Goal: Information Seeking & Learning: Learn about a topic

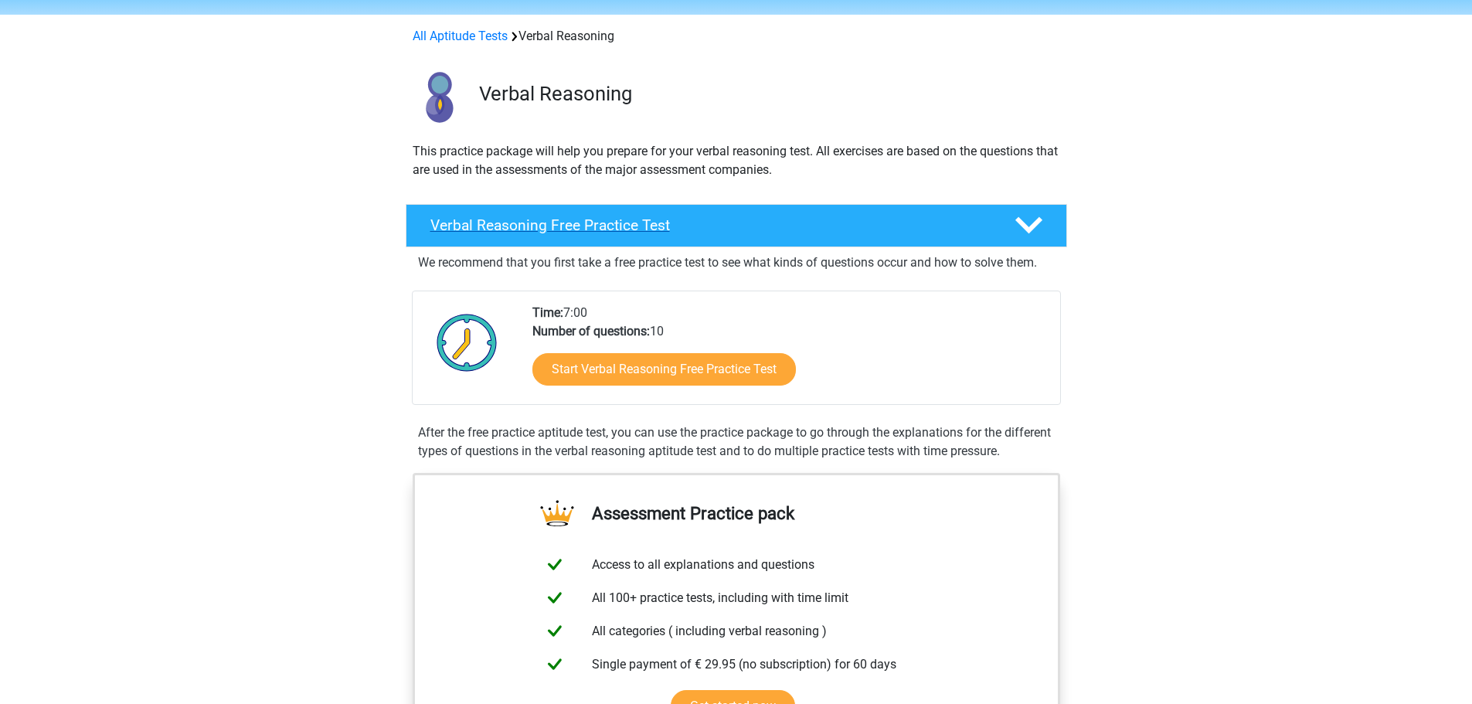
scroll to position [77, 0]
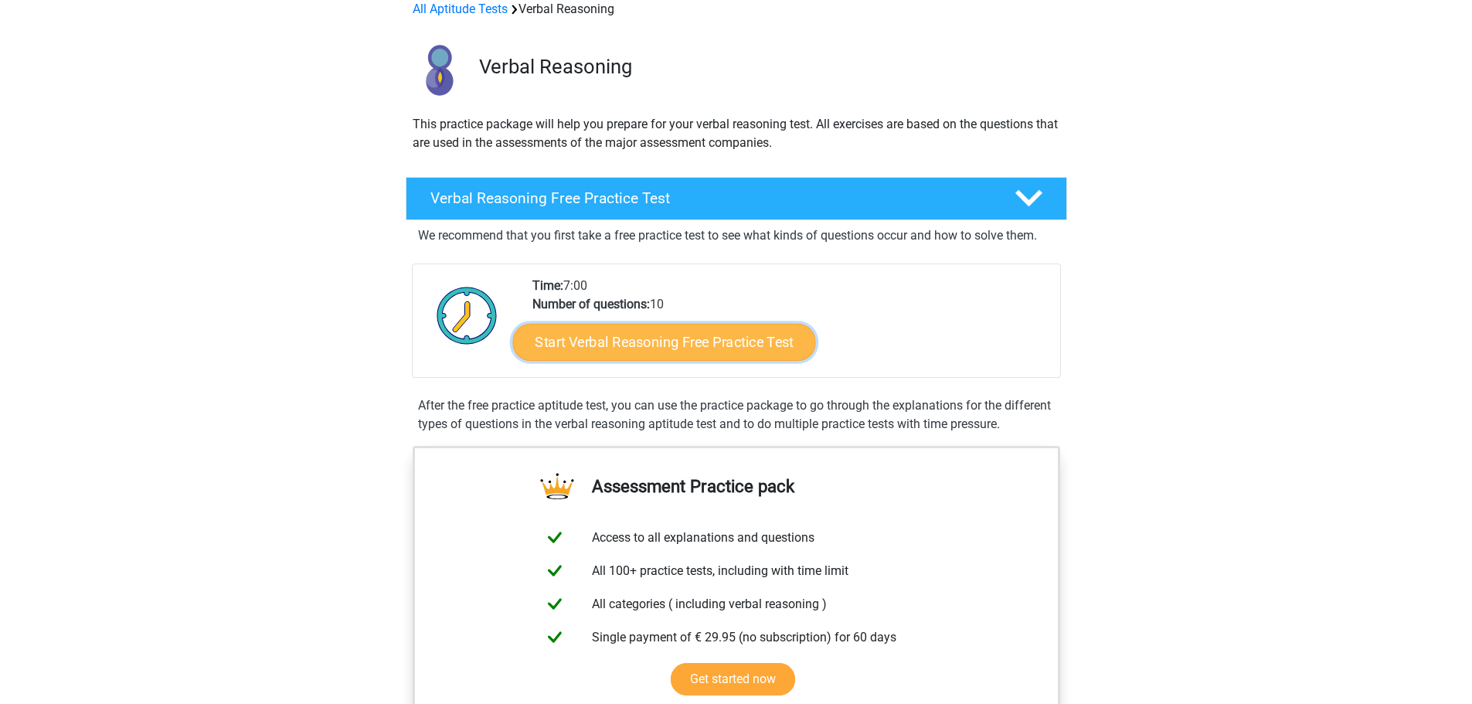
click at [722, 340] on link "Start Verbal Reasoning Free Practice Test" at bounding box center [663, 342] width 303 height 37
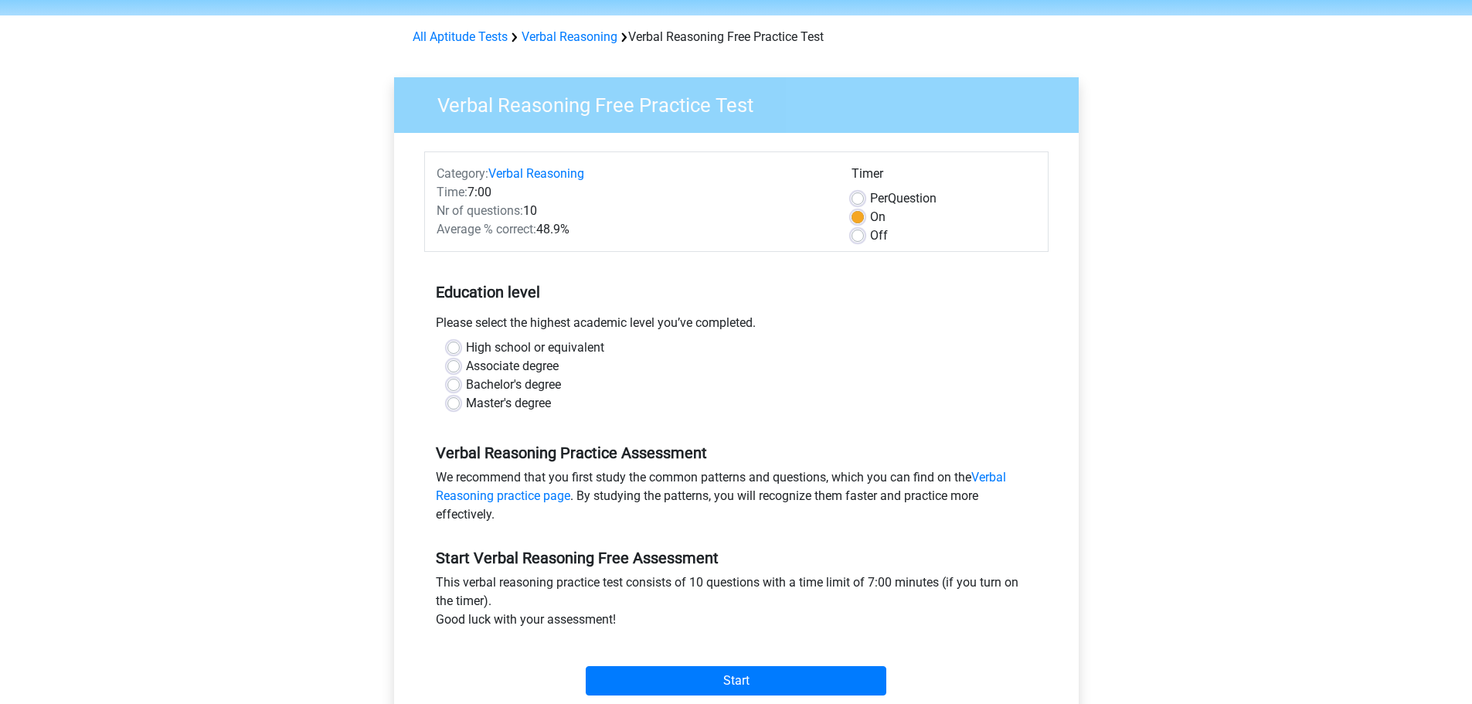
scroll to position [77, 0]
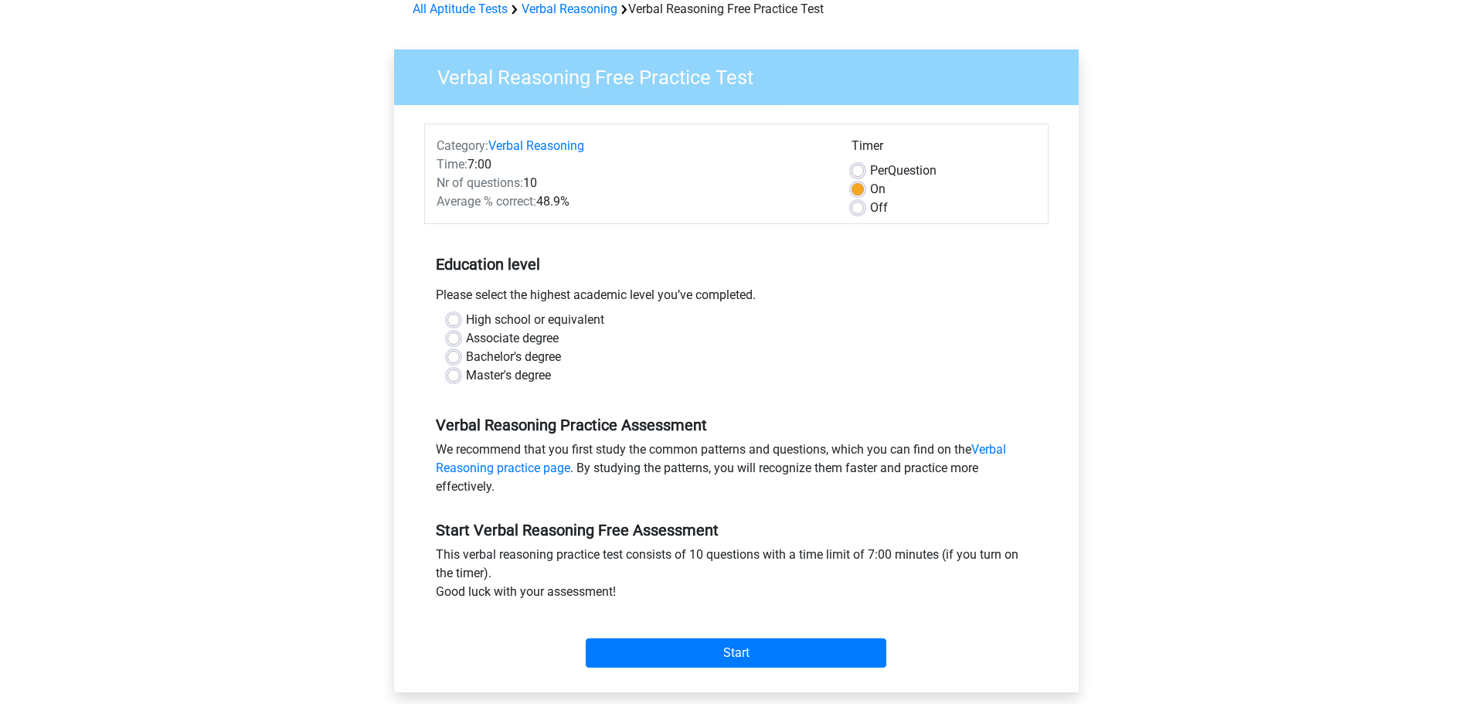
click at [870, 202] on label "Off" at bounding box center [879, 208] width 18 height 19
click at [857, 202] on input "Off" at bounding box center [858, 206] width 12 height 15
radio input "true"
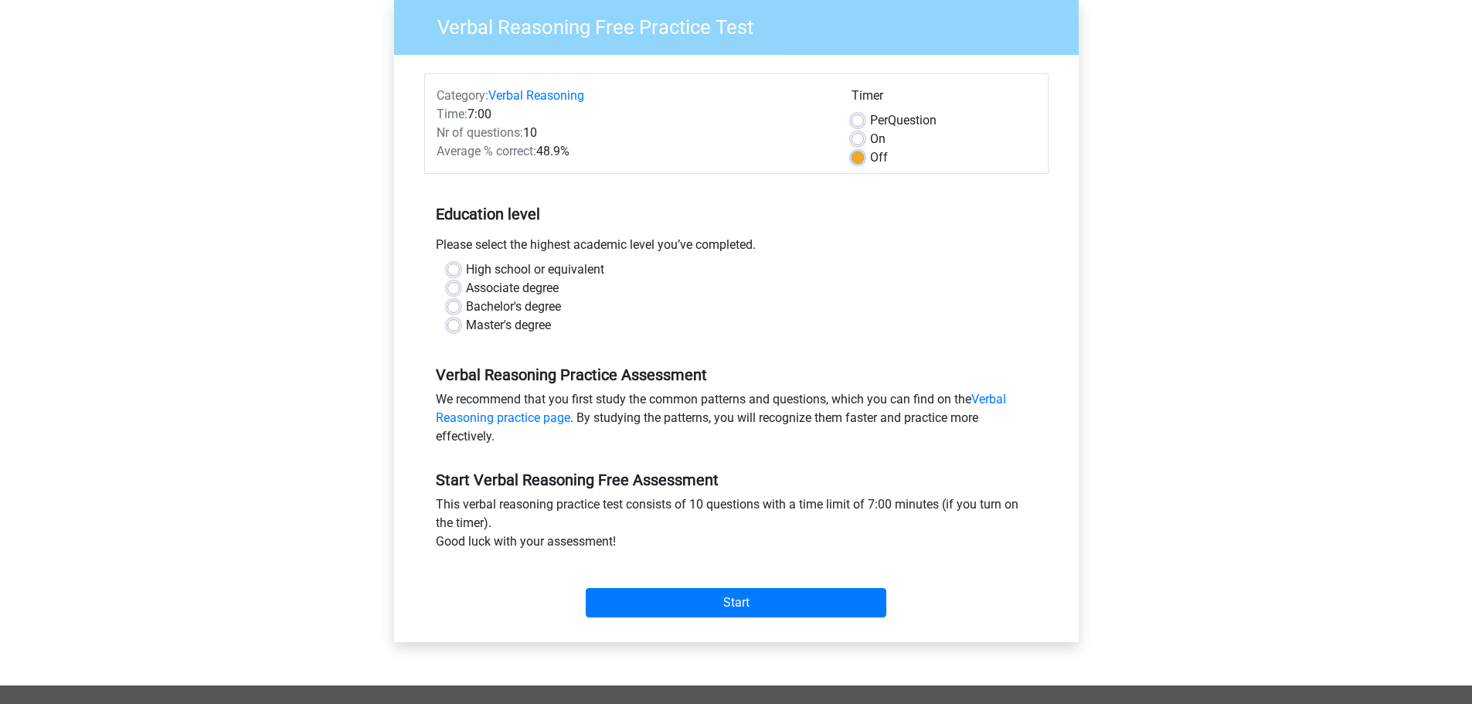
scroll to position [155, 0]
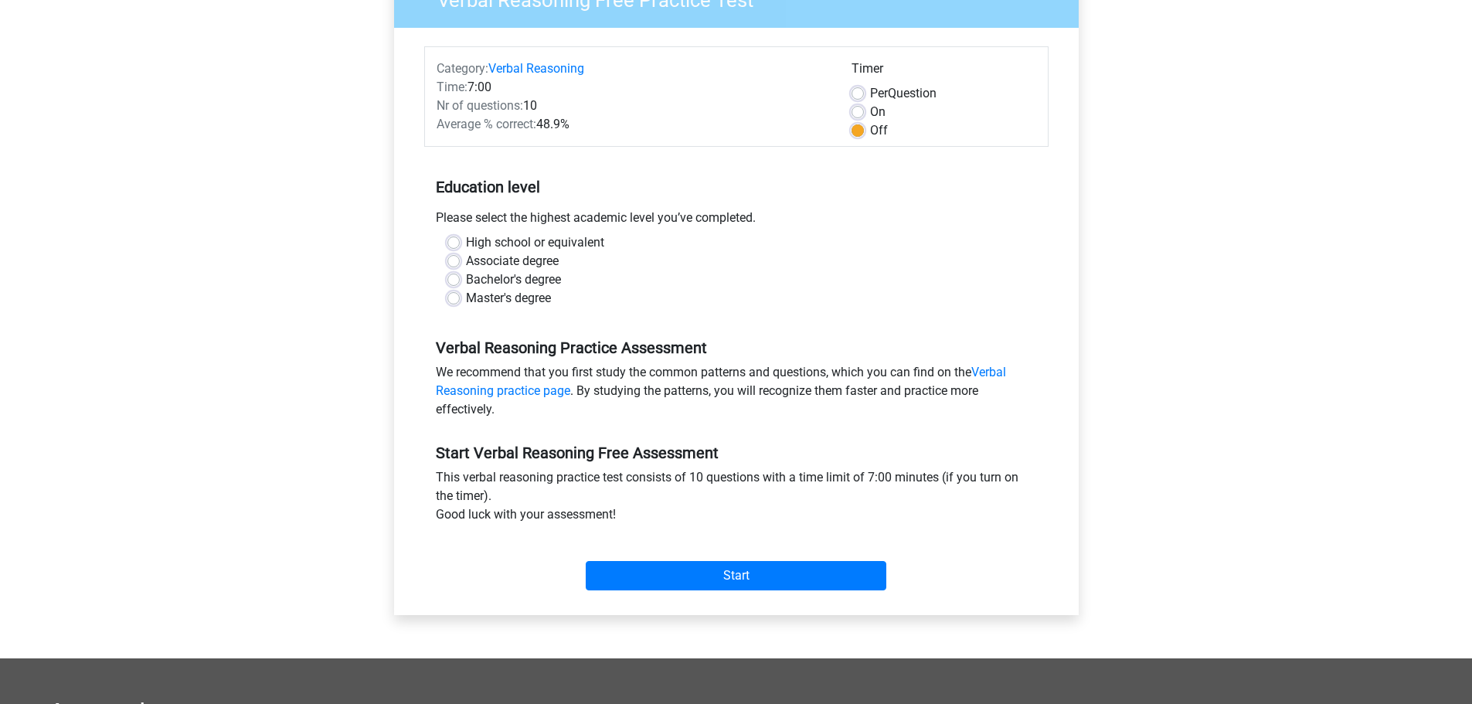
click at [532, 298] on label "Master's degree" at bounding box center [508, 298] width 85 height 19
click at [460, 298] on input "Master's degree" at bounding box center [453, 296] width 12 height 15
radio input "true"
drag, startPoint x: 996, startPoint y: 359, endPoint x: 1001, endPoint y: 378, distance: 19.3
click at [722, 580] on input "Start" at bounding box center [736, 575] width 301 height 29
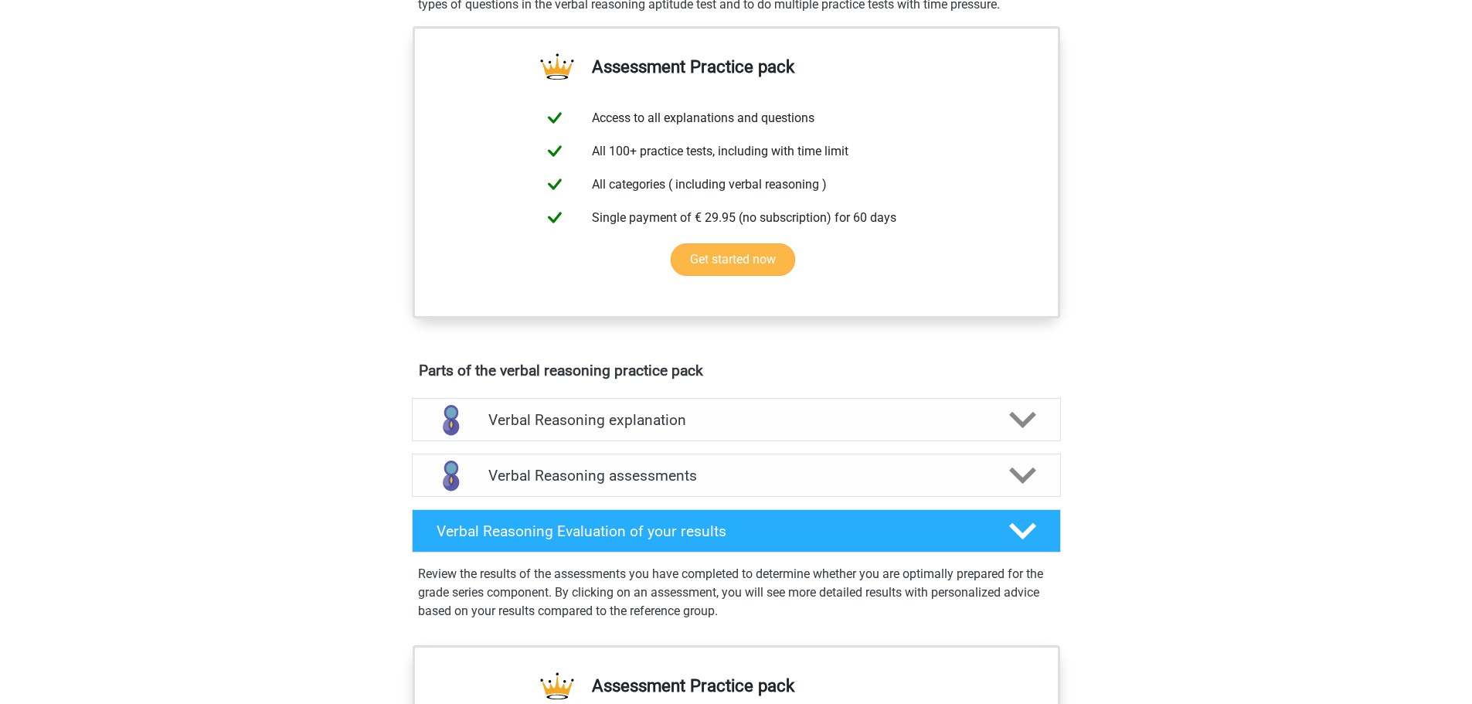
scroll to position [464, 0]
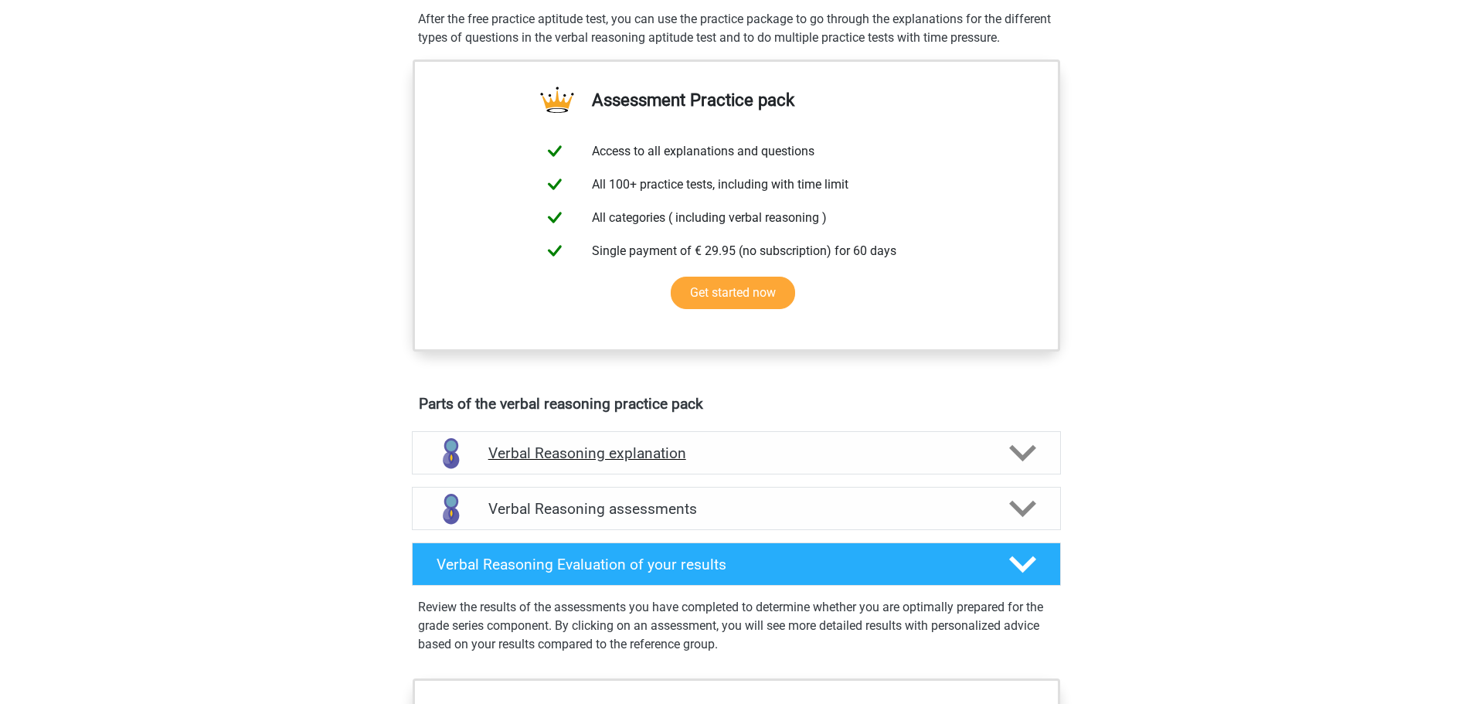
click at [785, 461] on div "Verbal Reasoning explanation" at bounding box center [736, 452] width 649 height 43
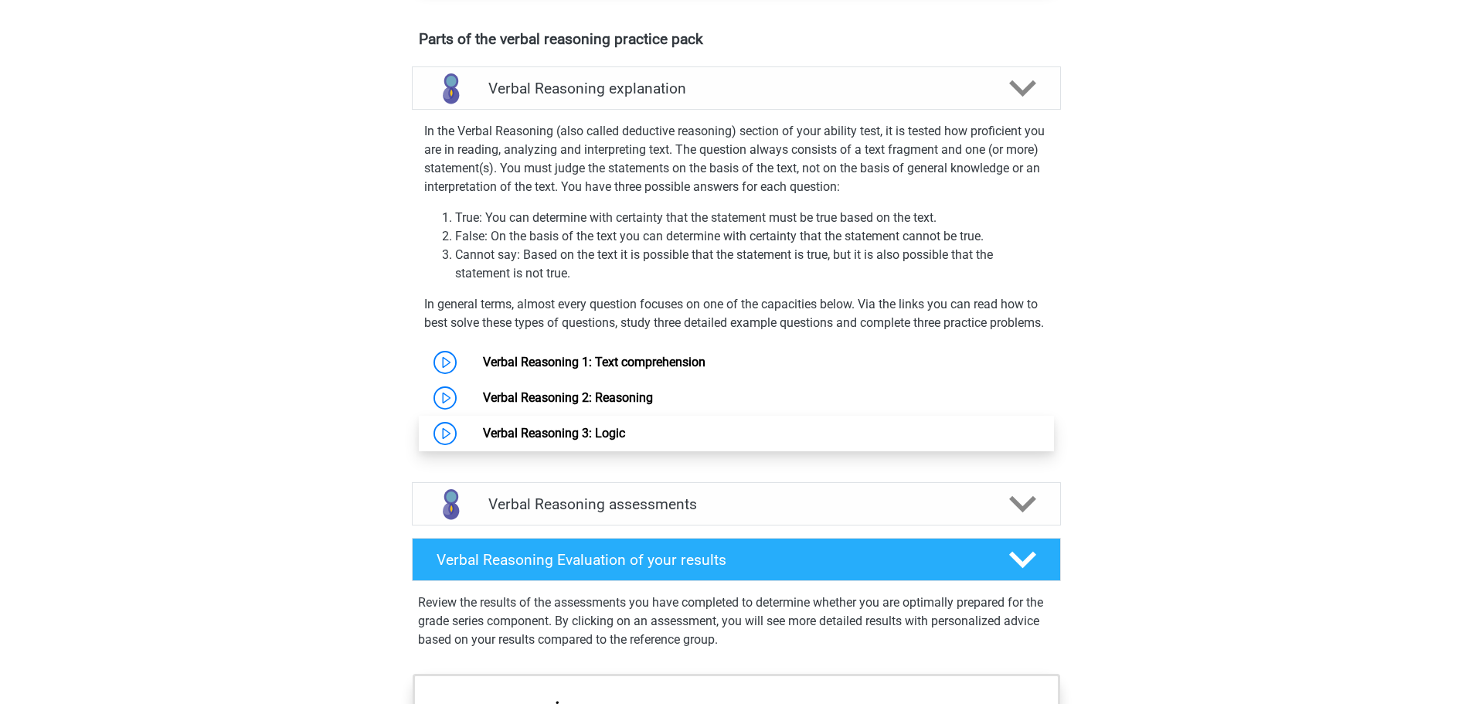
scroll to position [850, 0]
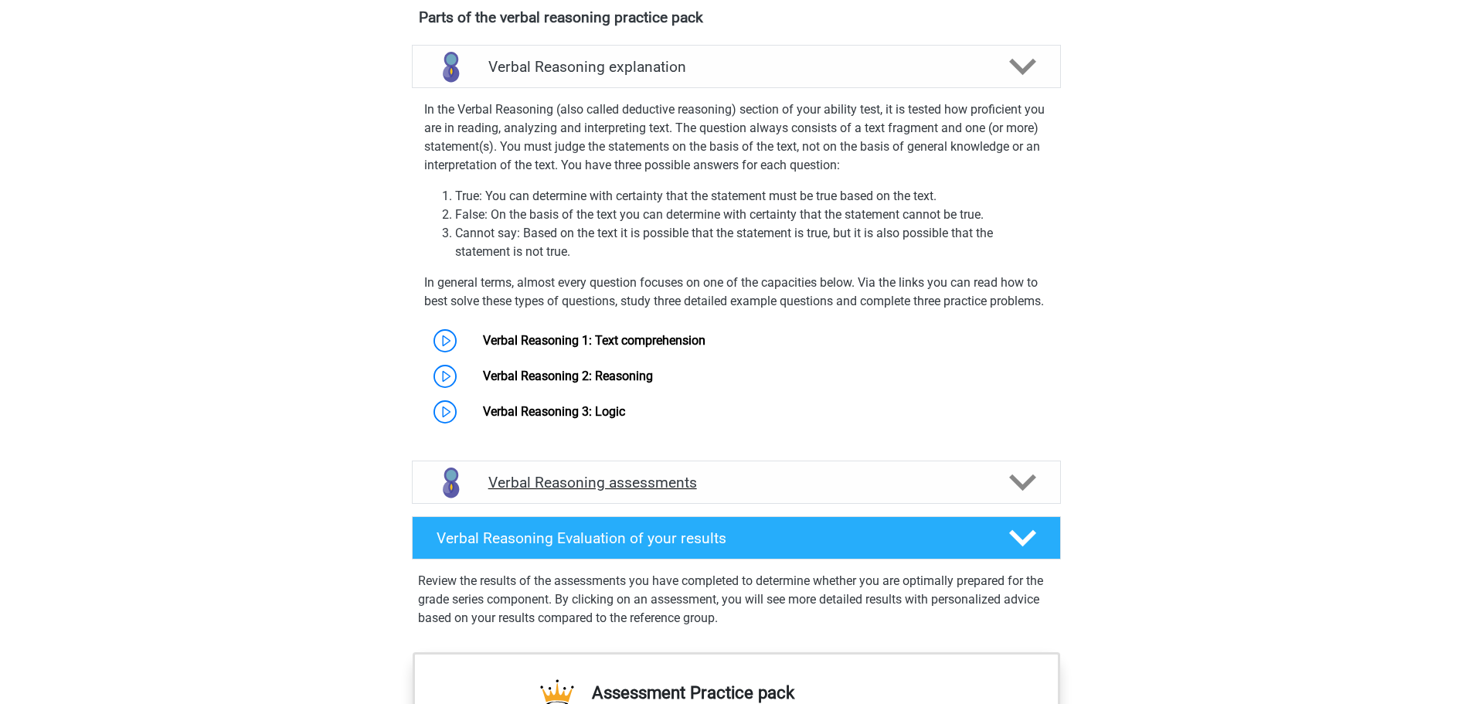
click at [643, 491] on h4 "Verbal Reasoning assessments" at bounding box center [736, 483] width 496 height 18
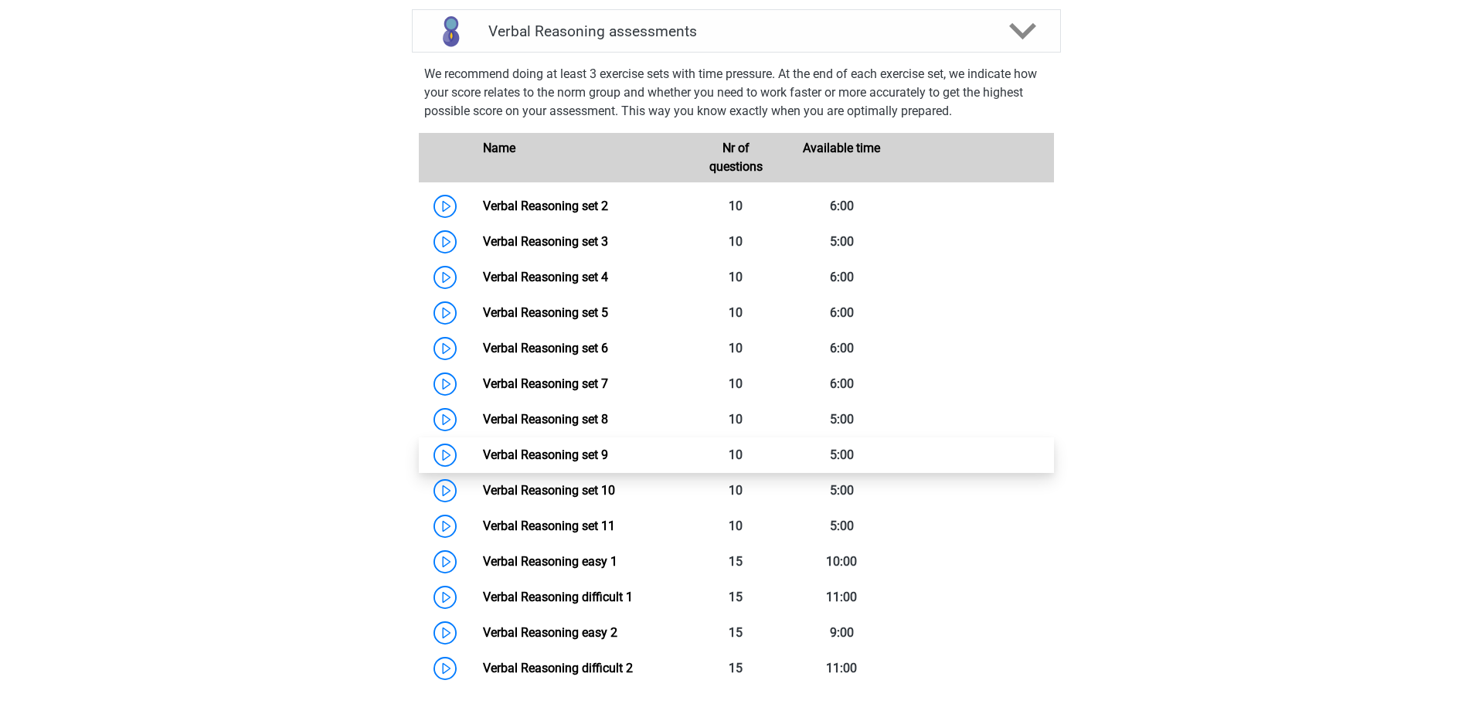
scroll to position [1314, 0]
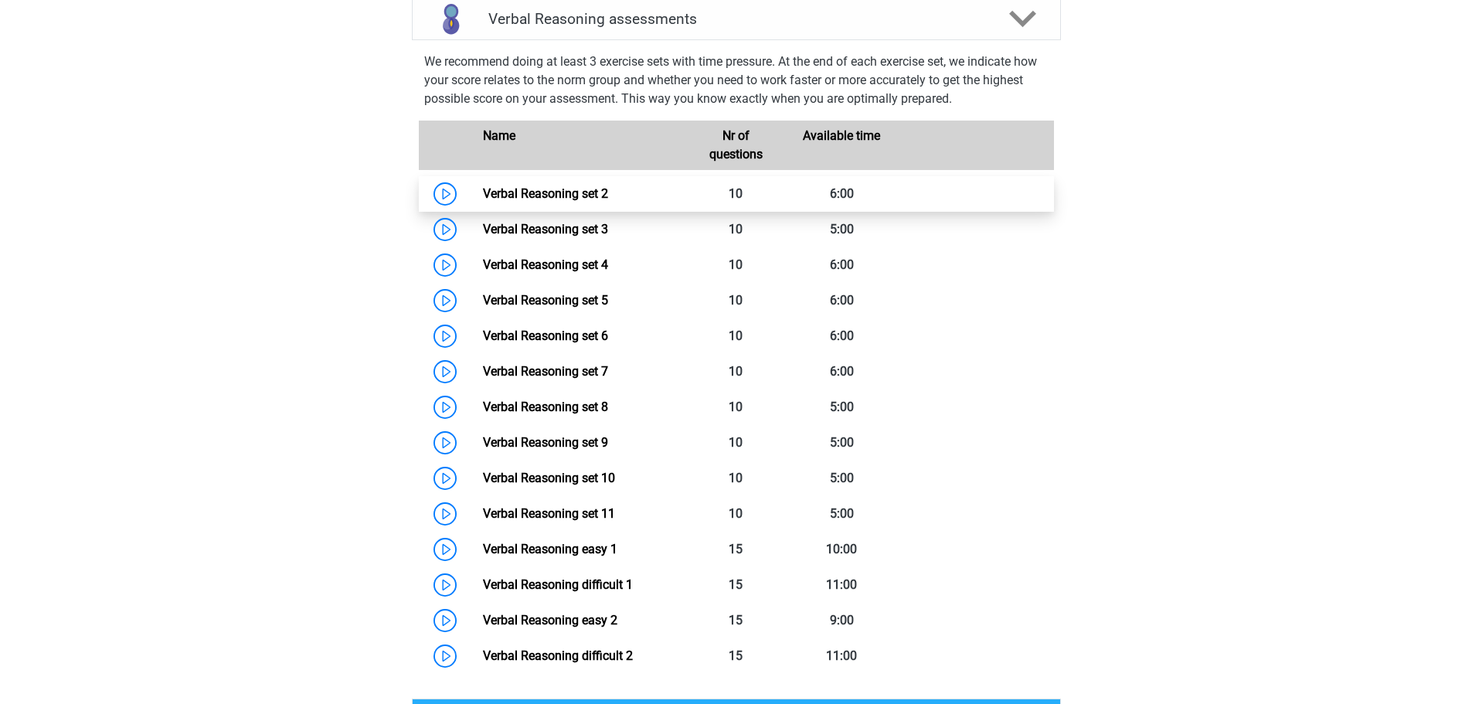
click at [539, 201] on link "Verbal Reasoning set 2" at bounding box center [545, 193] width 125 height 15
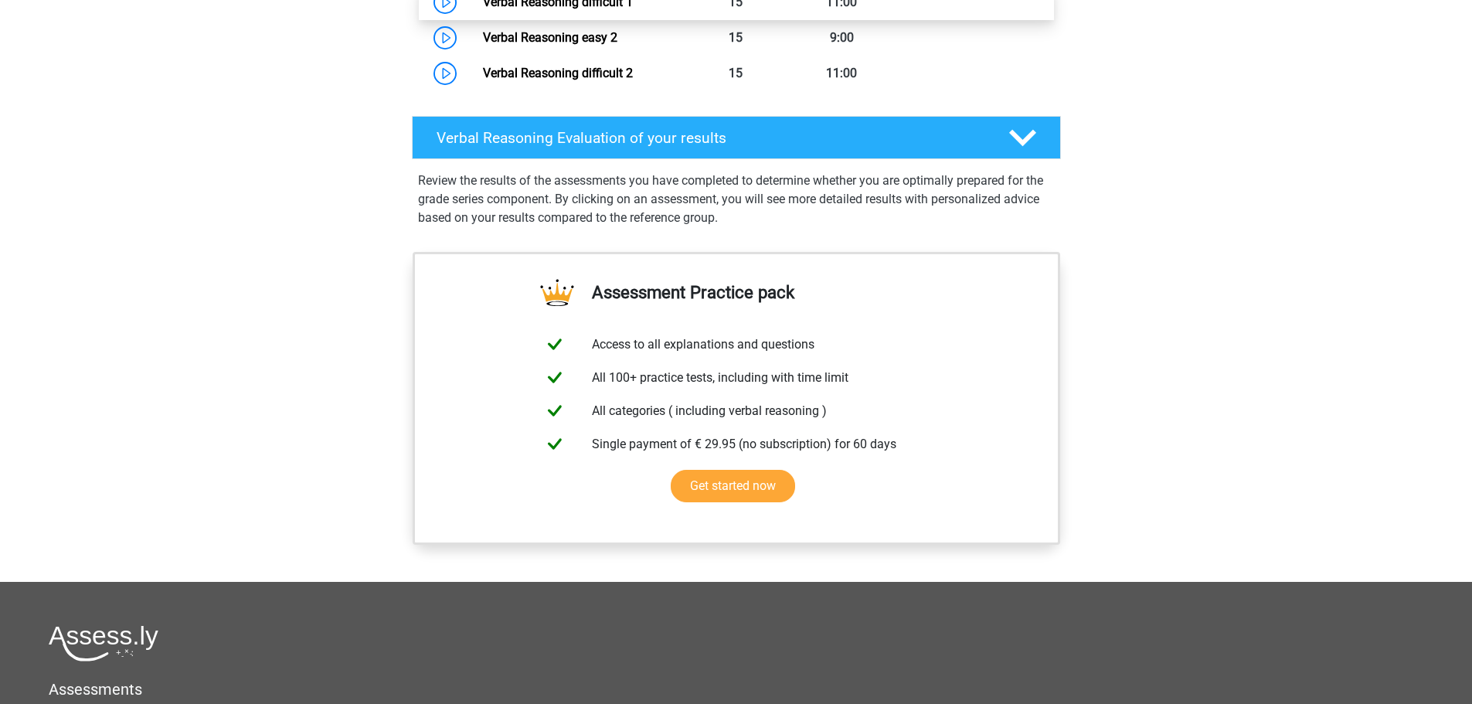
scroll to position [1833, 0]
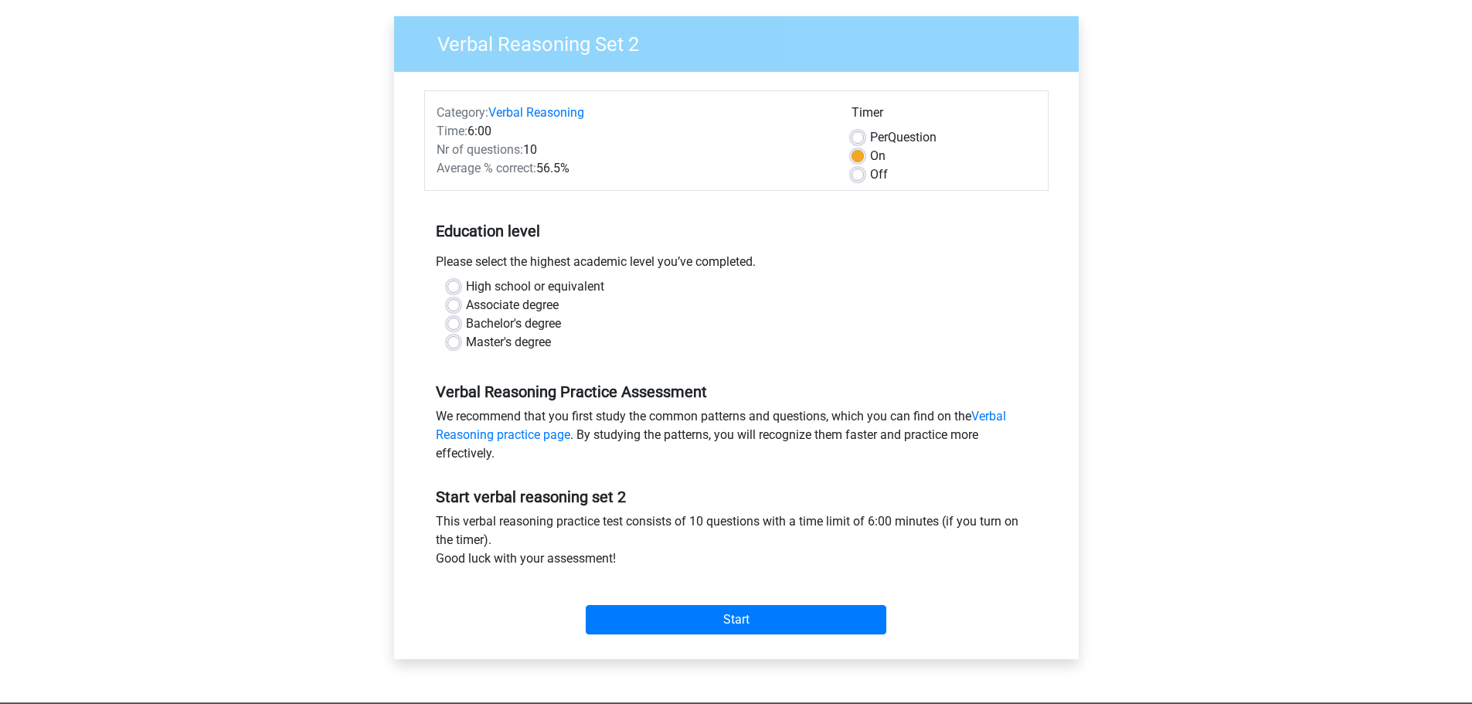
scroll to position [77, 0]
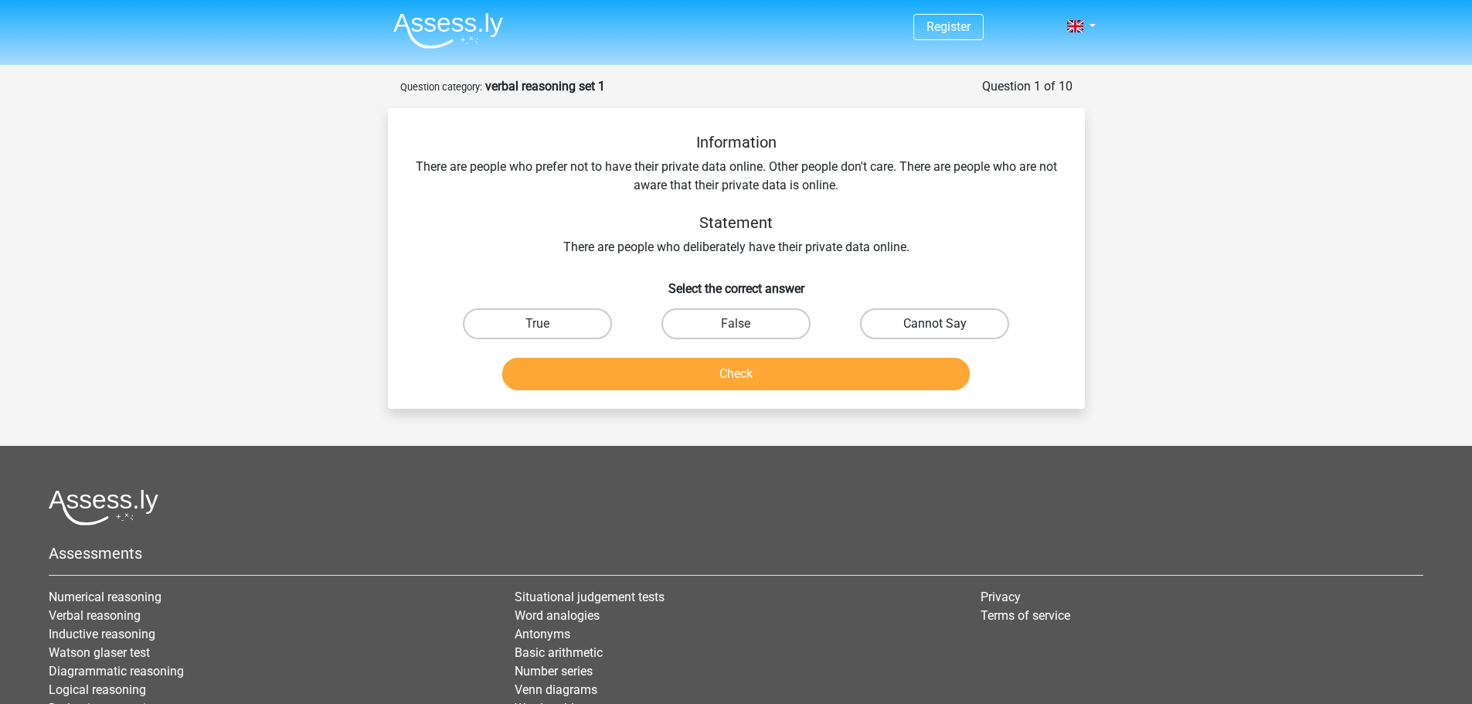
click at [903, 318] on label "Cannot Say" at bounding box center [934, 323] width 149 height 31
click at [935, 324] on input "Cannot Say" at bounding box center [940, 329] width 10 height 10
radio input "true"
click at [839, 357] on div "Check" at bounding box center [737, 370] width 648 height 51
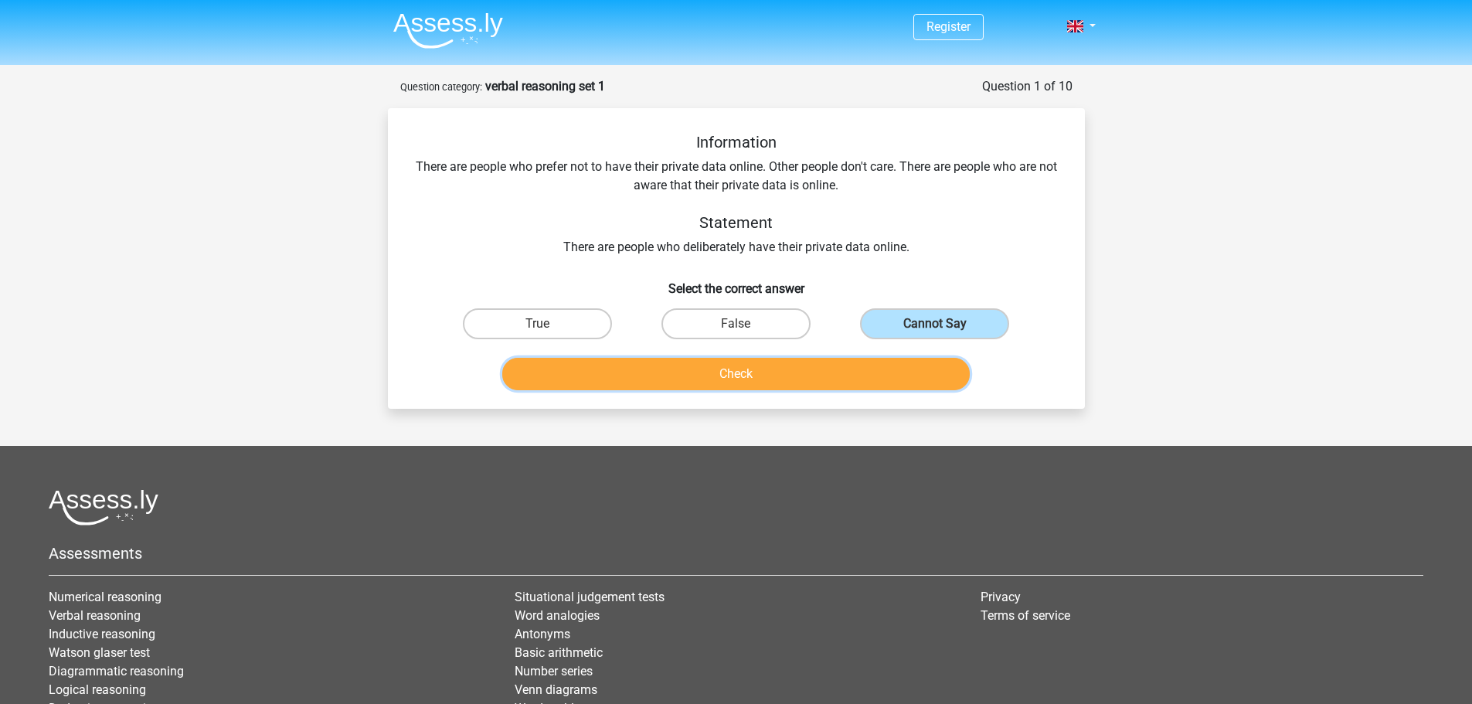
click at [831, 377] on button "Check" at bounding box center [736, 374] width 468 height 32
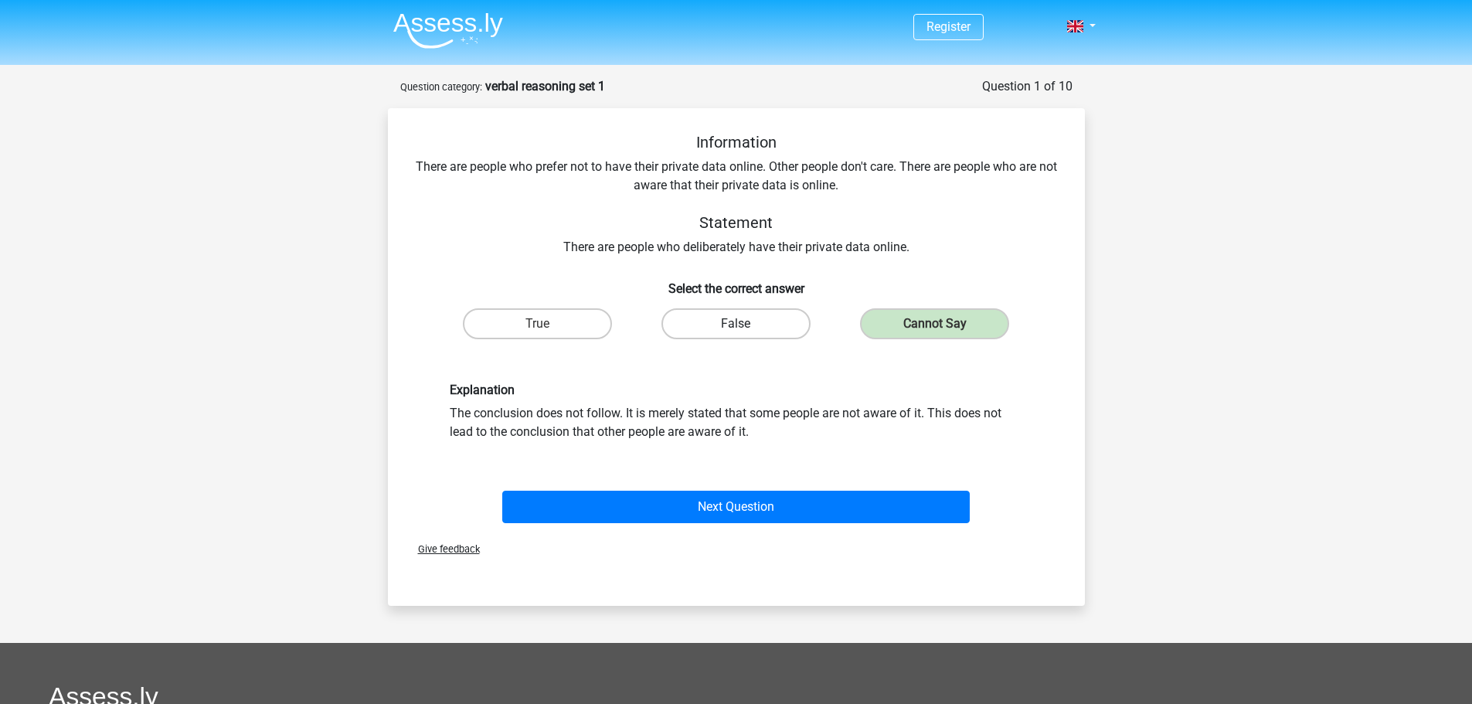
click at [725, 320] on label "False" at bounding box center [735, 323] width 149 height 31
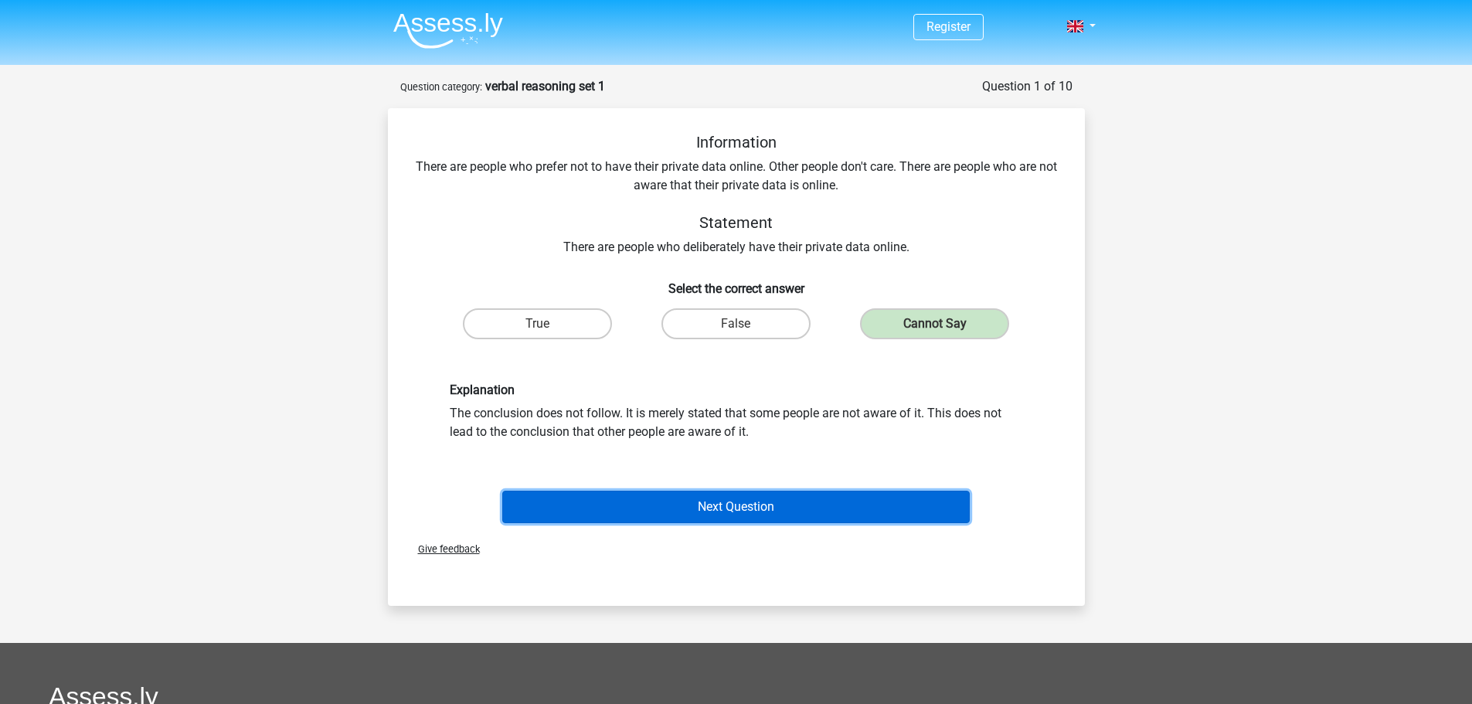
click at [805, 496] on button "Next Question" at bounding box center [736, 507] width 468 height 32
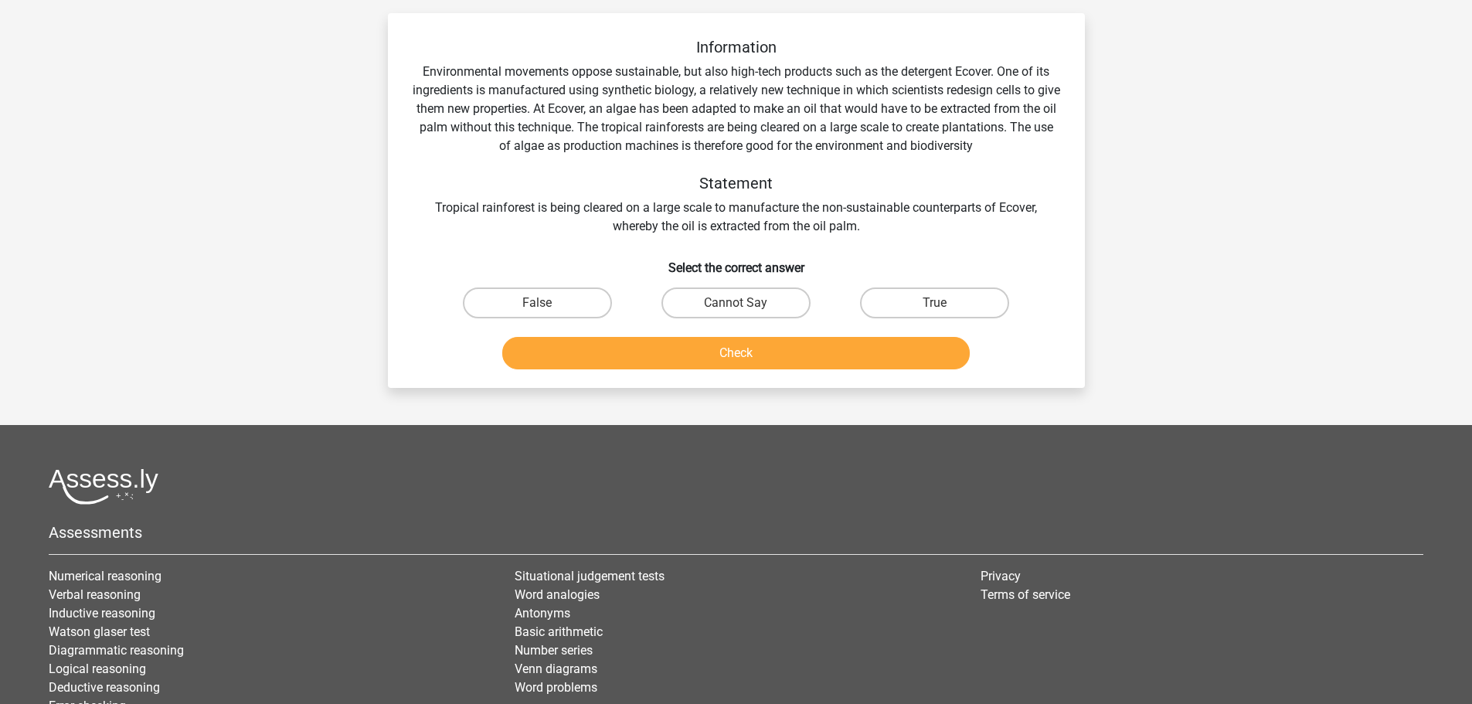
scroll to position [77, 0]
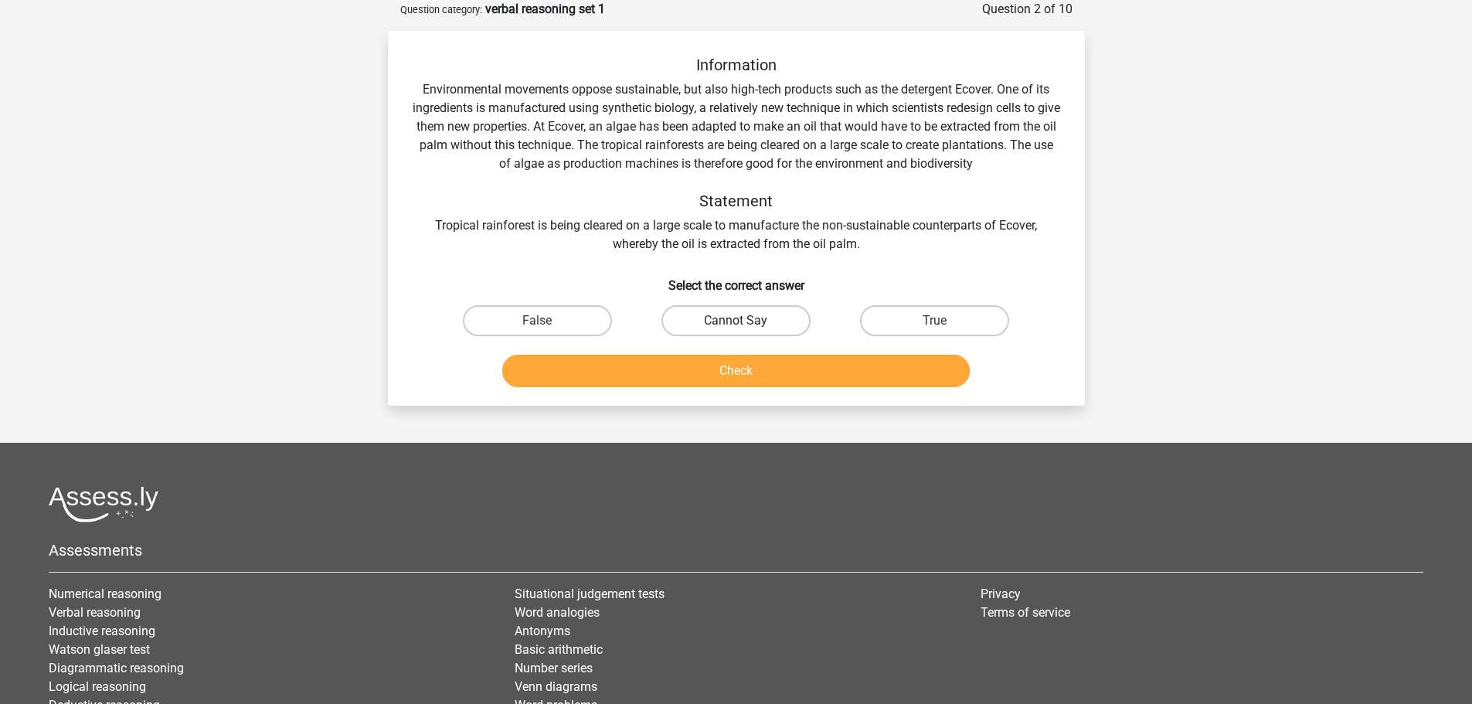
click at [736, 315] on label "Cannot Say" at bounding box center [735, 320] width 149 height 31
click at [736, 321] on input "Cannot Say" at bounding box center [741, 326] width 10 height 10
radio input "true"
click at [756, 379] on button "Check" at bounding box center [736, 371] width 468 height 32
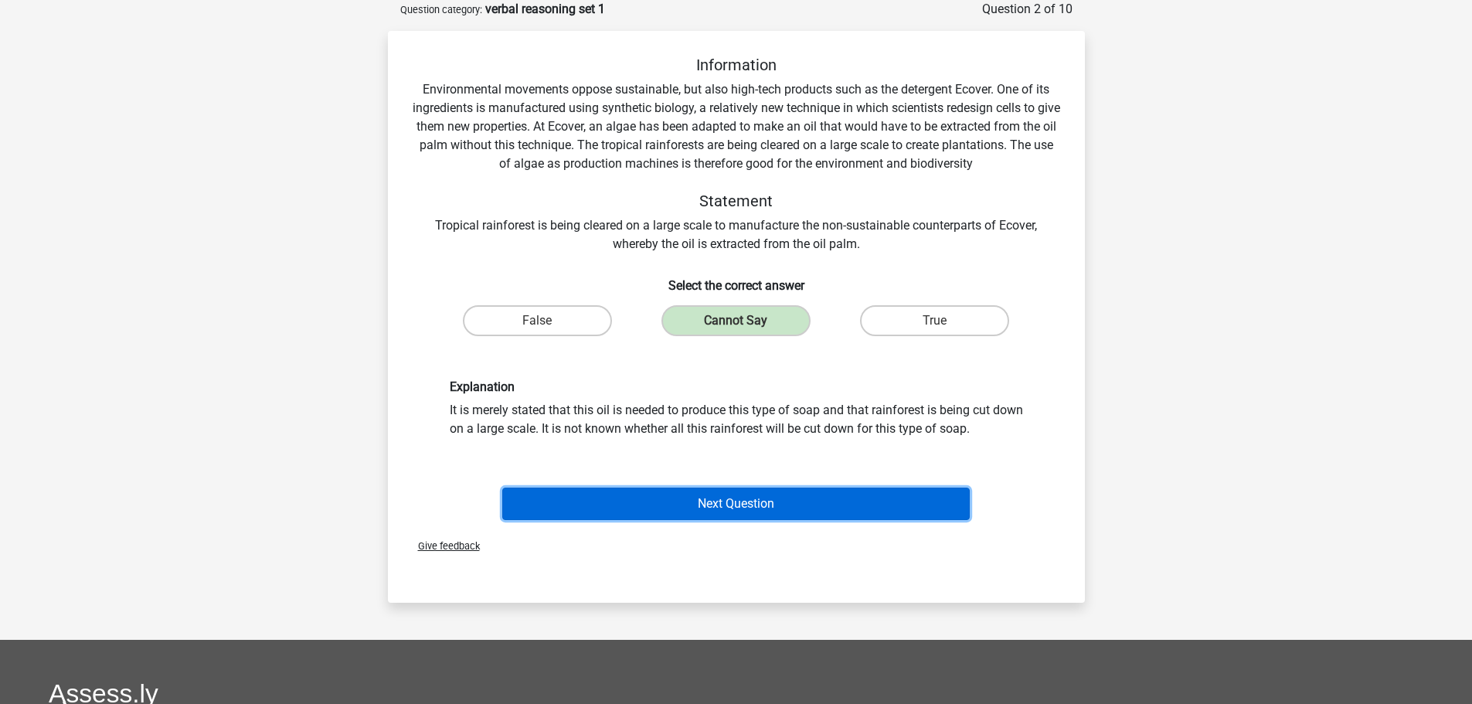
click at [741, 505] on button "Next Question" at bounding box center [736, 504] width 468 height 32
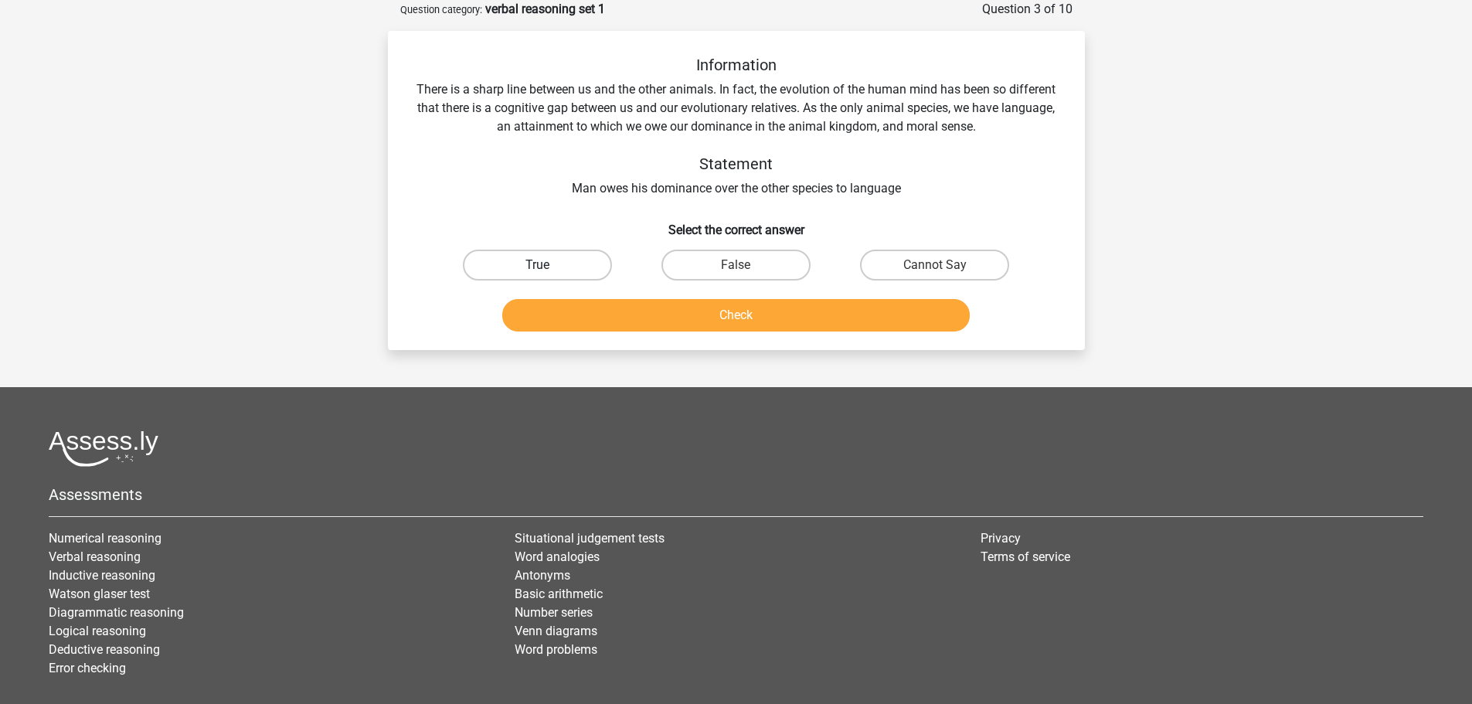
click at [548, 265] on label "True" at bounding box center [537, 265] width 149 height 31
click at [547, 265] on input "True" at bounding box center [542, 270] width 10 height 10
radio input "true"
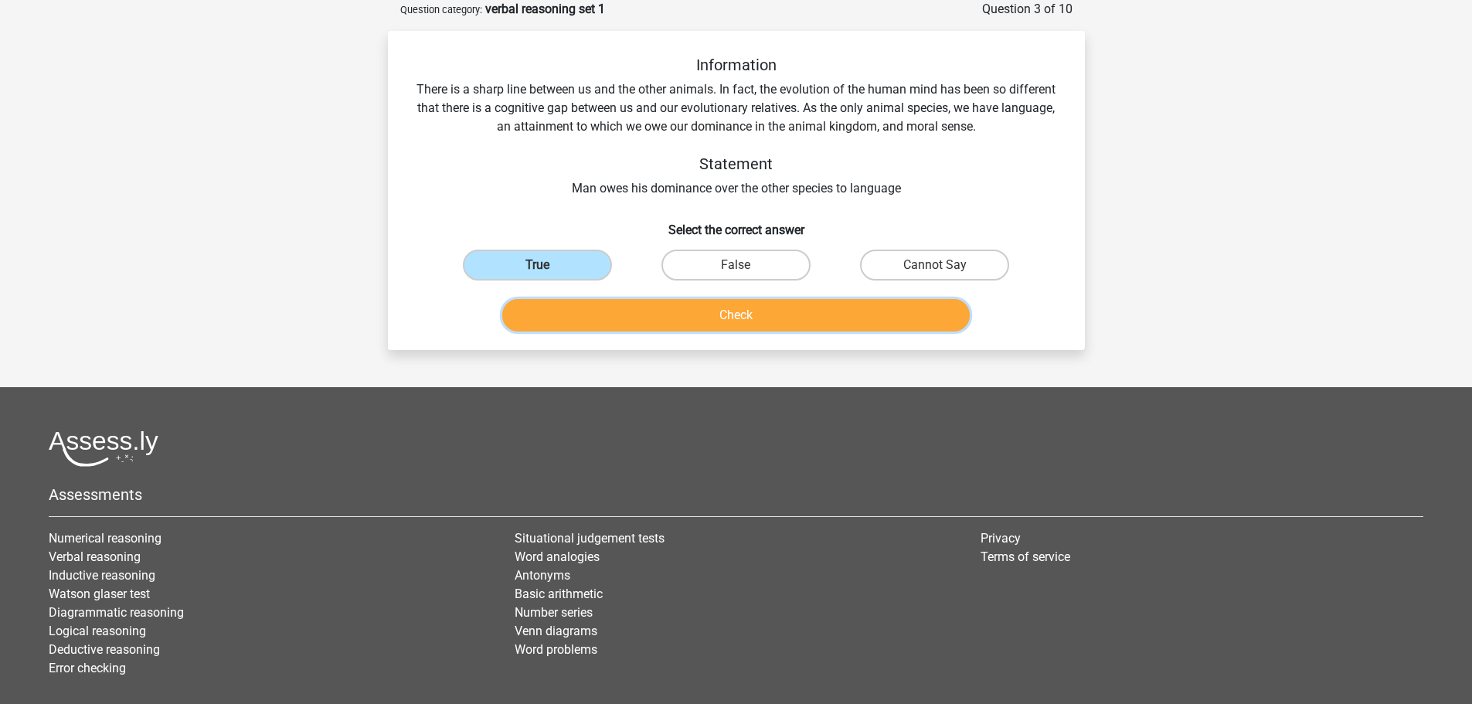
click at [626, 320] on button "Check" at bounding box center [736, 315] width 468 height 32
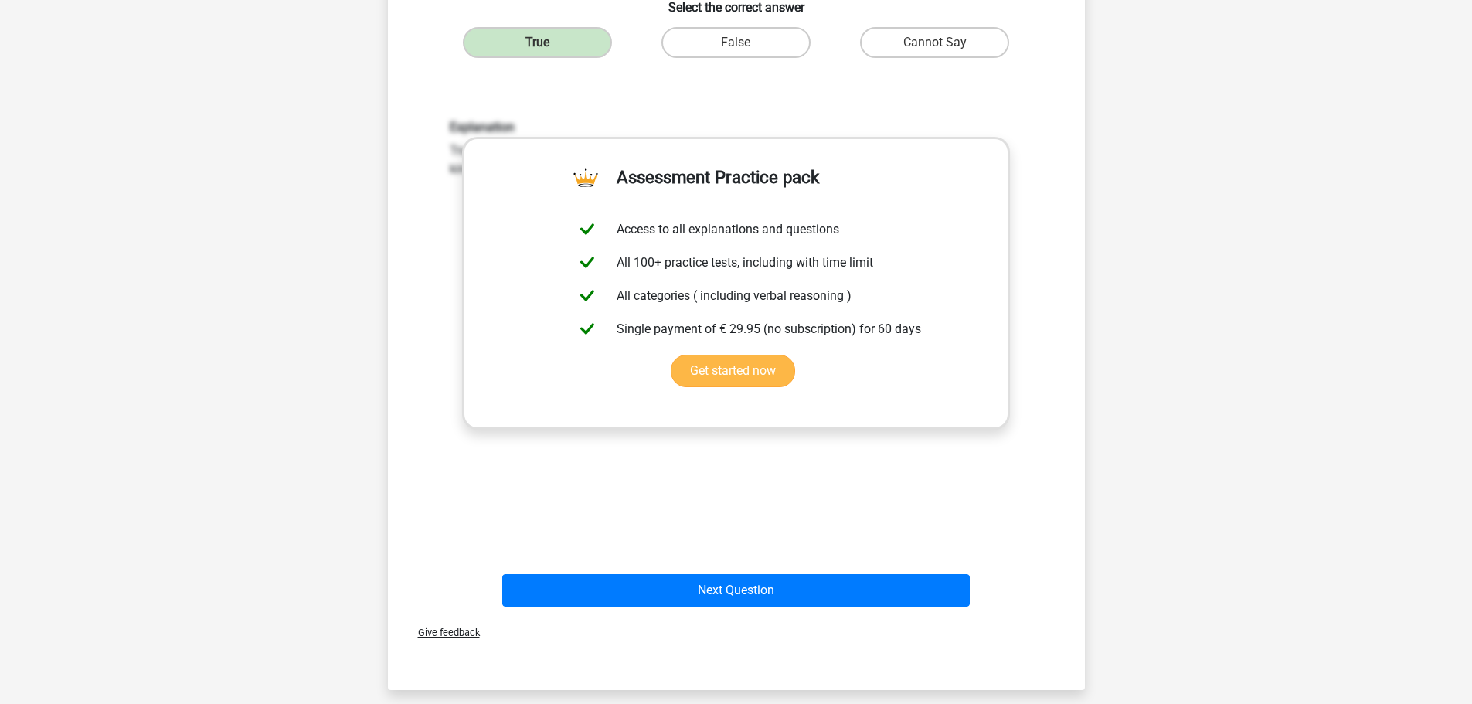
scroll to position [309, 0]
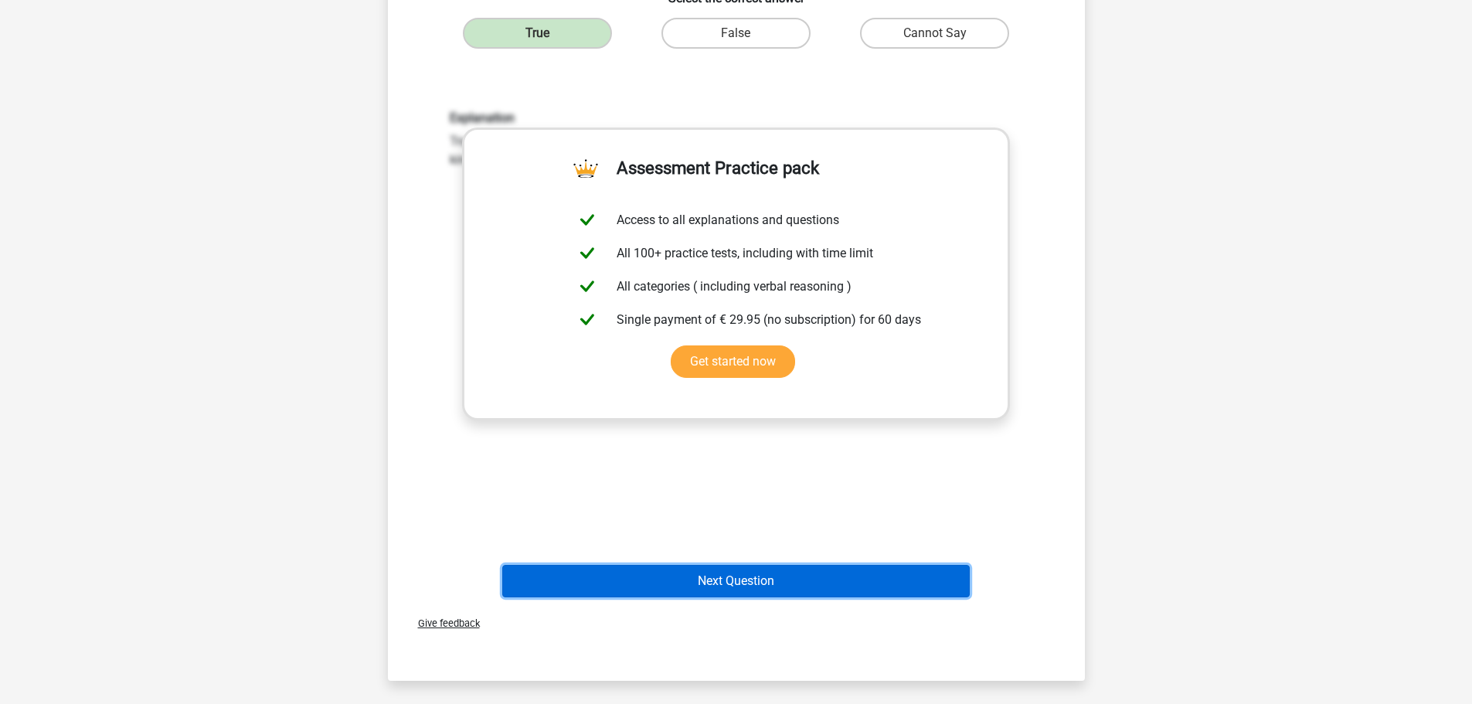
click at [762, 576] on button "Next Question" at bounding box center [736, 581] width 468 height 32
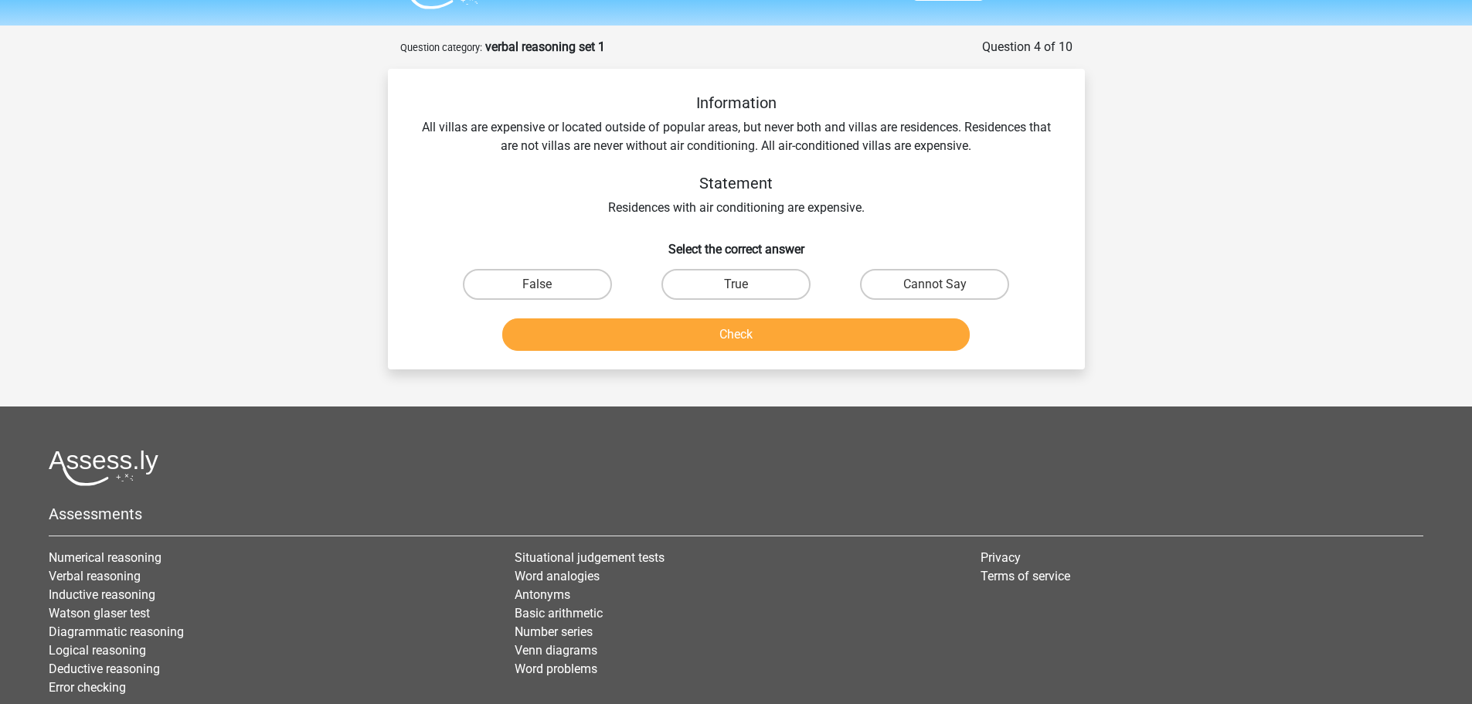
scroll to position [0, 0]
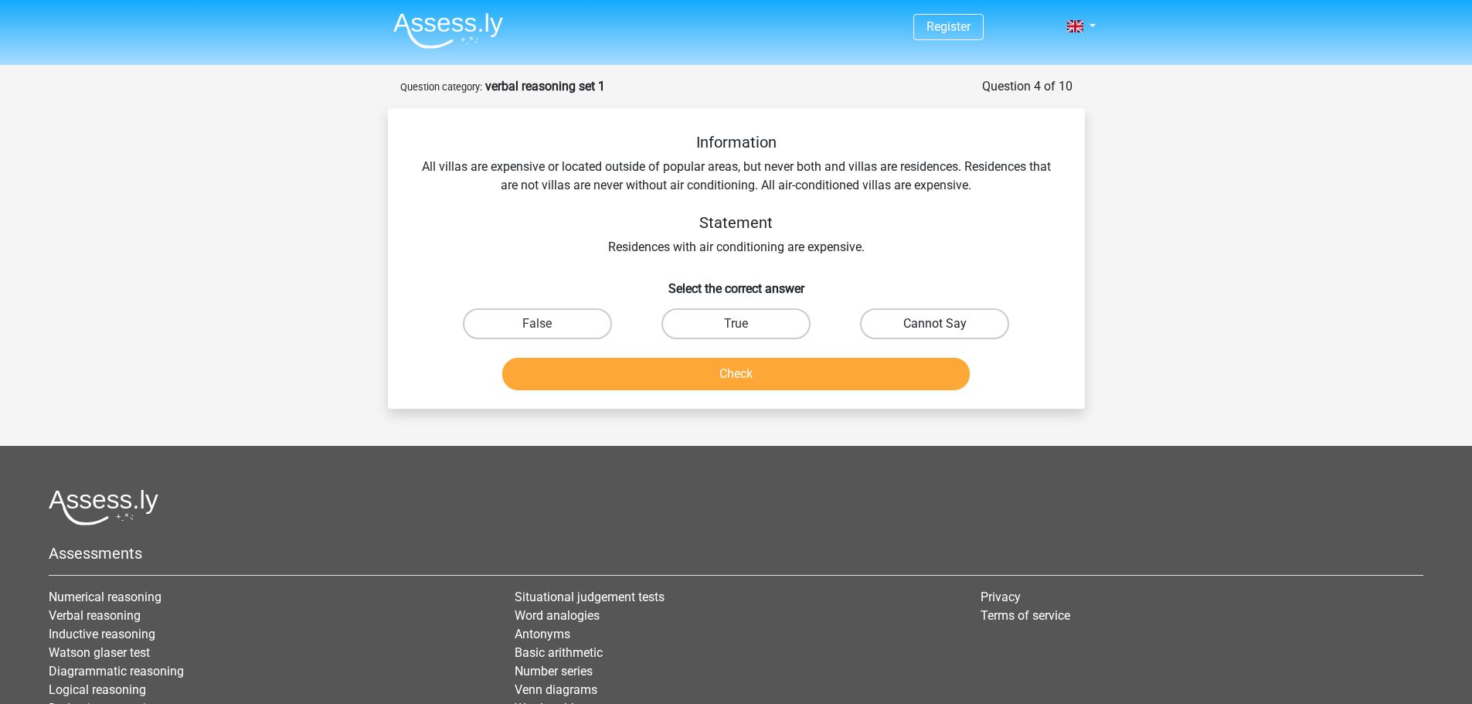
click at [930, 317] on label "Cannot Say" at bounding box center [934, 323] width 149 height 31
click at [935, 324] on input "Cannot Say" at bounding box center [940, 329] width 10 height 10
radio input "true"
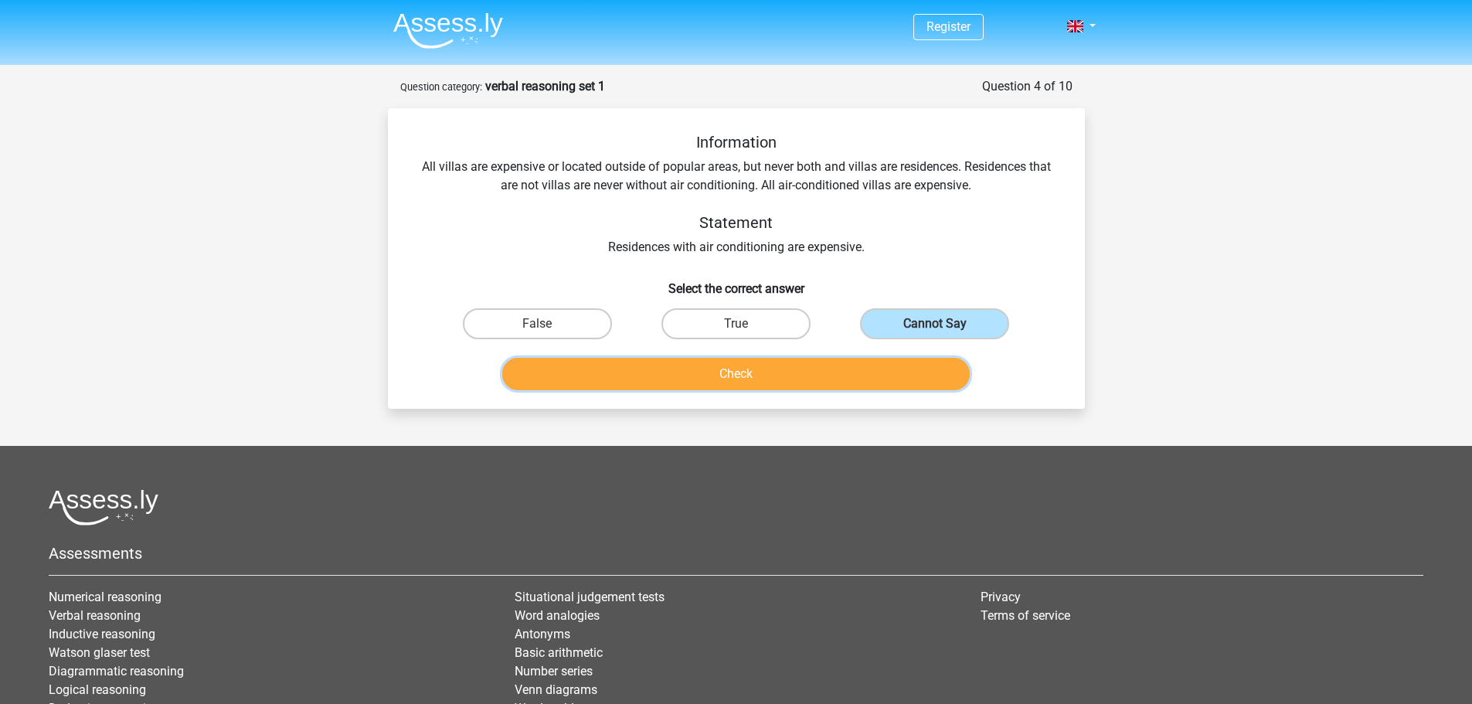
click at [866, 386] on button "Check" at bounding box center [736, 374] width 468 height 32
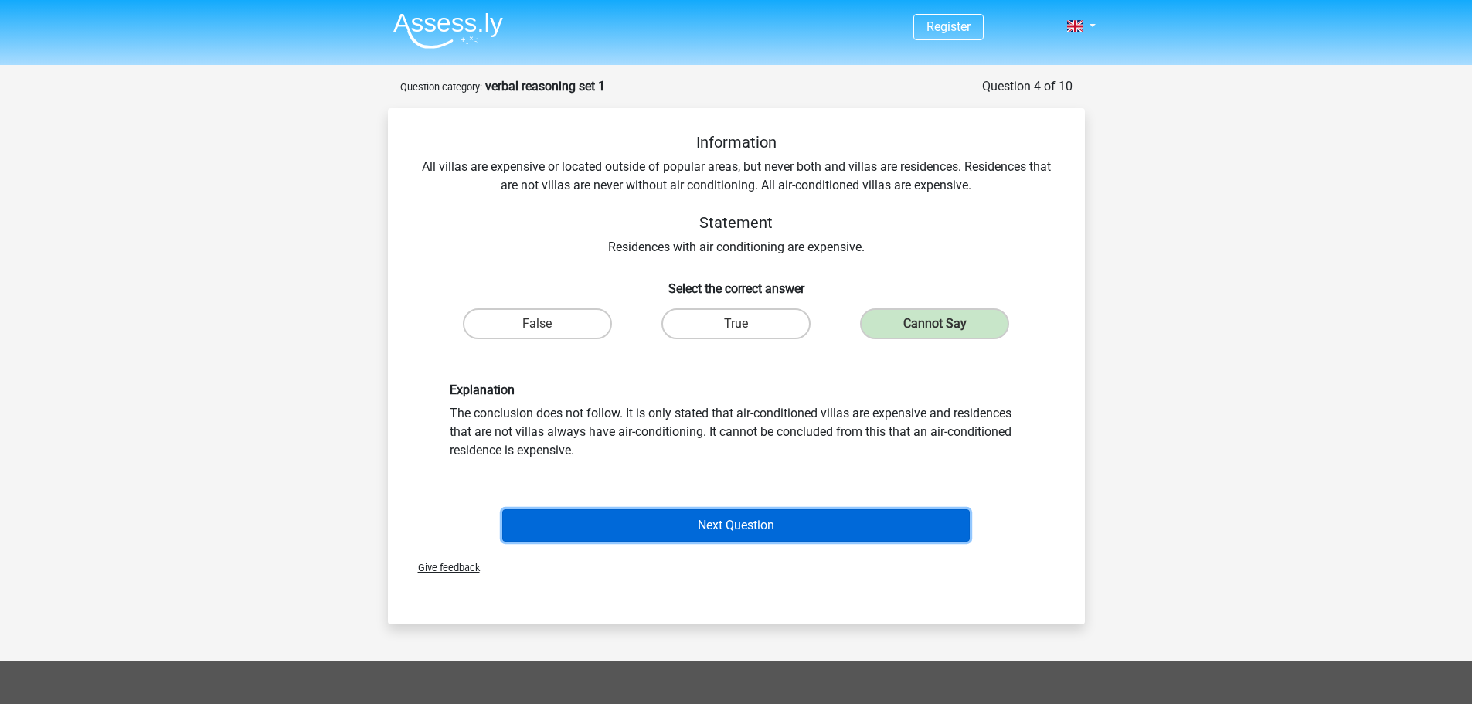
click at [736, 527] on button "Next Question" at bounding box center [736, 525] width 468 height 32
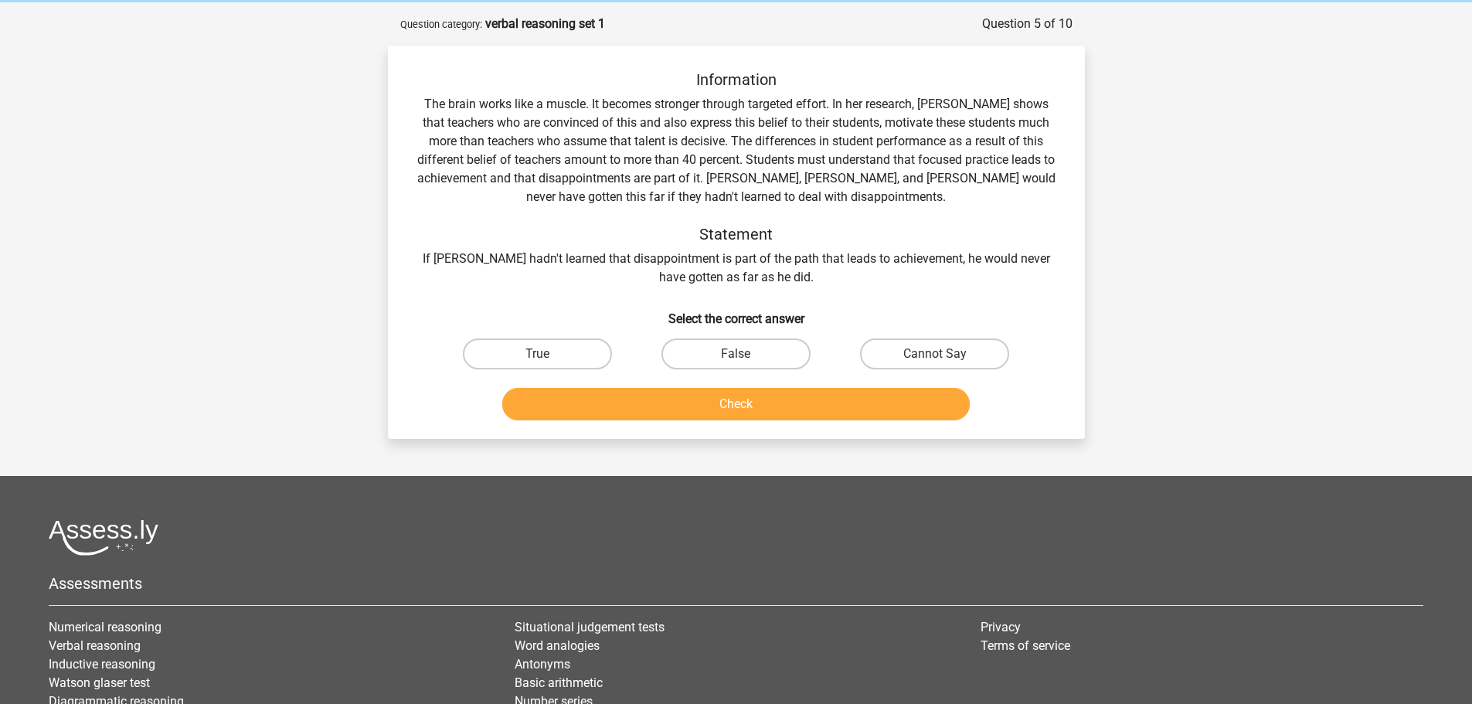
scroll to position [77, 0]
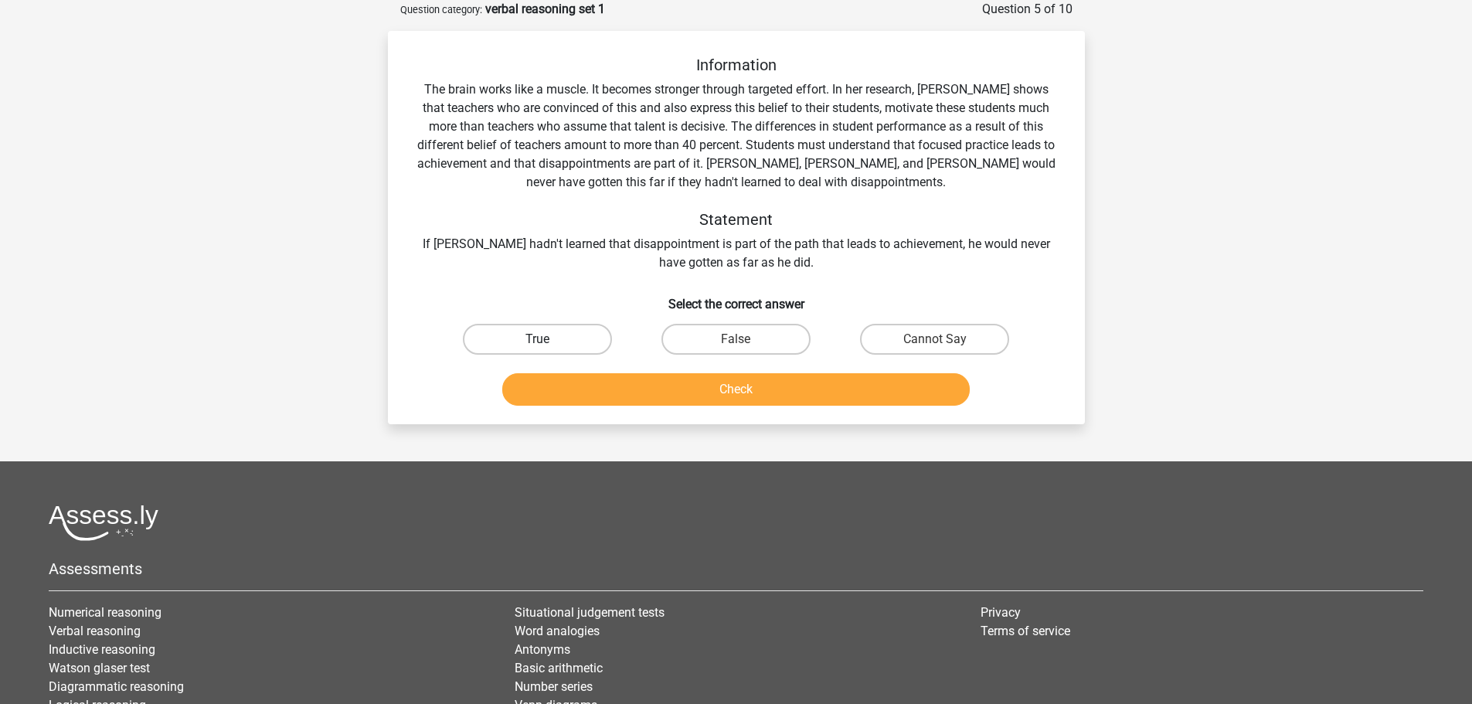
click at [545, 335] on label "True" at bounding box center [537, 339] width 149 height 31
click at [545, 339] on input "True" at bounding box center [542, 344] width 10 height 10
radio input "true"
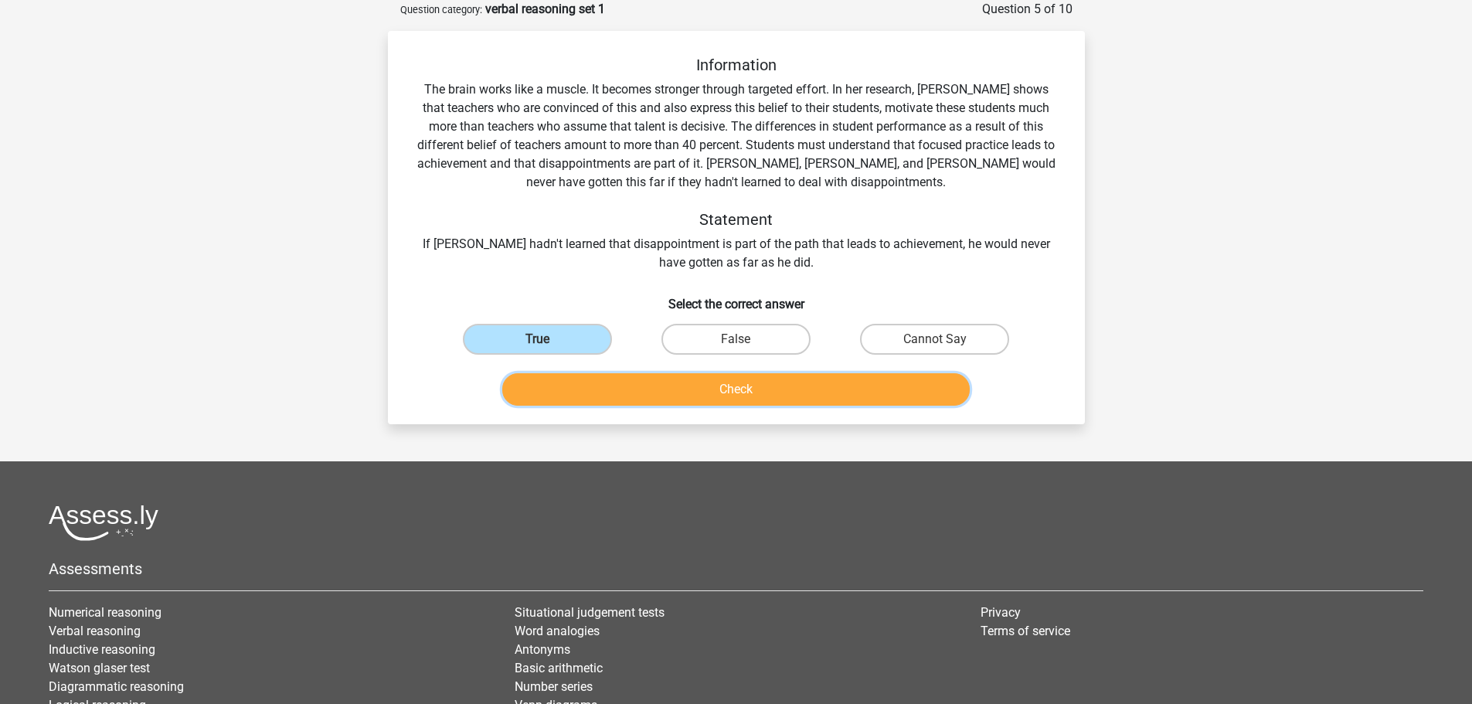
click at [631, 379] on button "Check" at bounding box center [736, 389] width 468 height 32
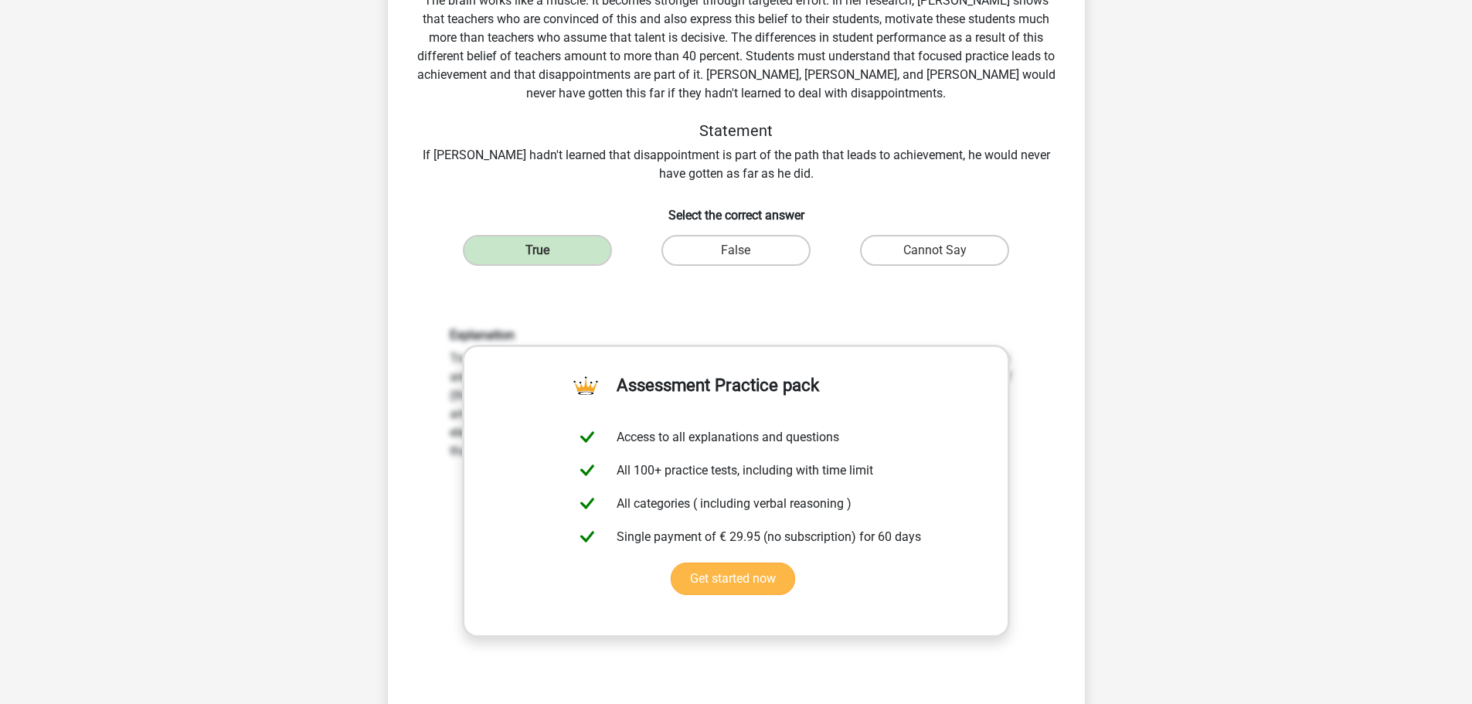
scroll to position [386, 0]
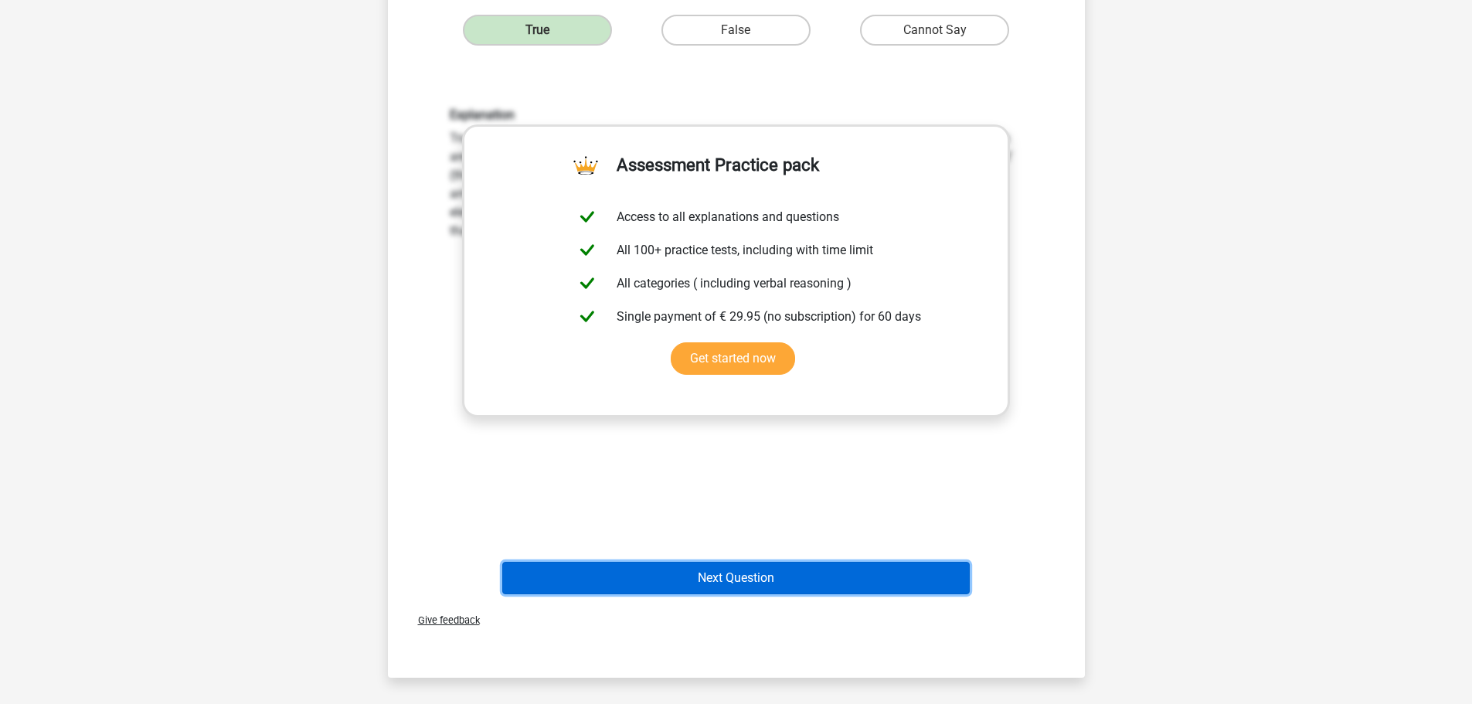
drag, startPoint x: 879, startPoint y: 574, endPoint x: 873, endPoint y: 582, distance: 9.4
click at [877, 577] on button "Next Question" at bounding box center [736, 578] width 468 height 32
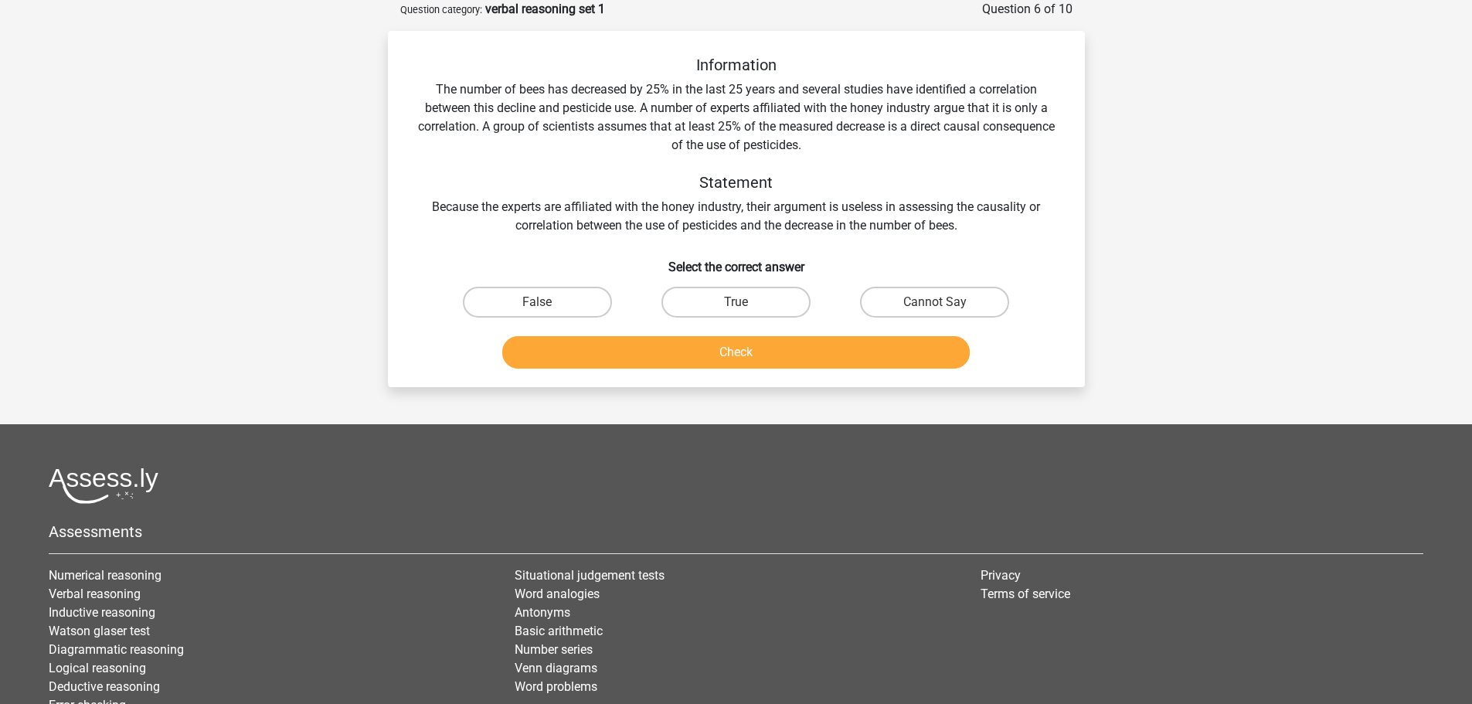
scroll to position [0, 0]
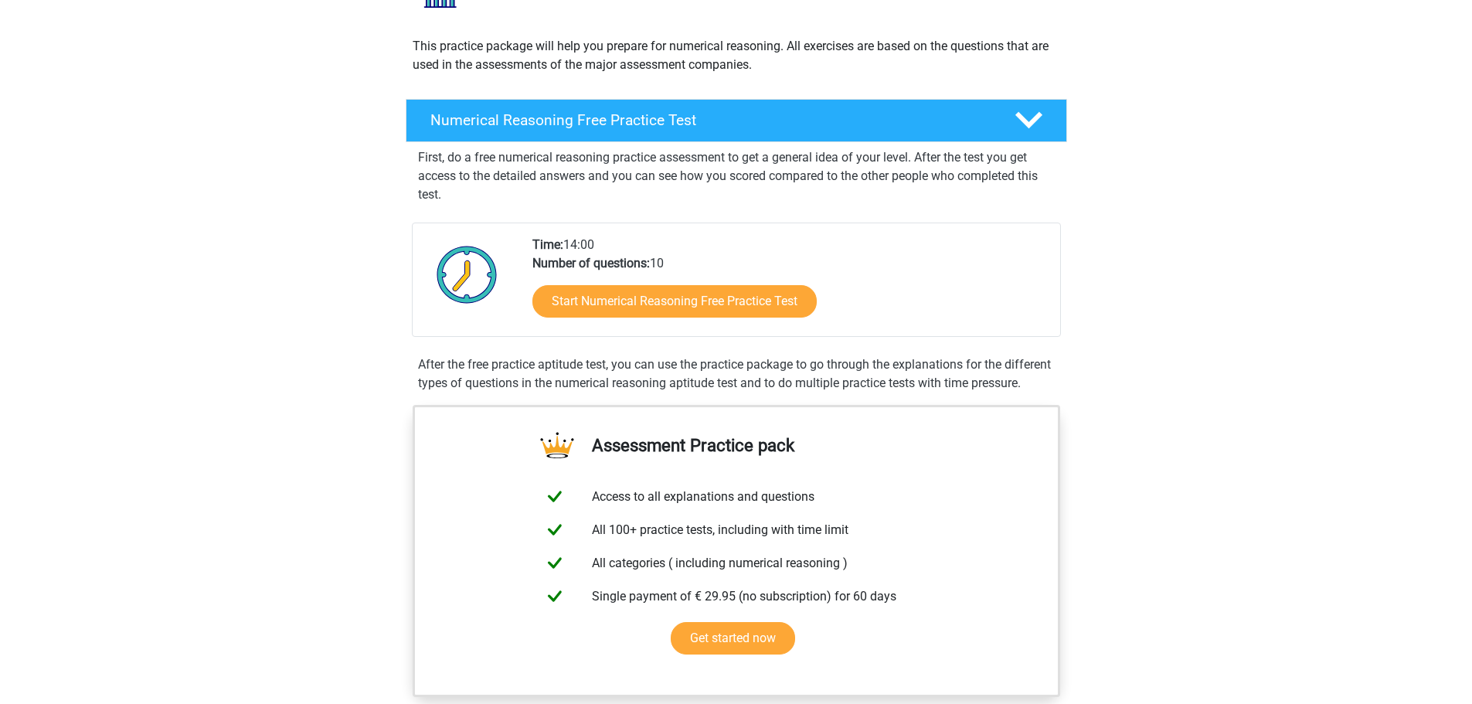
scroll to position [155, 0]
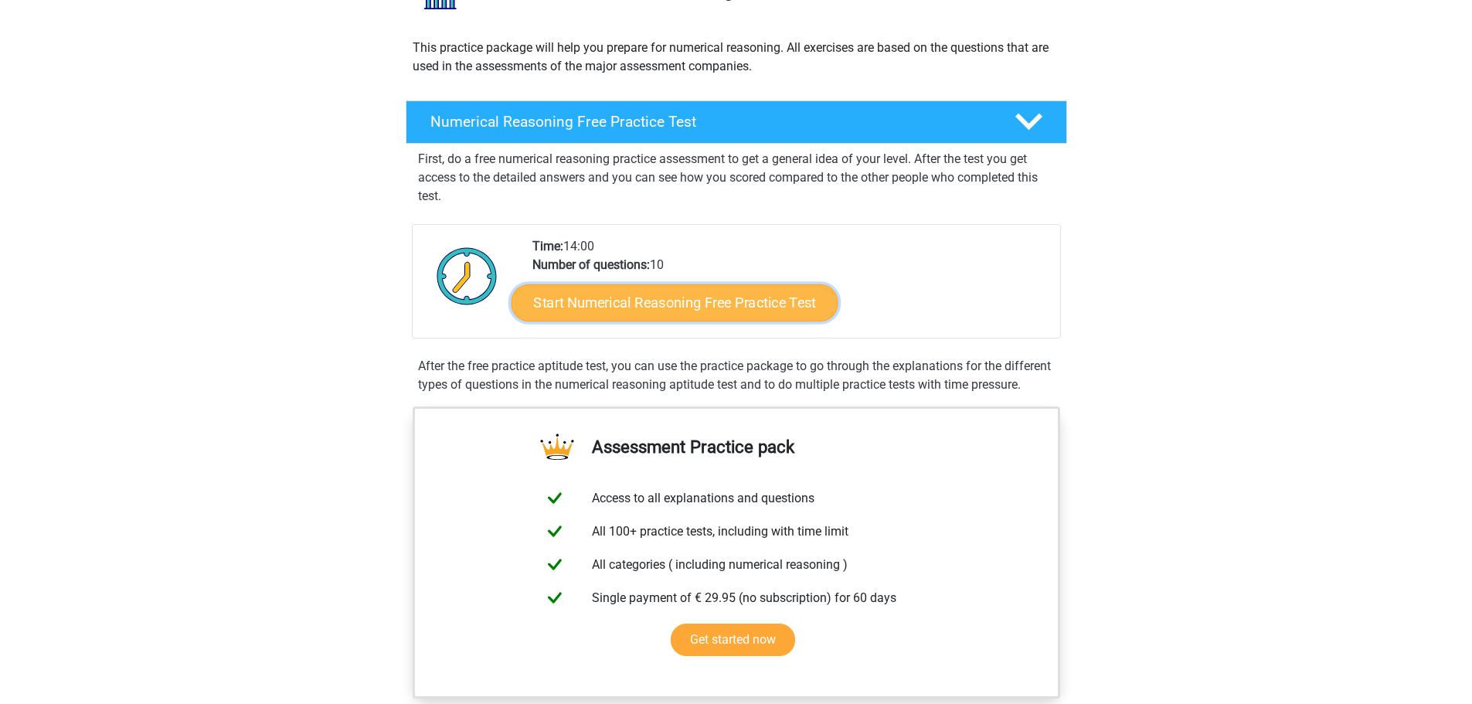
click at [655, 301] on link "Start Numerical Reasoning Free Practice Test" at bounding box center [674, 302] width 327 height 37
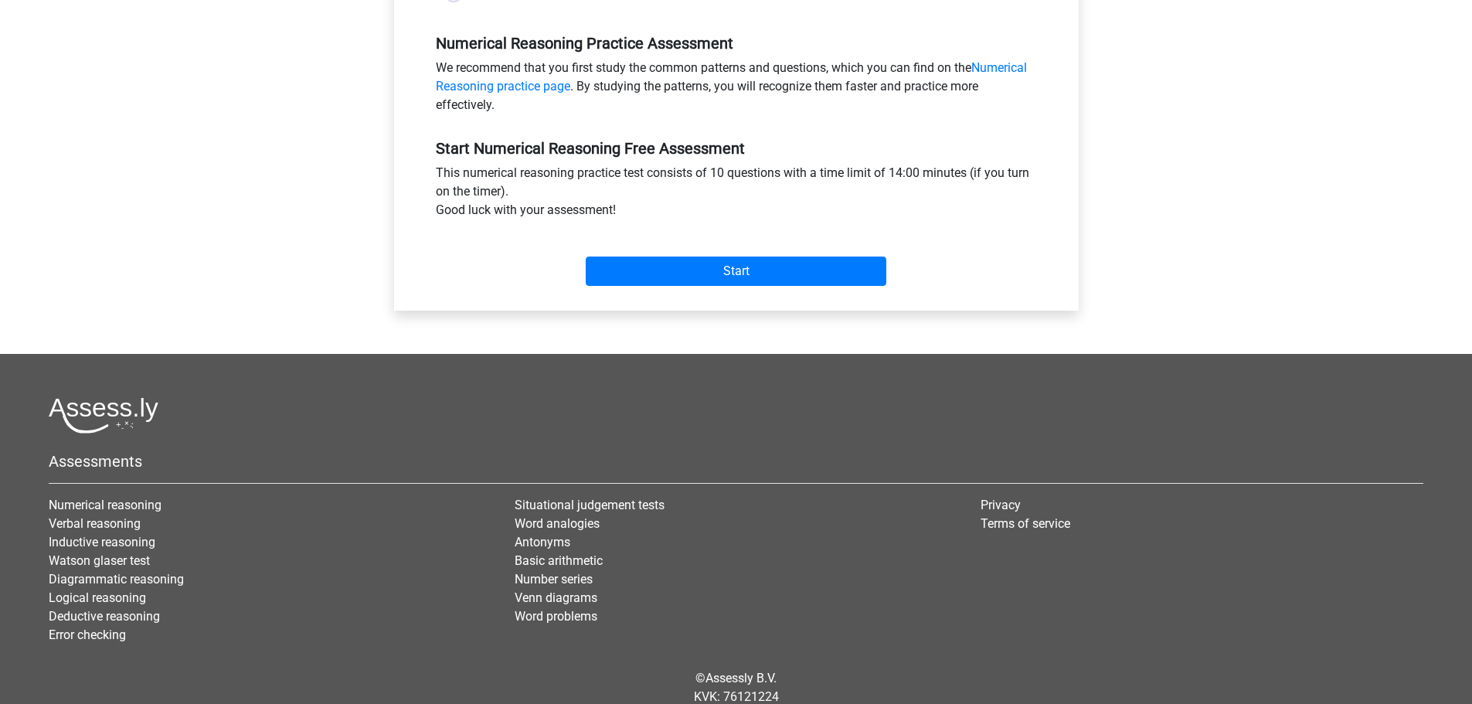
scroll to position [464, 0]
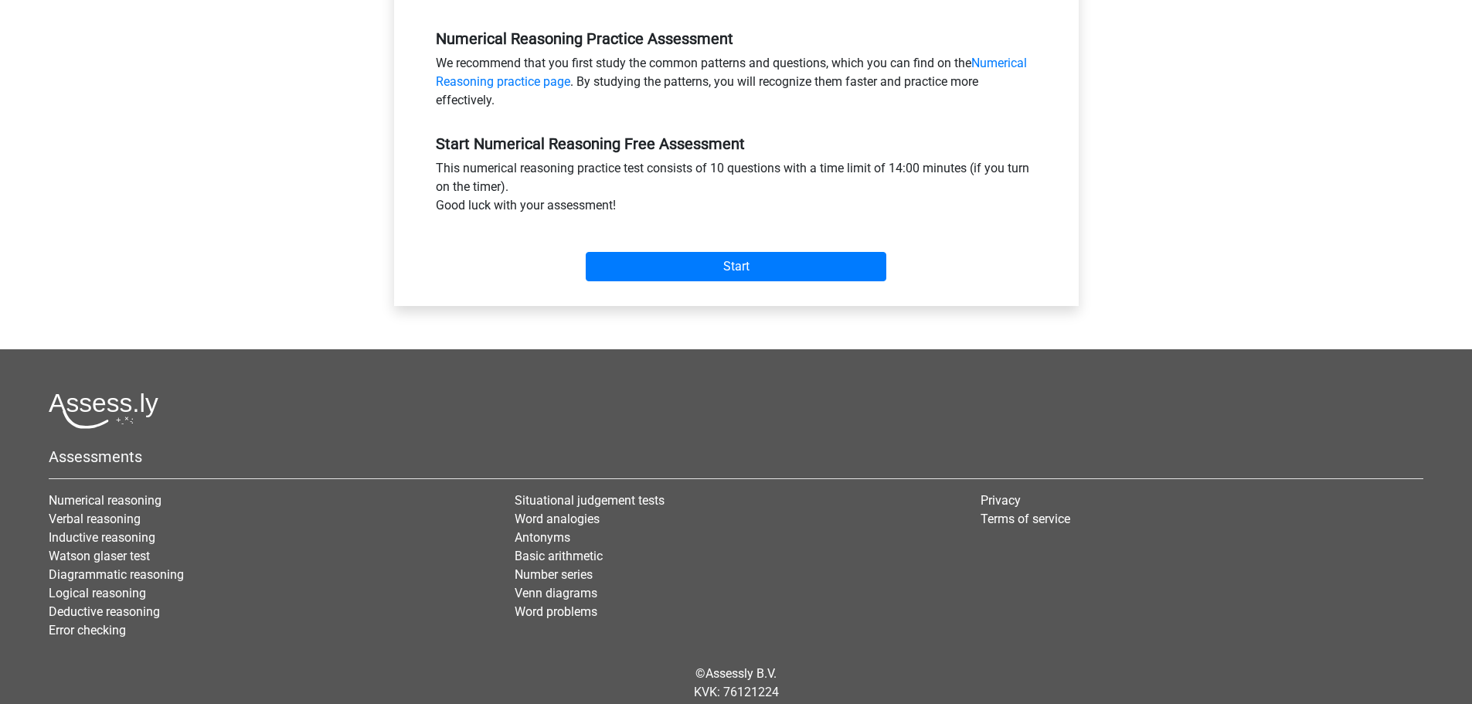
click at [754, 283] on div "Start" at bounding box center [736, 254] width 624 height 66
click at [766, 271] on input "Start" at bounding box center [736, 266] width 301 height 29
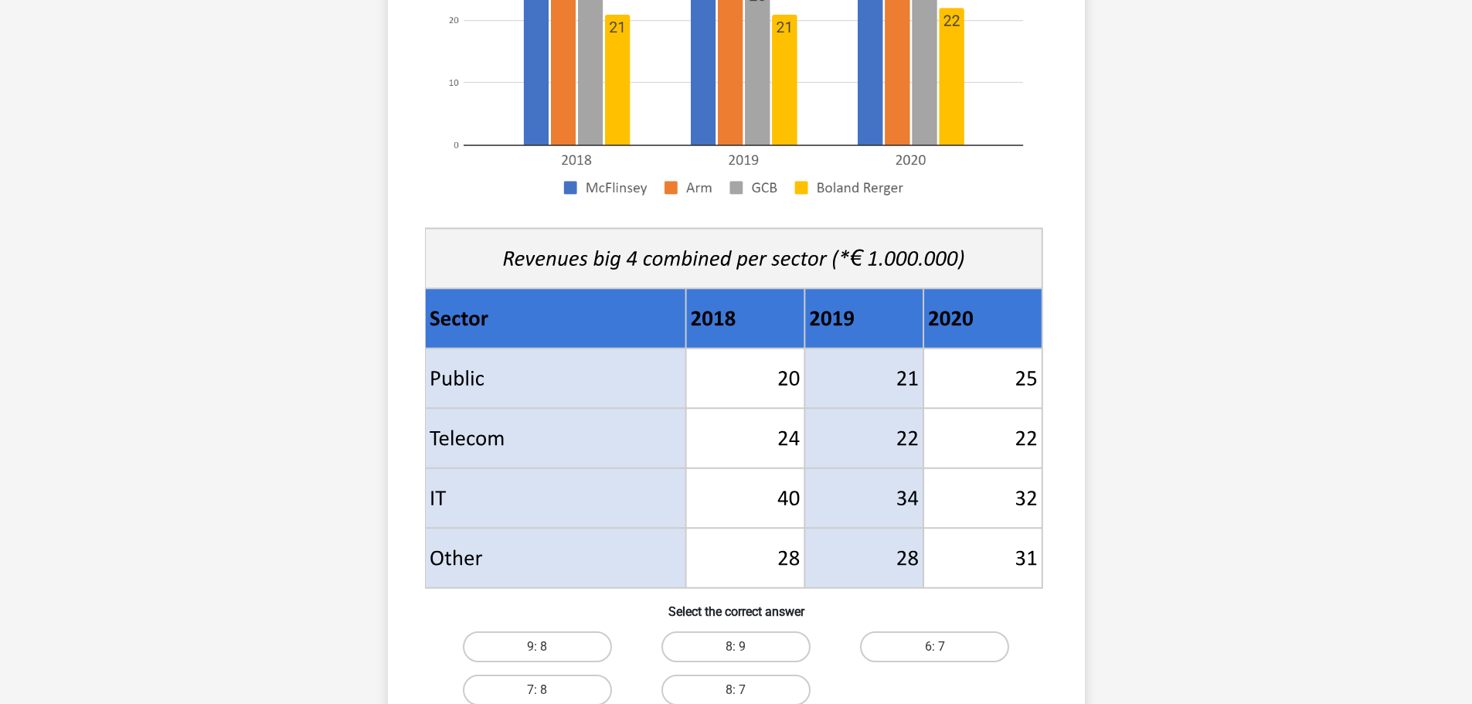
scroll to position [386, 0]
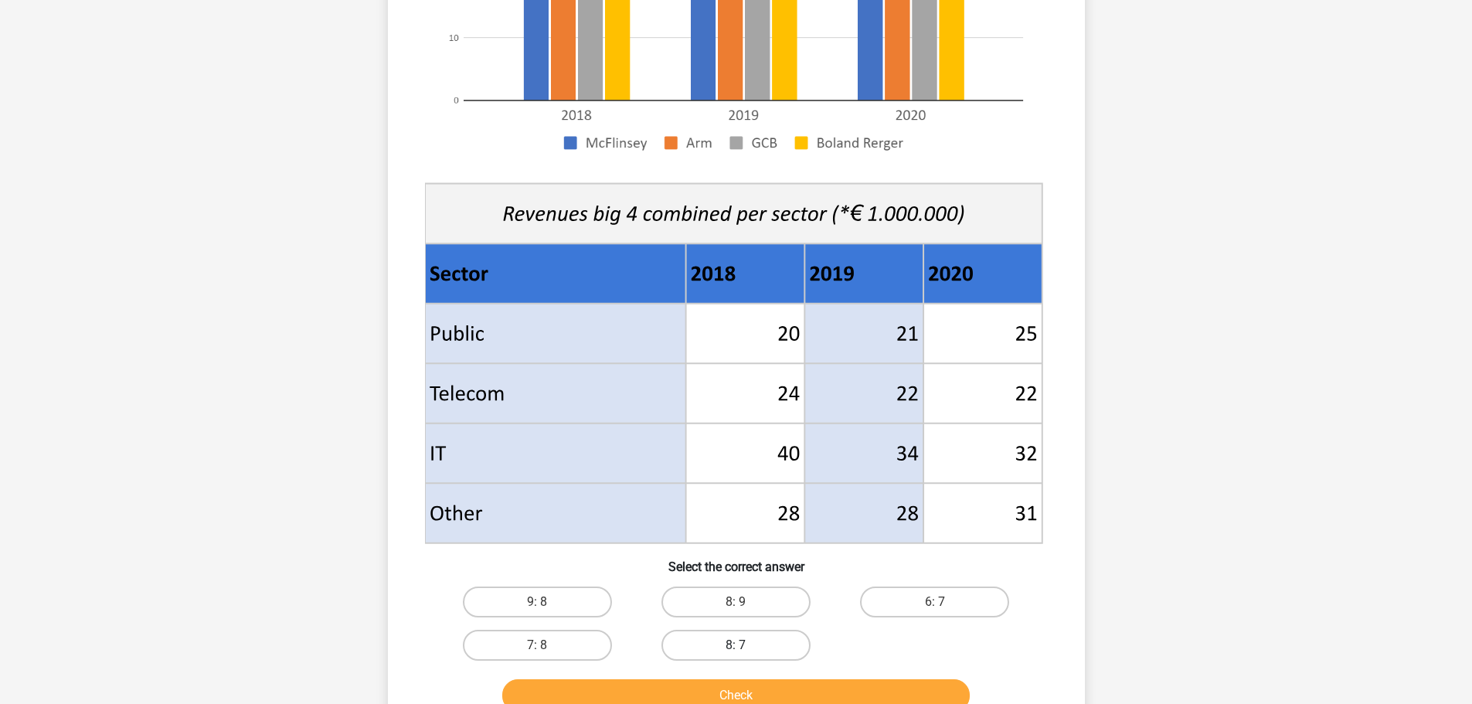
click at [737, 630] on label "8: 7" at bounding box center [735, 645] width 149 height 31
click at [737, 645] on input "8: 7" at bounding box center [741, 650] width 10 height 10
radio input "true"
click at [767, 688] on button "Check" at bounding box center [736, 695] width 468 height 32
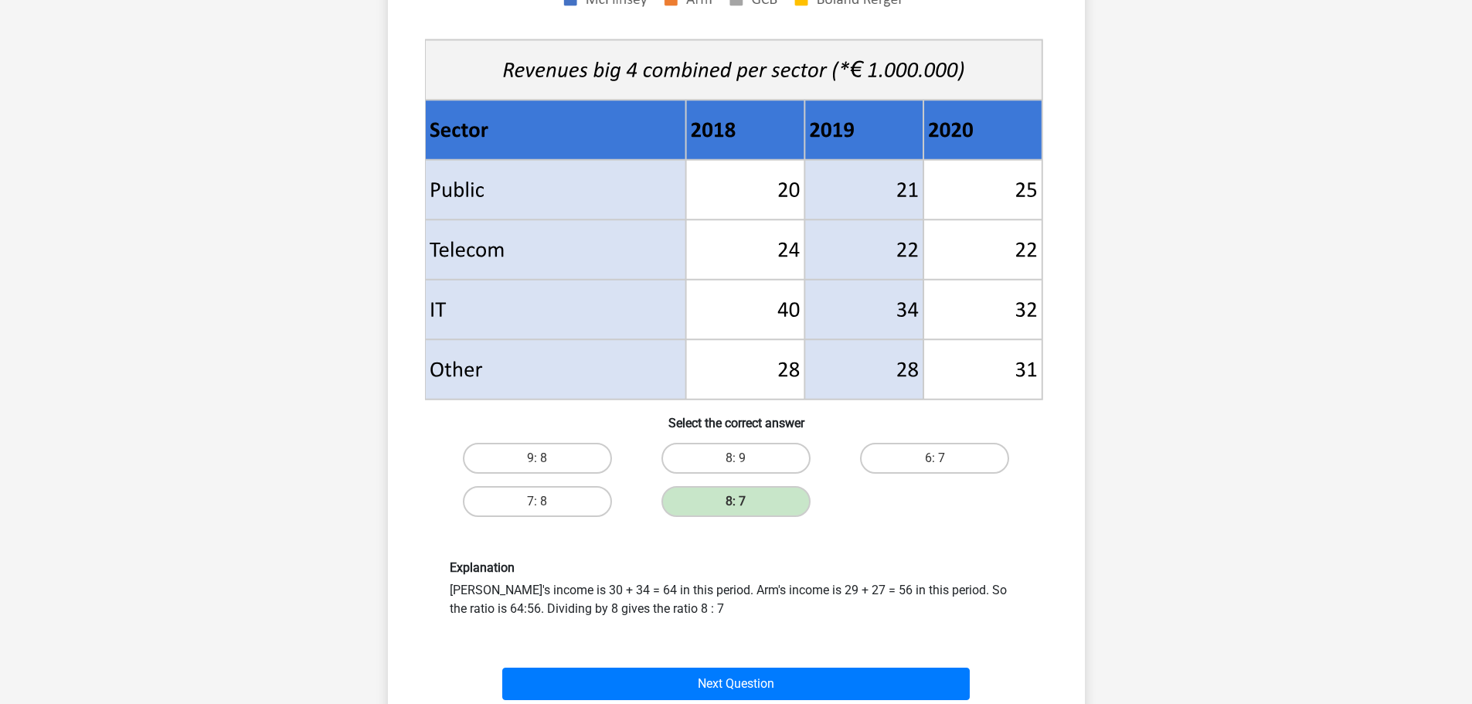
scroll to position [541, 0]
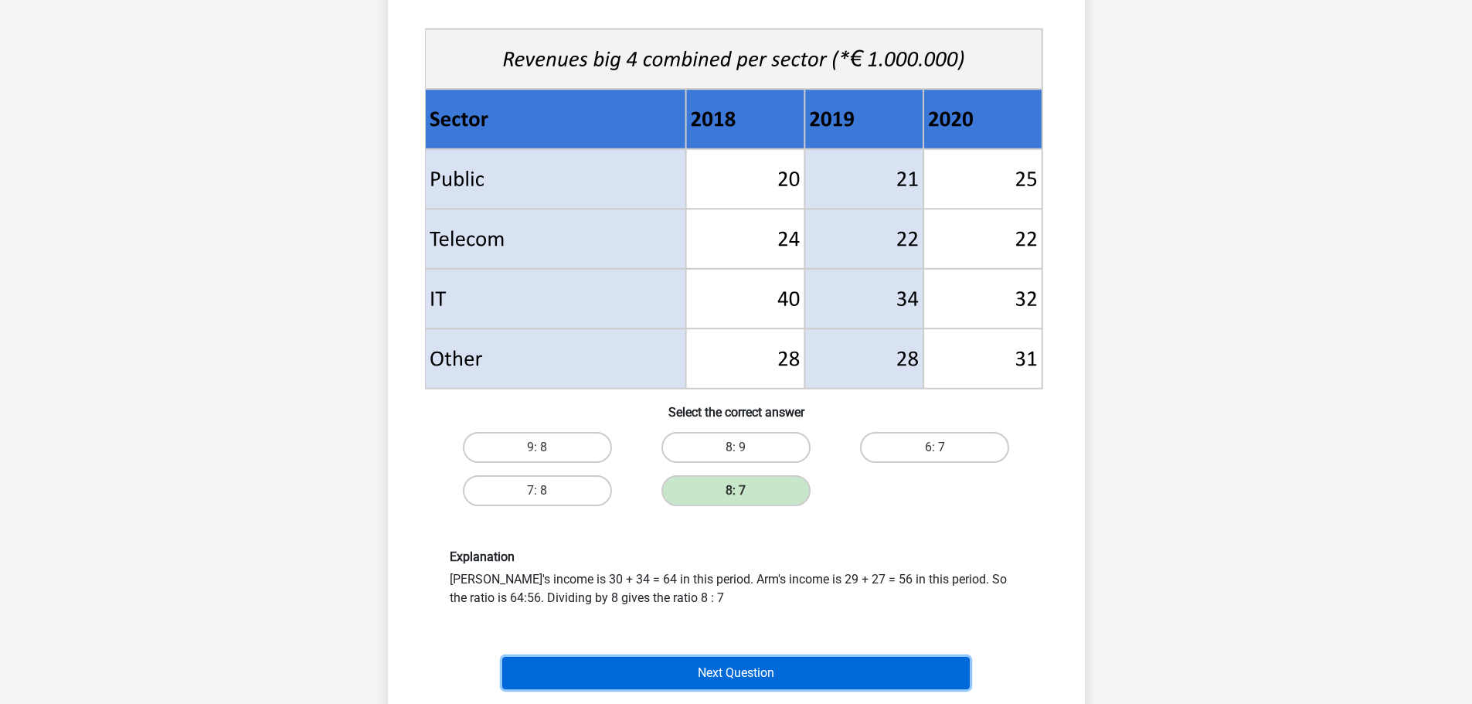
click at [827, 658] on button "Next Question" at bounding box center [736, 673] width 468 height 32
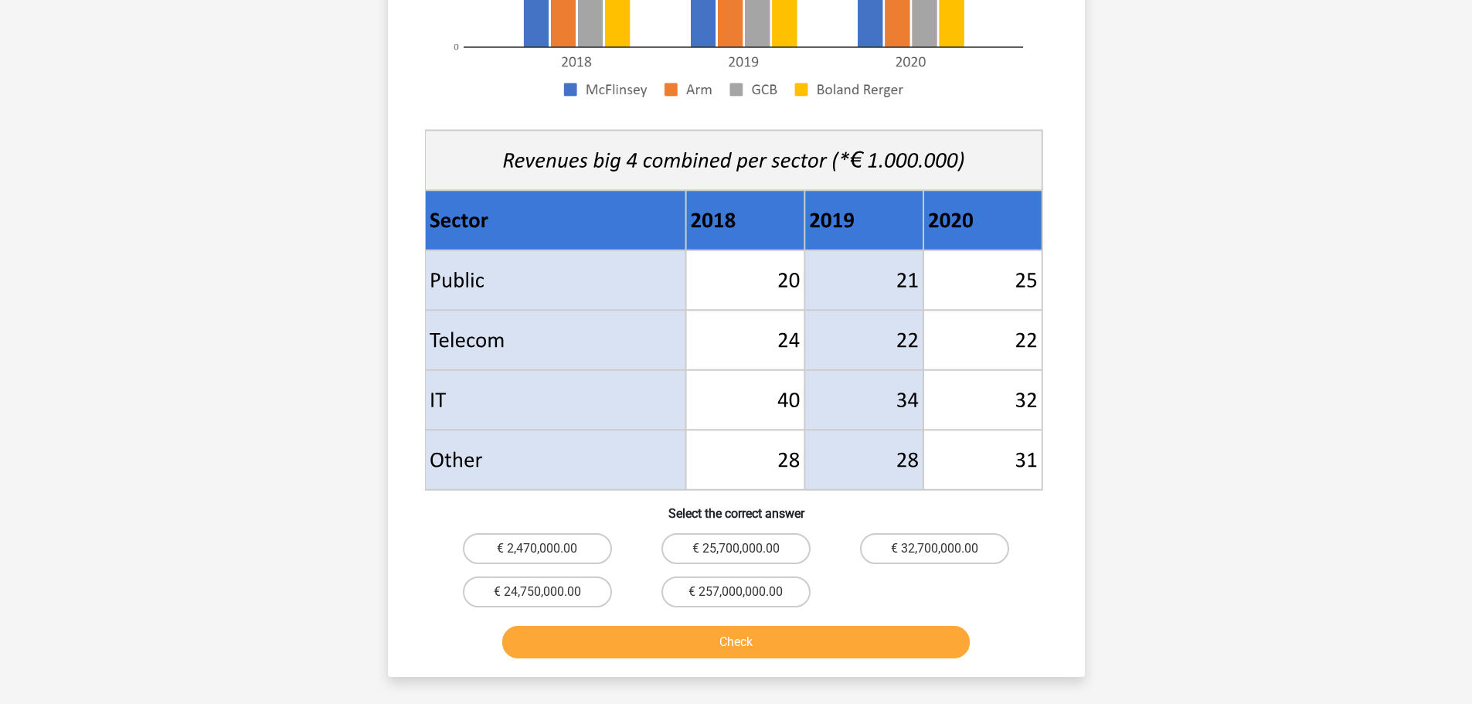
scroll to position [464, 0]
click at [568, 592] on label "€ 24,750,000.00" at bounding box center [537, 591] width 149 height 31
click at [547, 592] on input "€ 24,750,000.00" at bounding box center [542, 596] width 10 height 10
radio input "true"
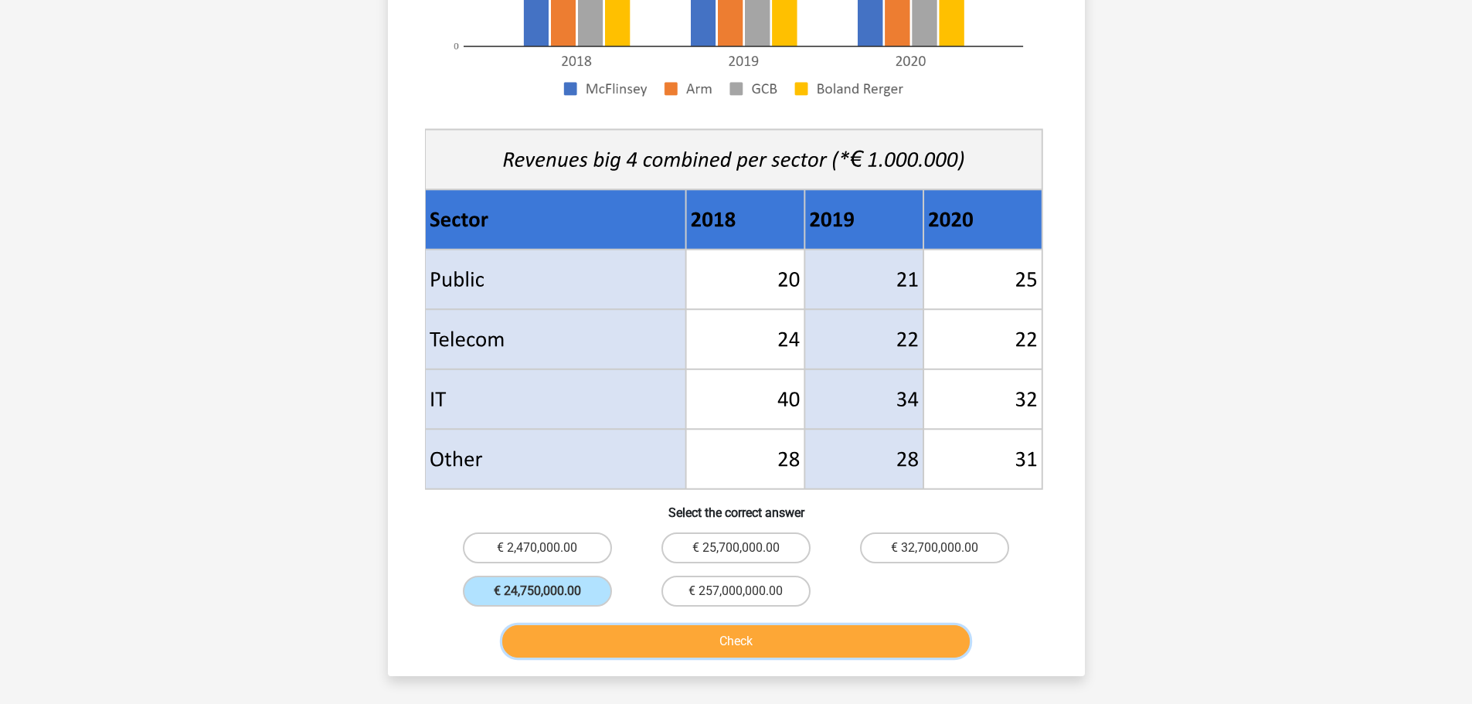
click at [680, 646] on button "Check" at bounding box center [736, 641] width 468 height 32
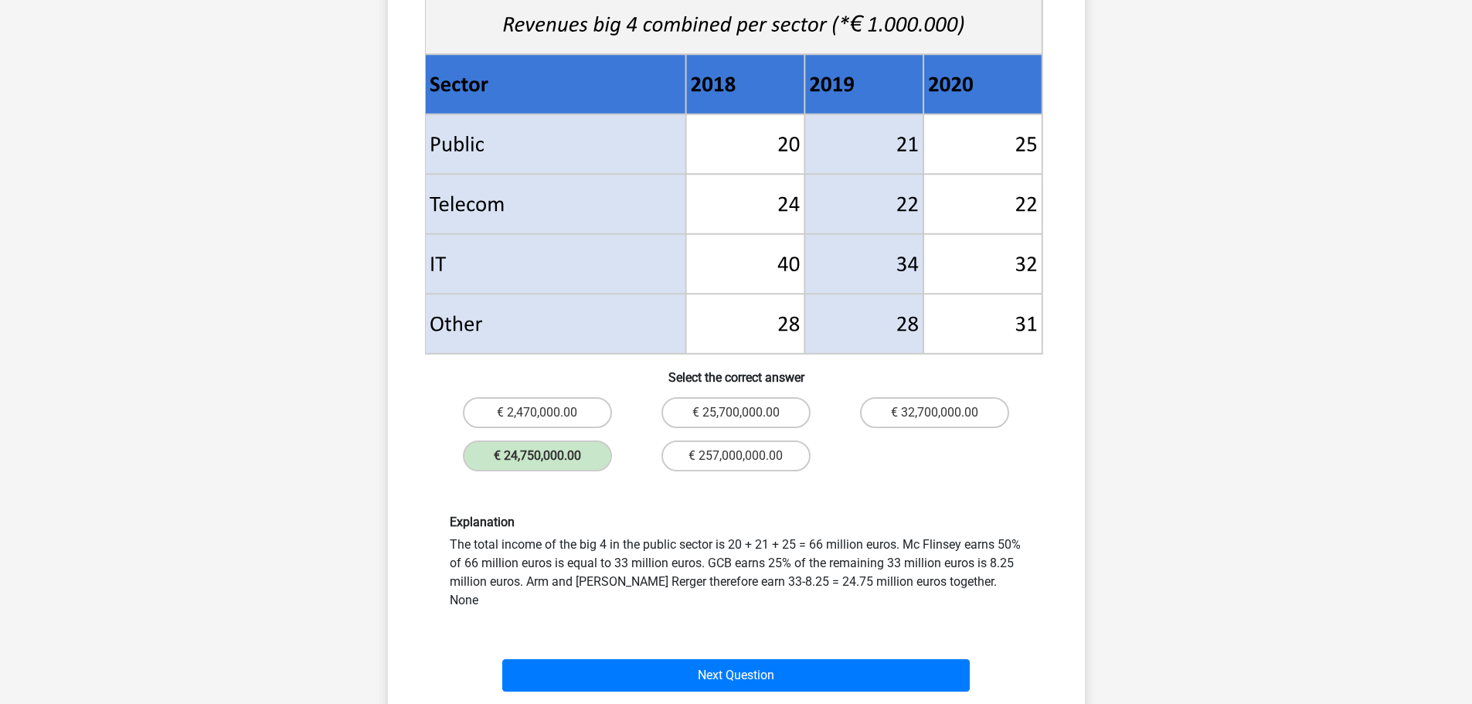
scroll to position [773, 0]
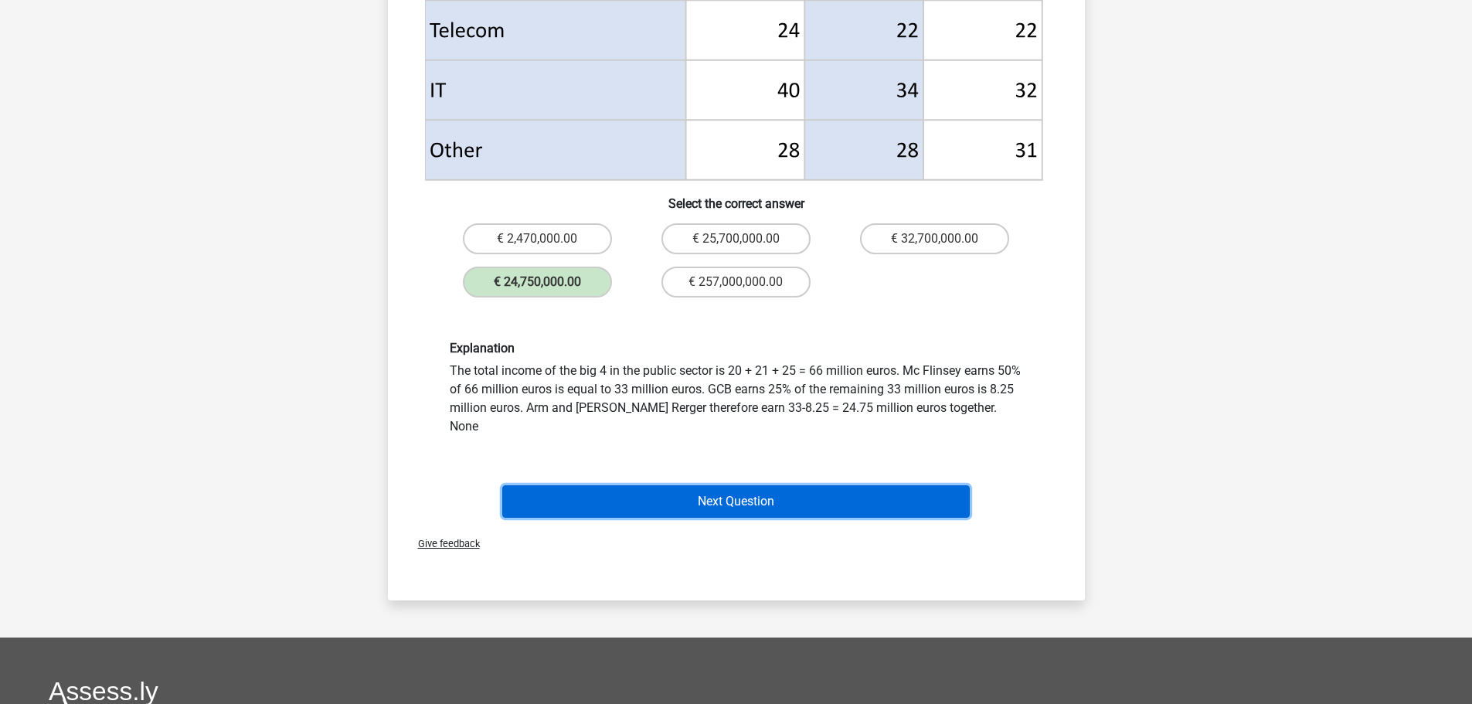
click at [765, 495] on button "Next Question" at bounding box center [736, 501] width 468 height 32
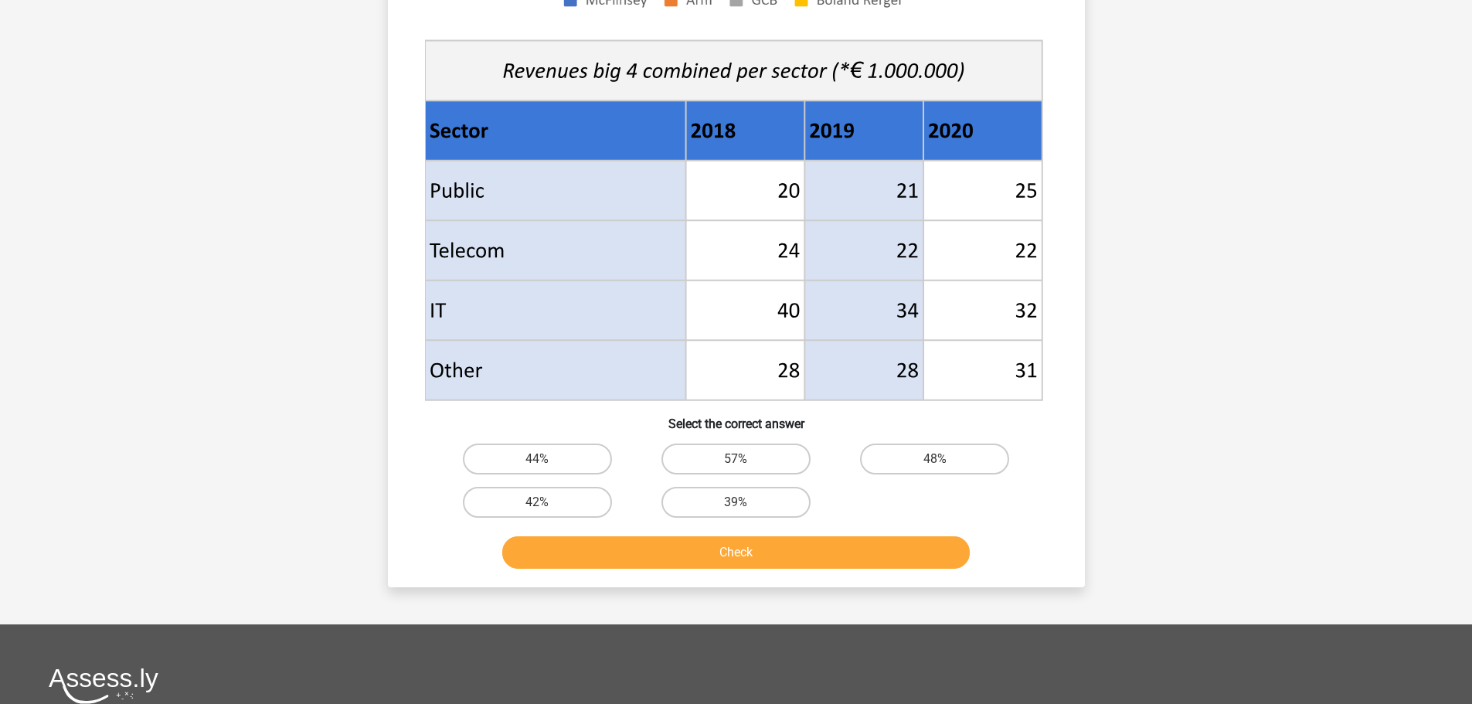
scroll to position [541, 0]
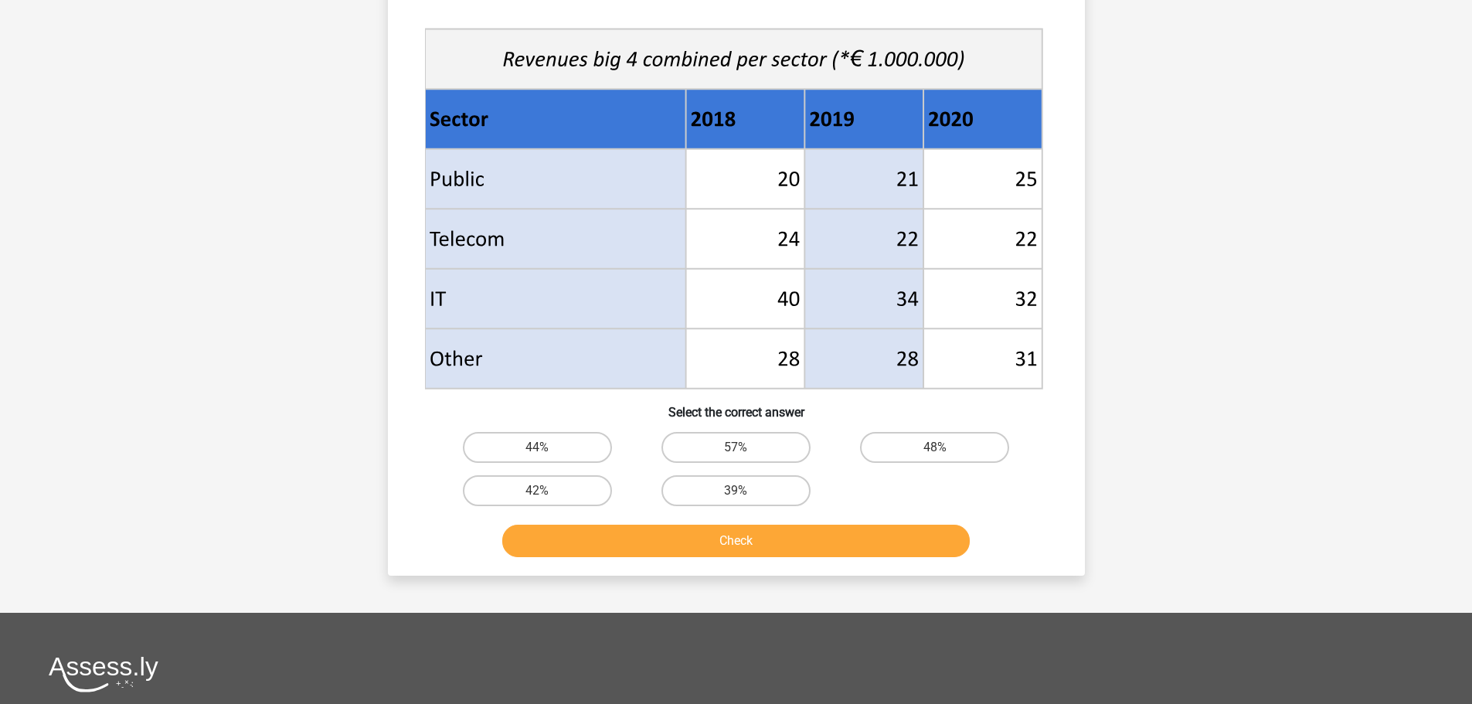
click at [937, 426] on div "48%" at bounding box center [934, 447] width 199 height 43
click at [945, 434] on label "48%" at bounding box center [934, 447] width 149 height 31
click at [945, 447] on input "48%" at bounding box center [940, 452] width 10 height 10
radio input "true"
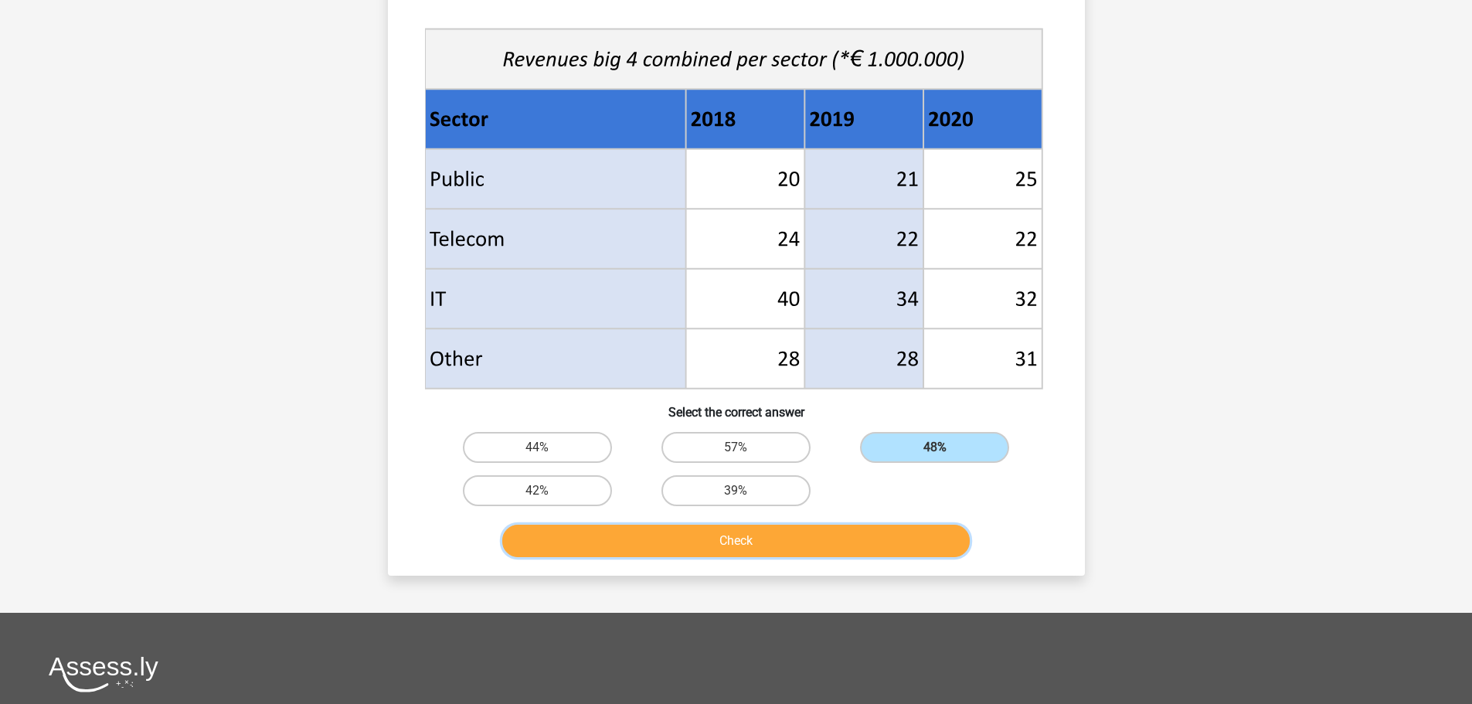
click at [886, 536] on button "Check" at bounding box center [736, 541] width 468 height 32
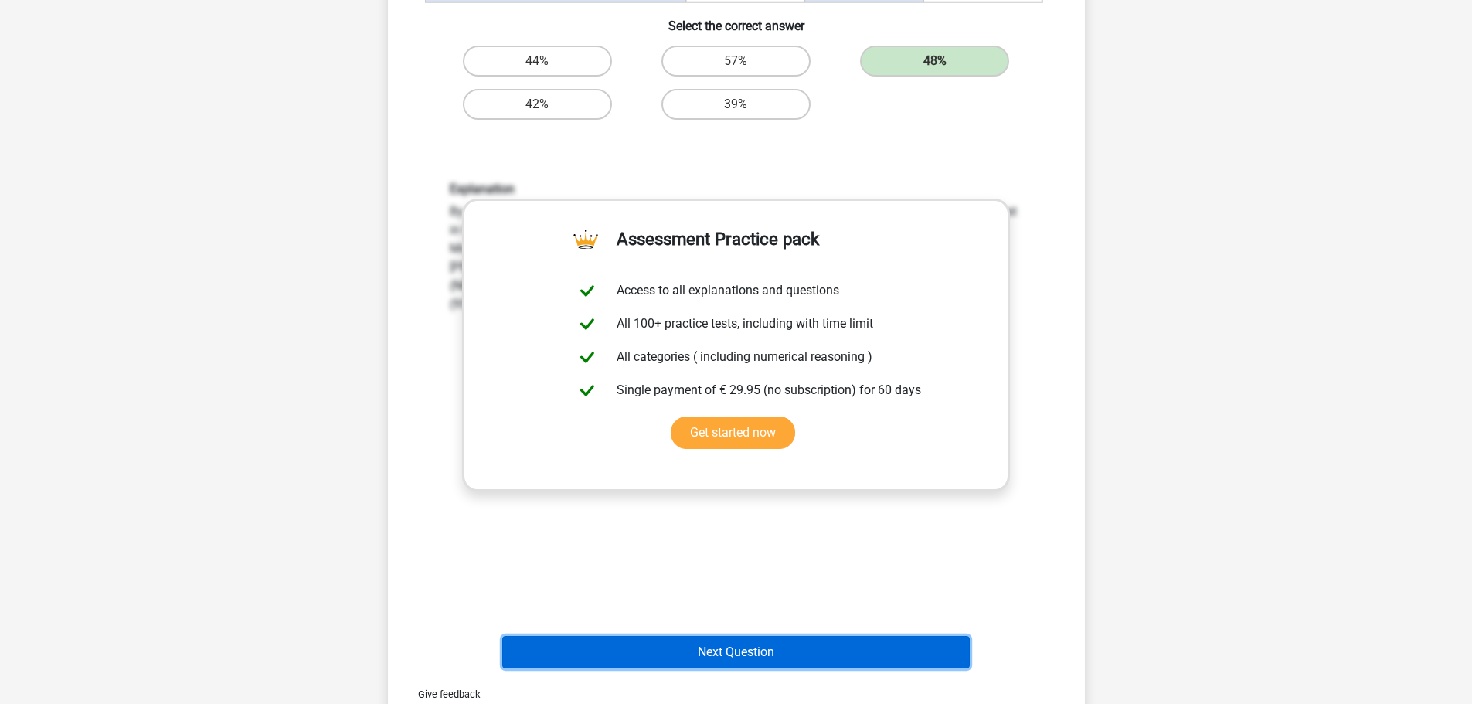
click at [823, 648] on button "Next Question" at bounding box center [736, 652] width 468 height 32
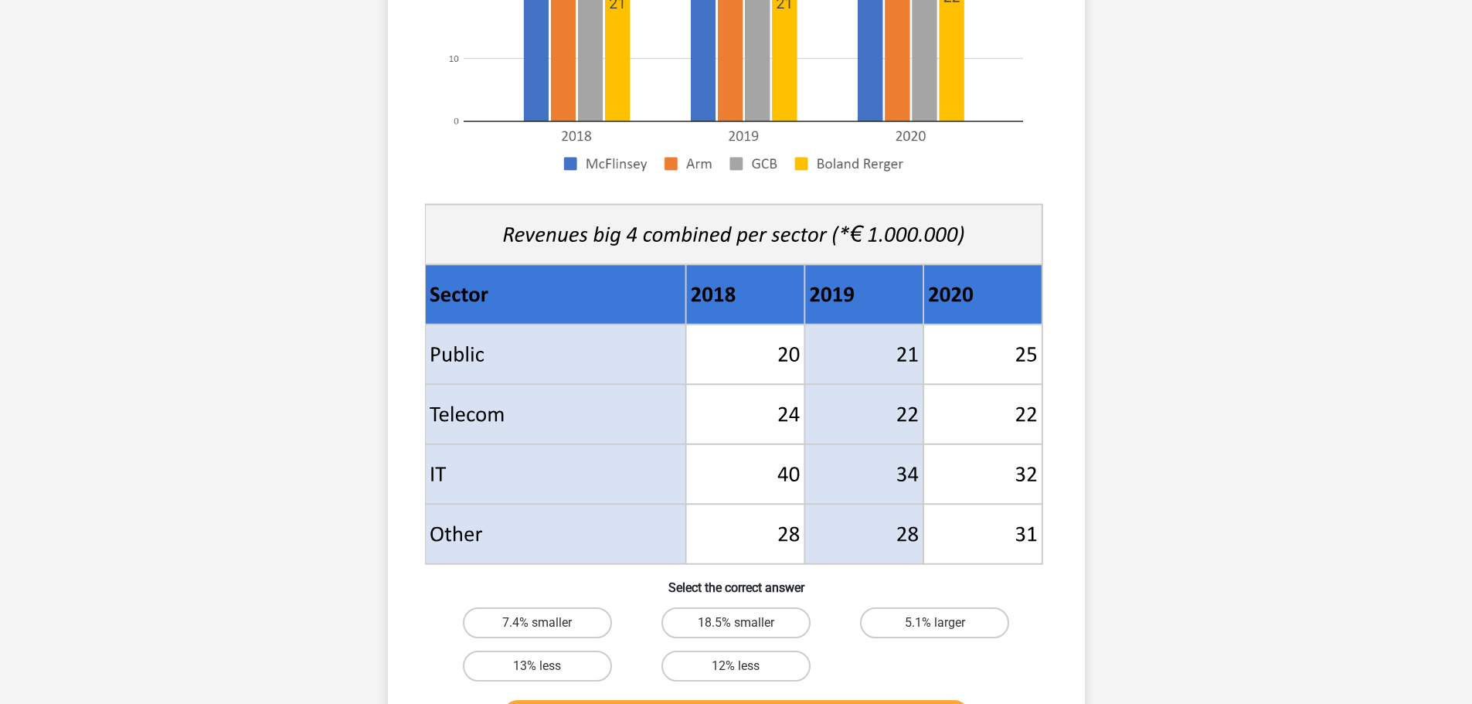
scroll to position [386, 0]
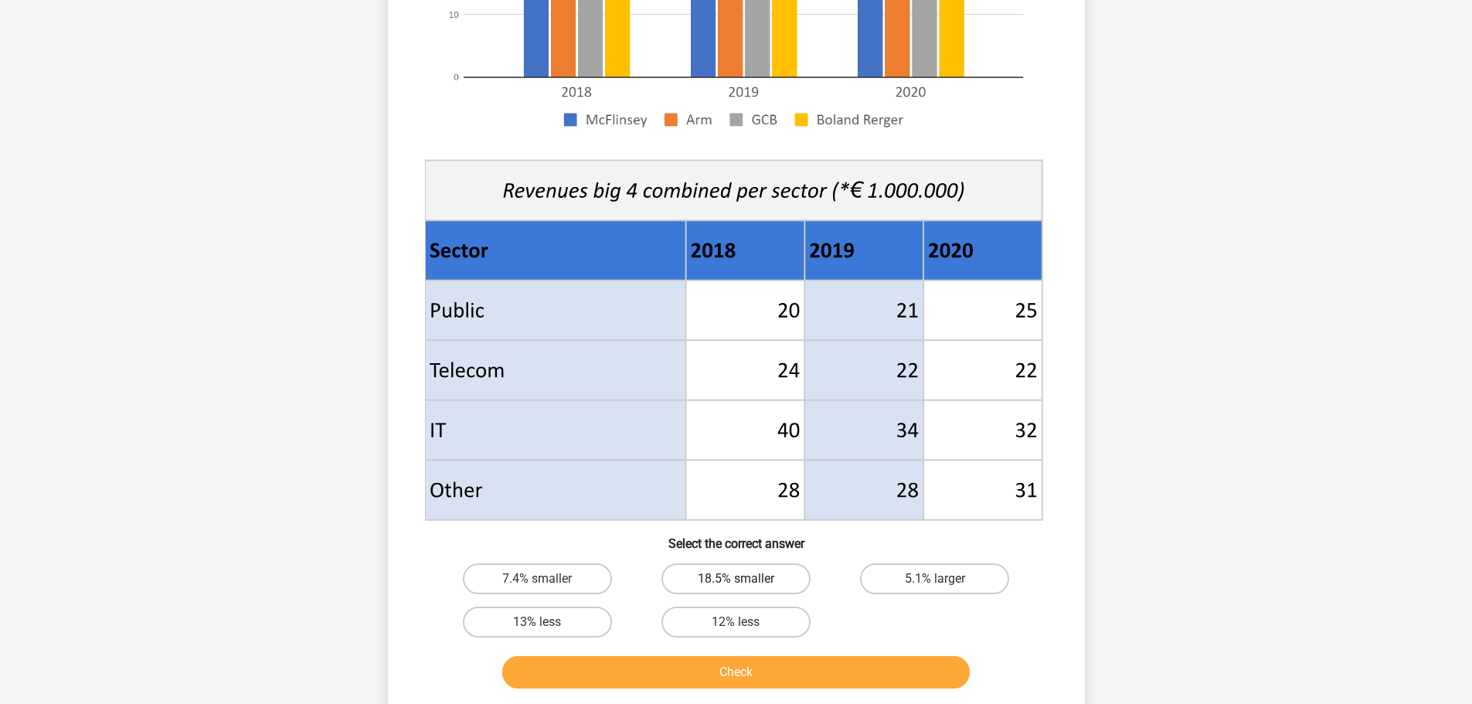
click at [784, 580] on label "18.5% smaller" at bounding box center [735, 578] width 149 height 31
click at [746, 580] on input "18.5% smaller" at bounding box center [741, 584] width 10 height 10
radio input "true"
click at [829, 676] on button "Check" at bounding box center [736, 672] width 468 height 32
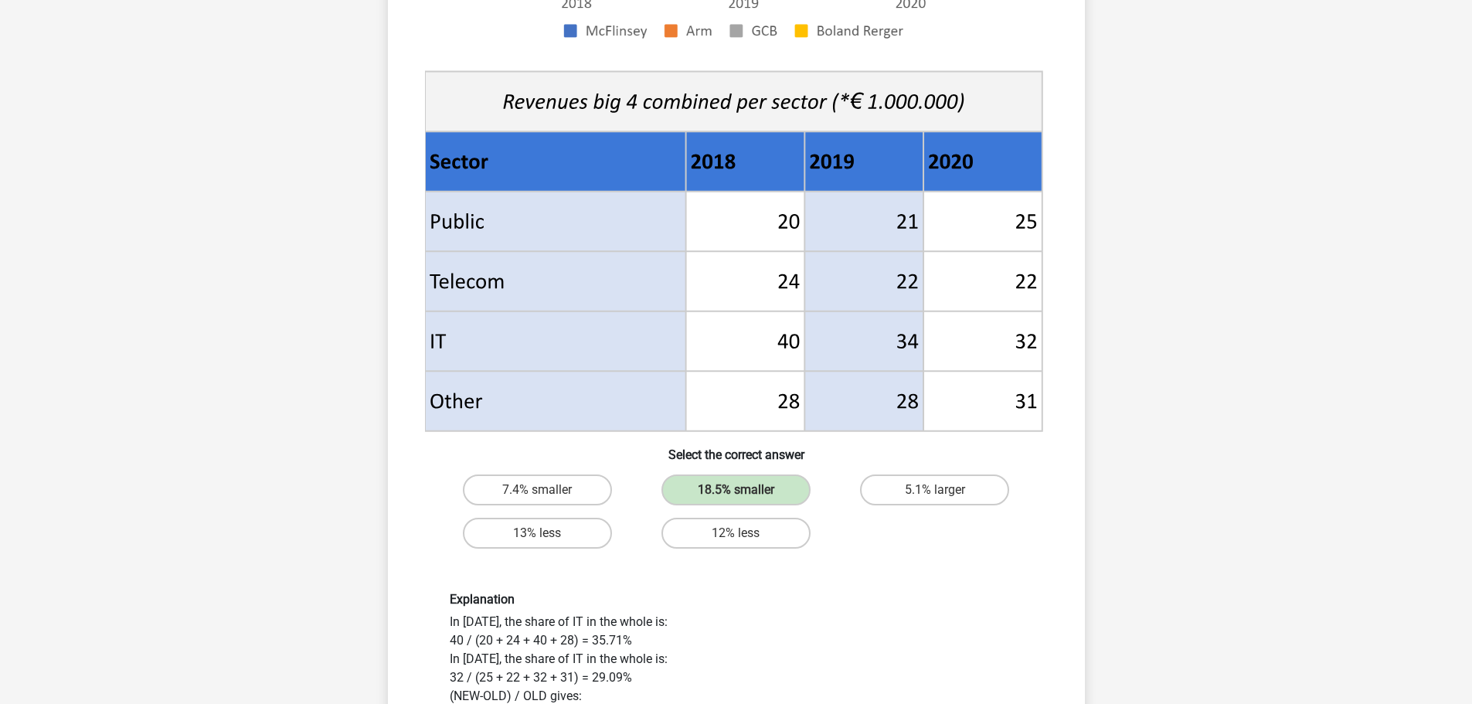
scroll to position [618, 0]
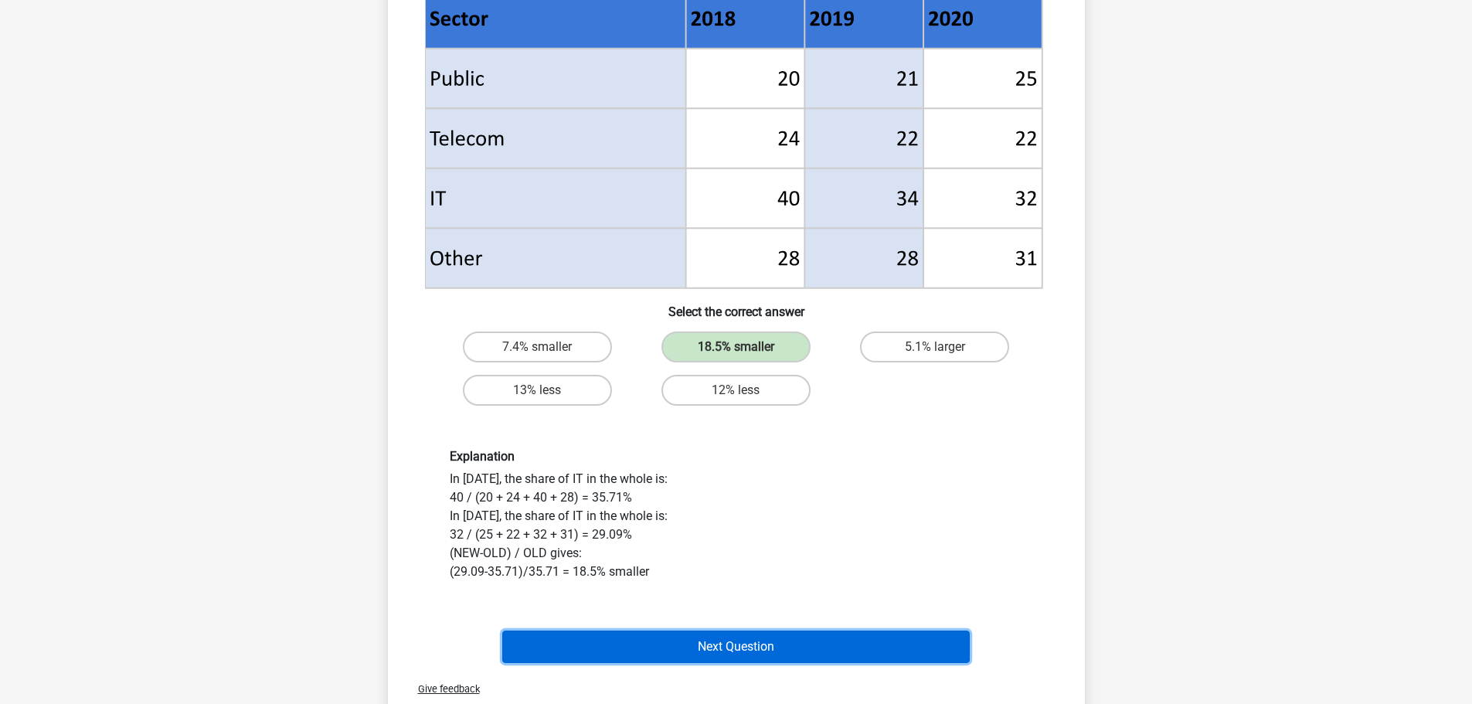
click at [825, 641] on button "Next Question" at bounding box center [736, 647] width 468 height 32
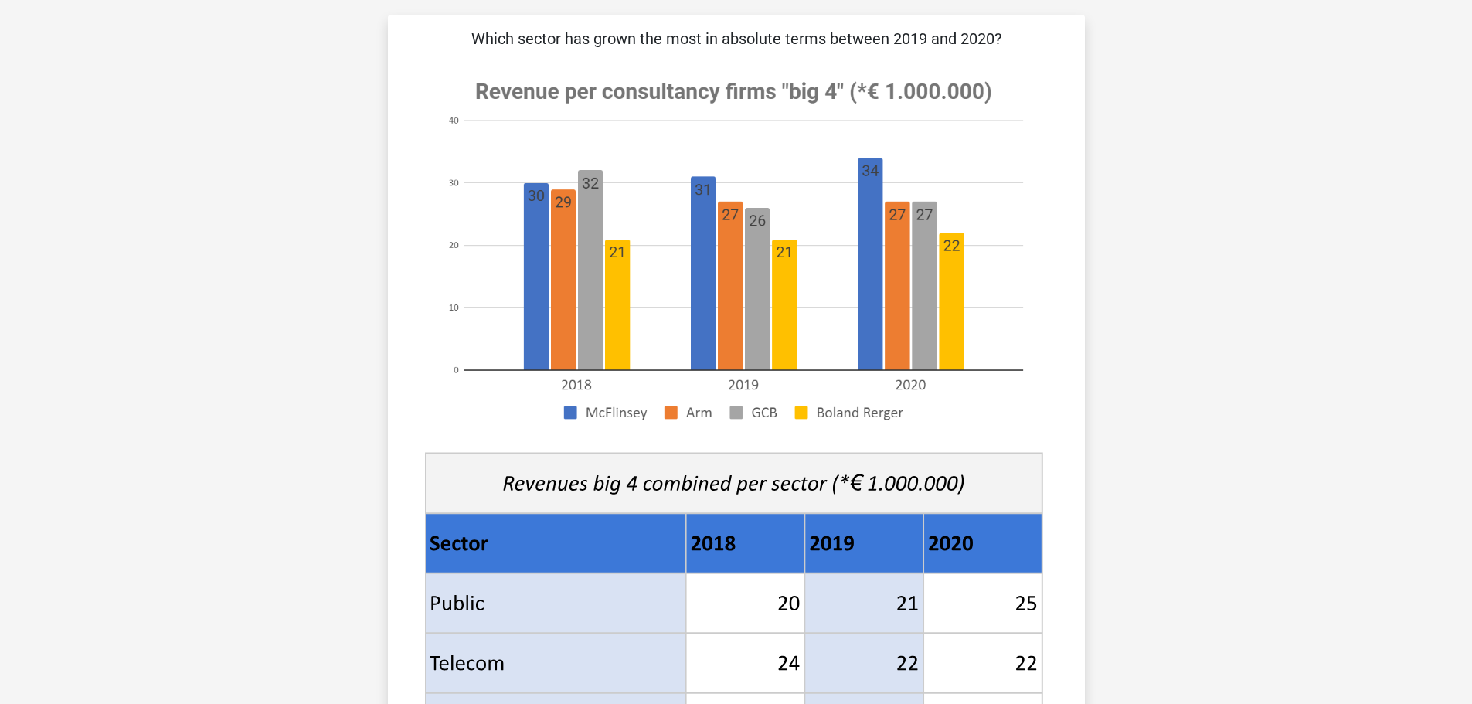
scroll to position [386, 0]
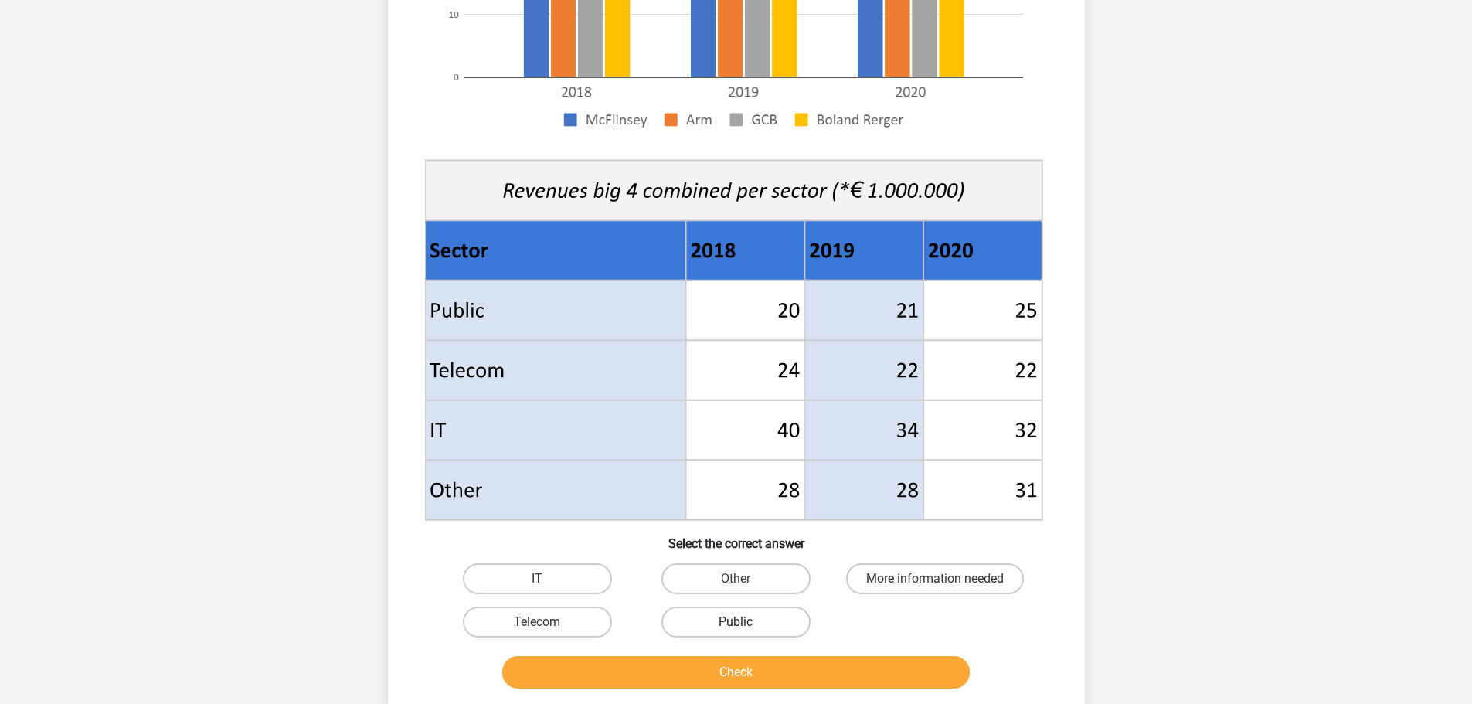
click at [716, 632] on label "Public" at bounding box center [735, 622] width 149 height 31
click at [736, 632] on input "Public" at bounding box center [741, 627] width 10 height 10
radio input "true"
click at [749, 682] on button "Check" at bounding box center [736, 672] width 468 height 32
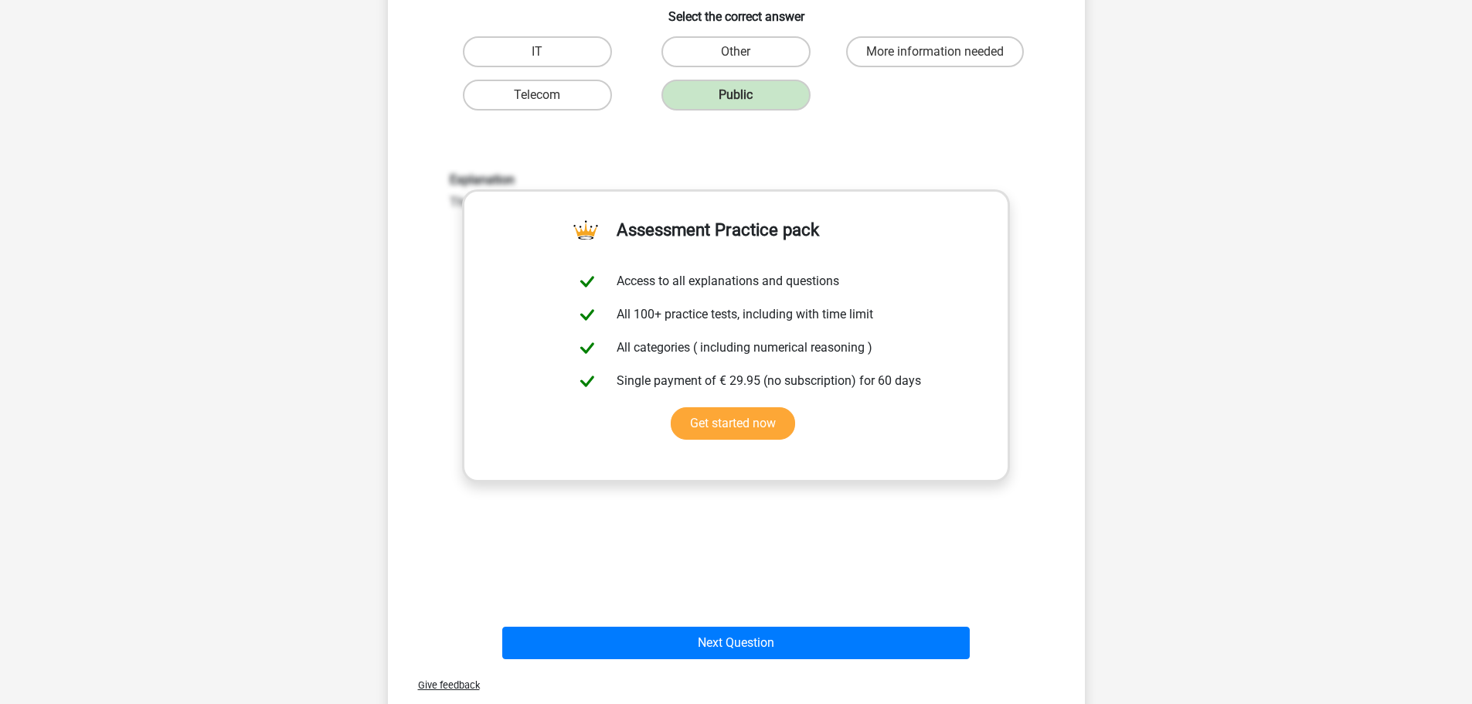
scroll to position [927, 0]
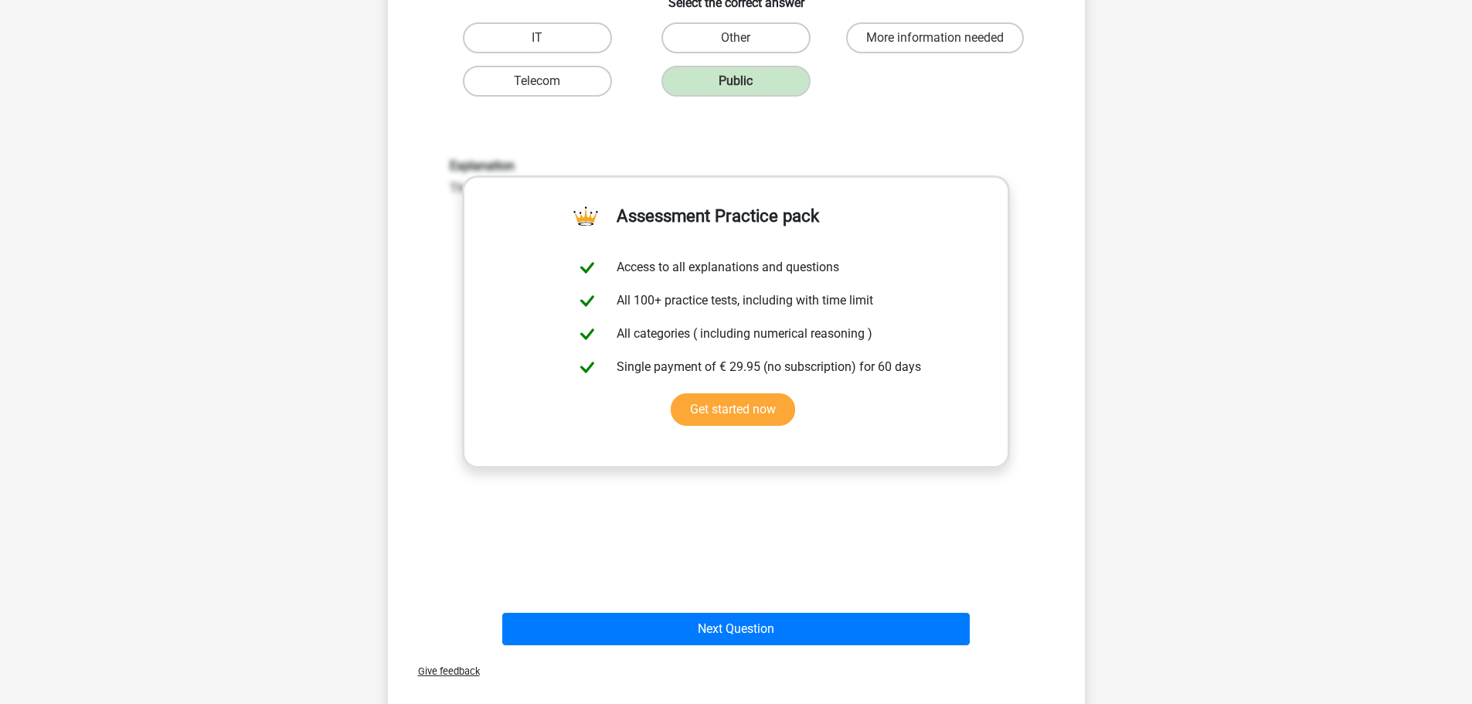
click at [814, 610] on div "Next Question" at bounding box center [737, 625] width 648 height 51
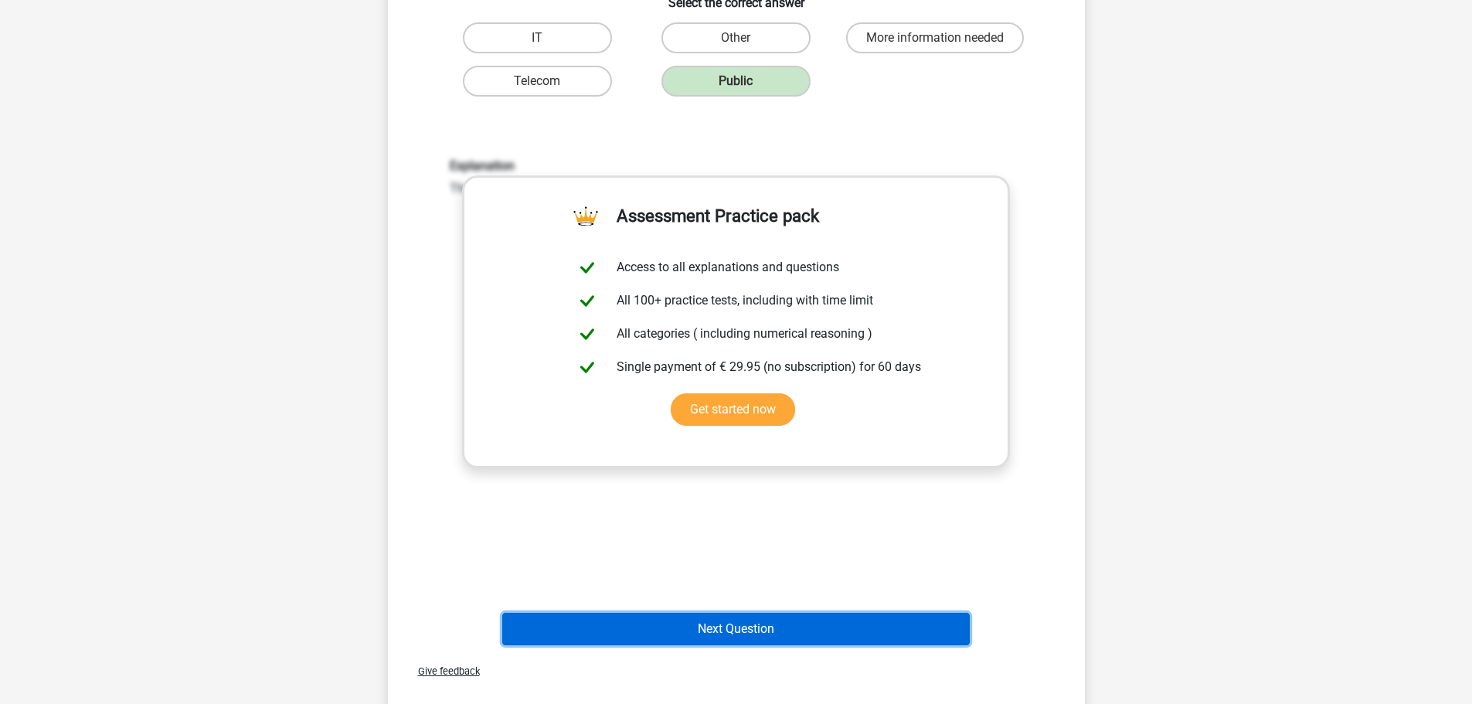
click at [828, 625] on button "Next Question" at bounding box center [736, 629] width 468 height 32
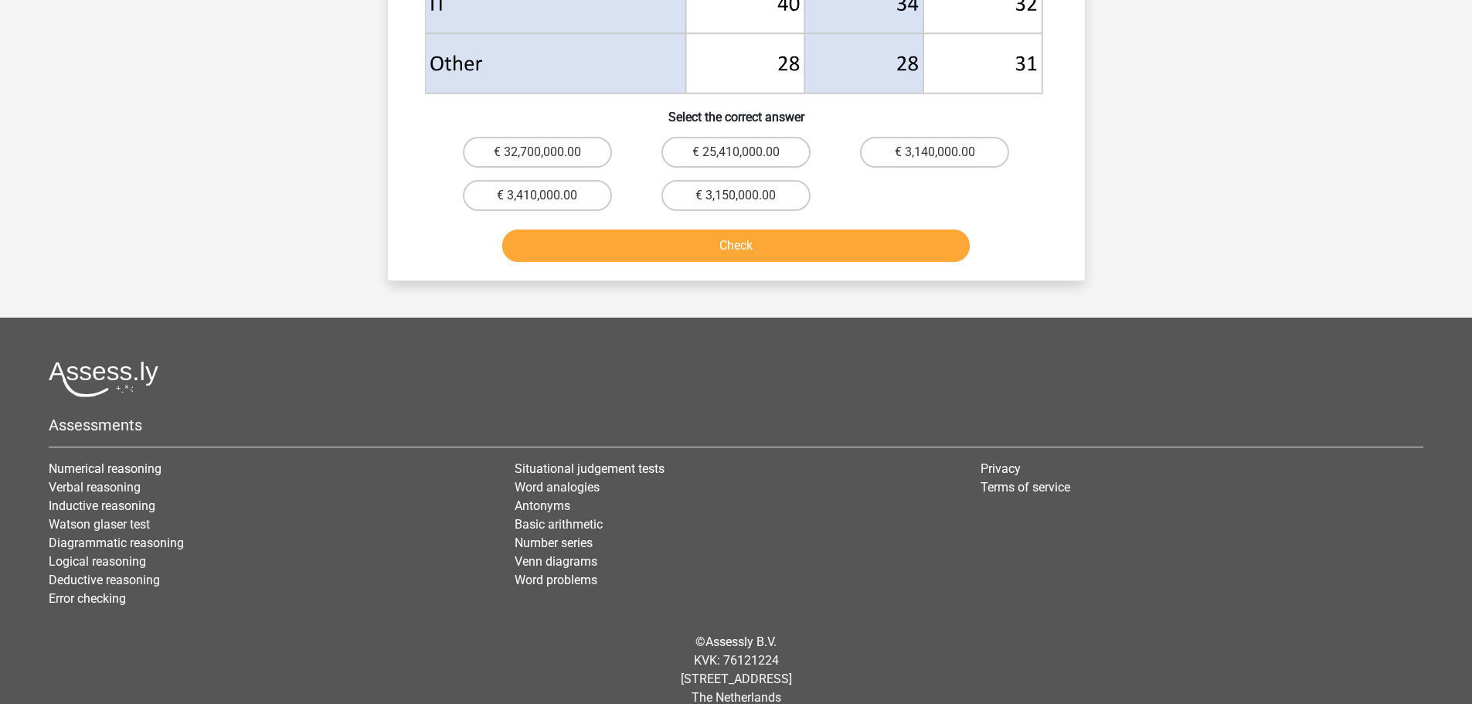
scroll to position [703, 0]
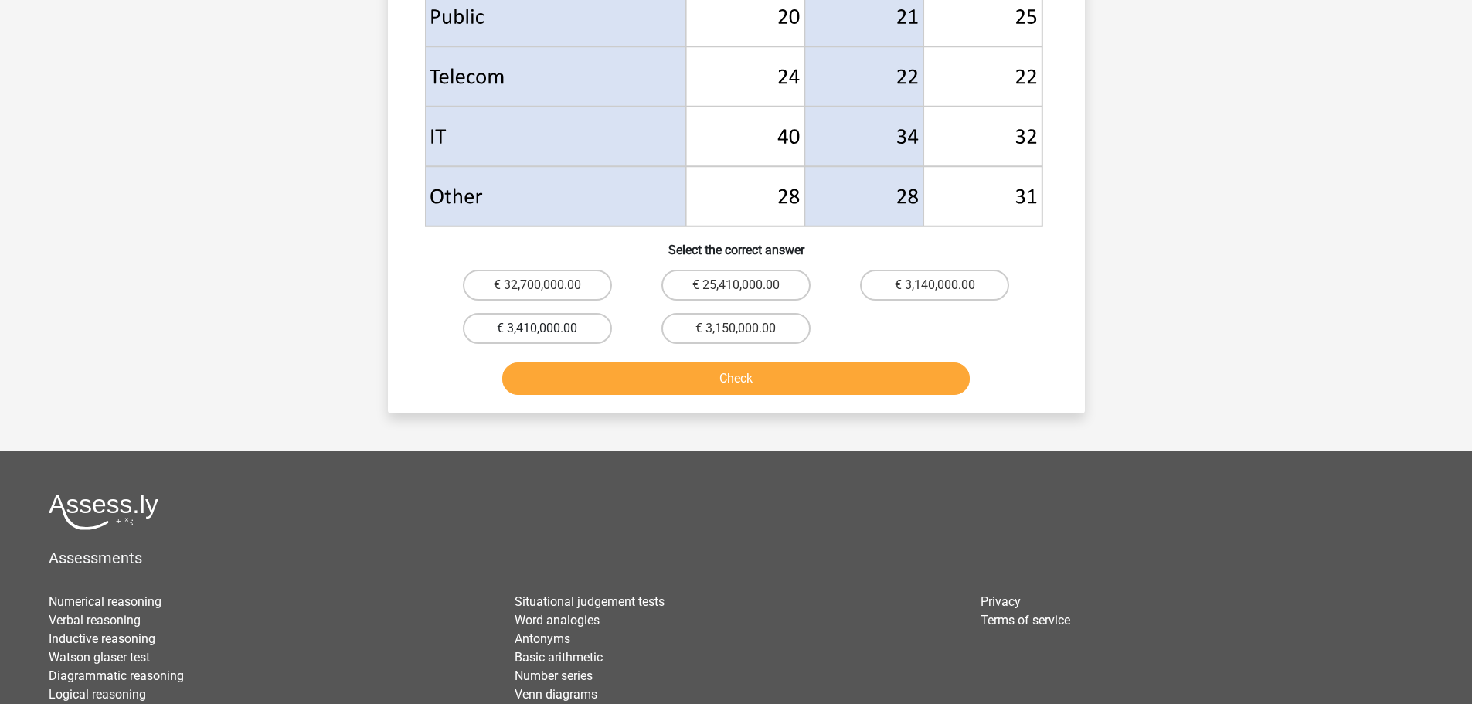
click at [535, 321] on label "€ 3,410,000.00" at bounding box center [537, 328] width 149 height 31
click at [537, 328] on input "€ 3,410,000.00" at bounding box center [542, 333] width 10 height 10
radio input "true"
click at [728, 379] on button "Check" at bounding box center [736, 378] width 468 height 32
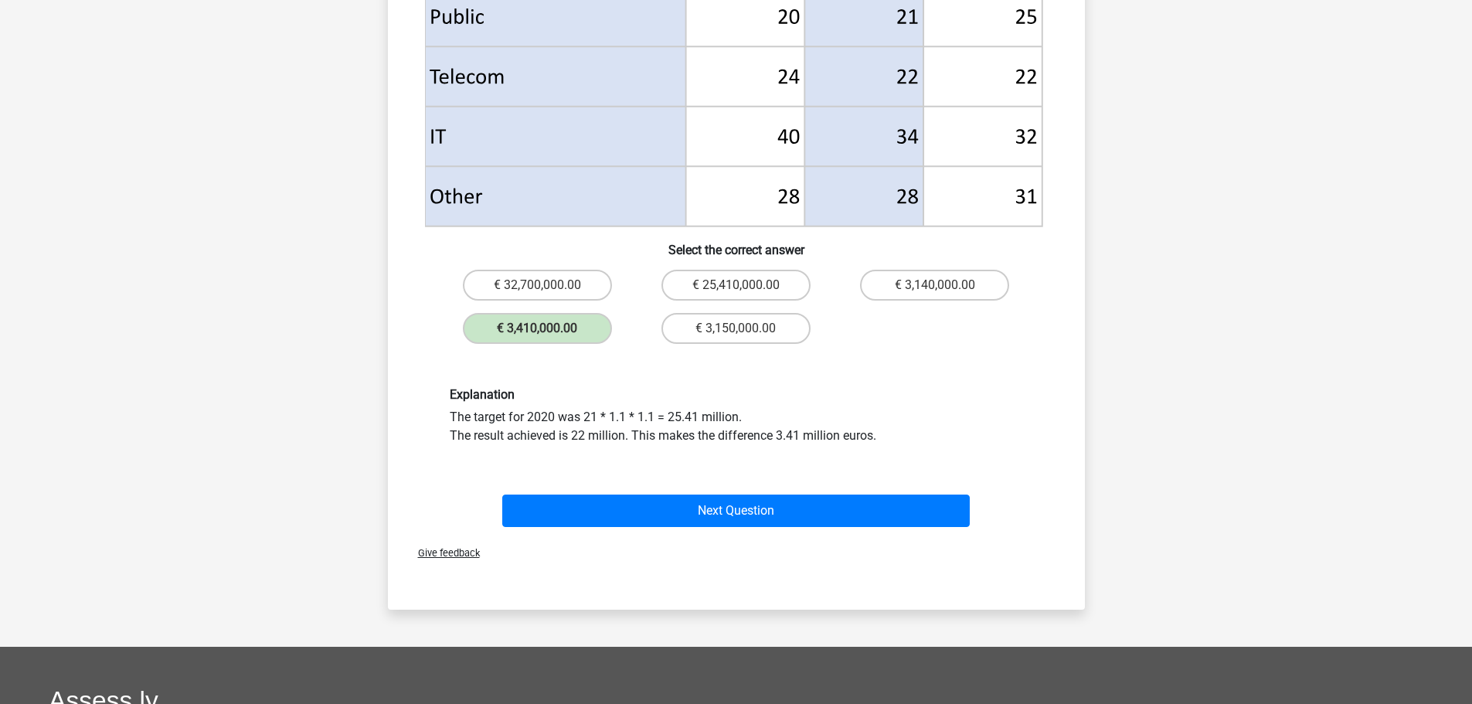
click at [910, 529] on div "Next Question" at bounding box center [736, 514] width 597 height 39
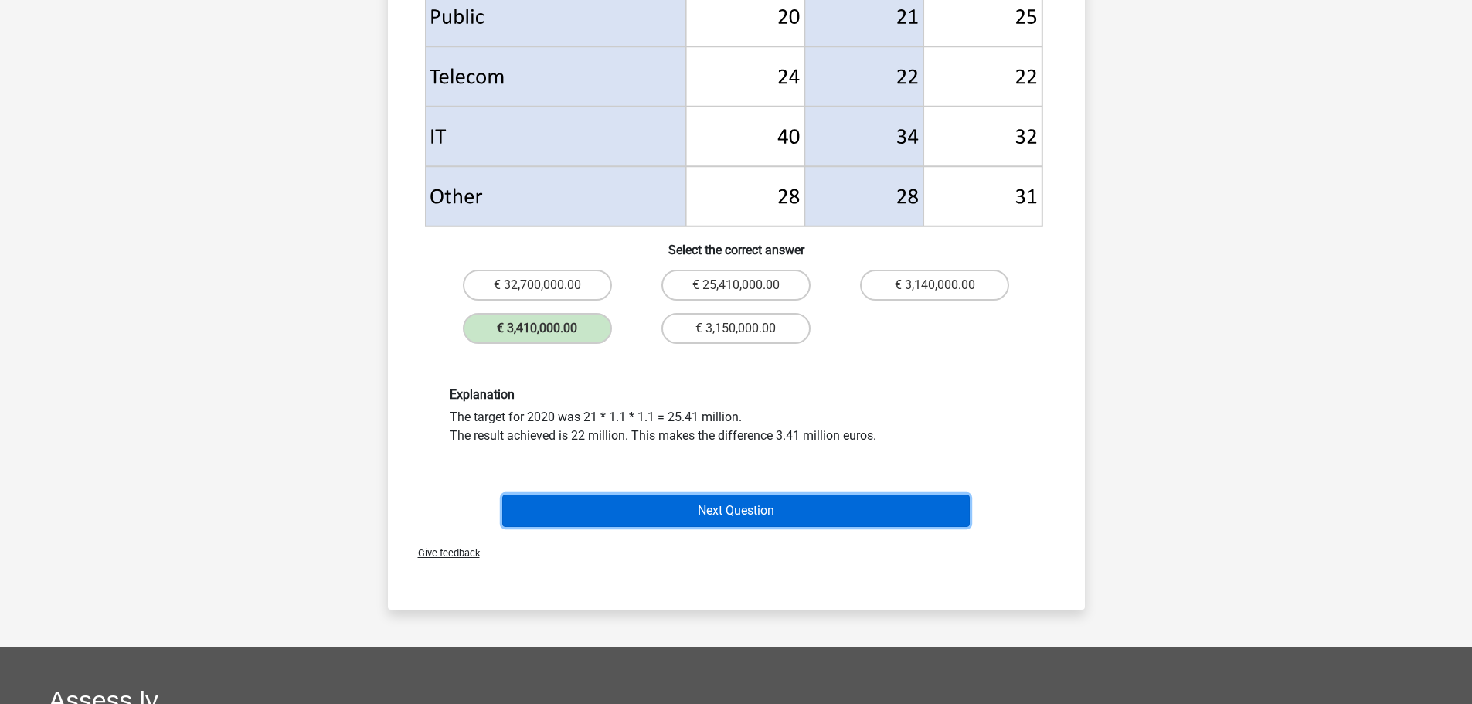
click at [916, 511] on button "Next Question" at bounding box center [736, 511] width 468 height 32
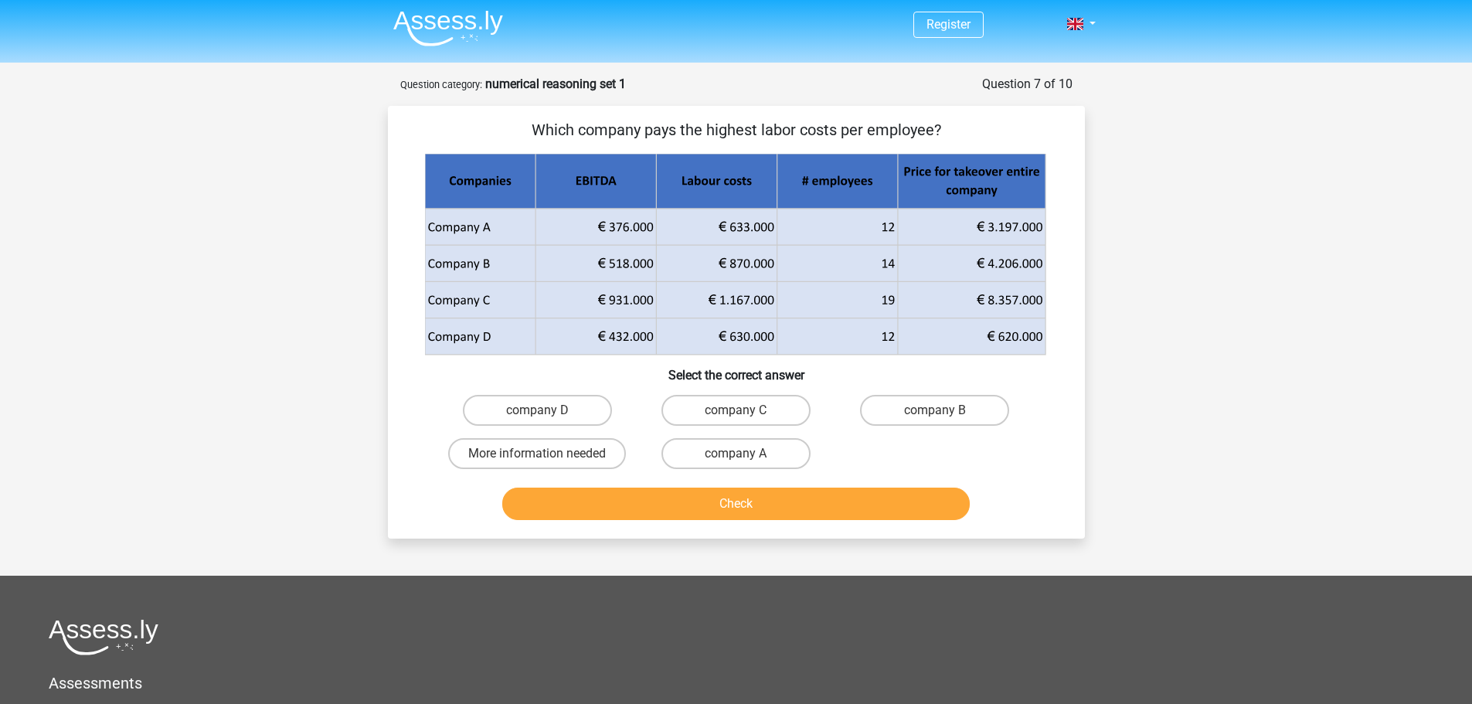
scroll to position [0, 0]
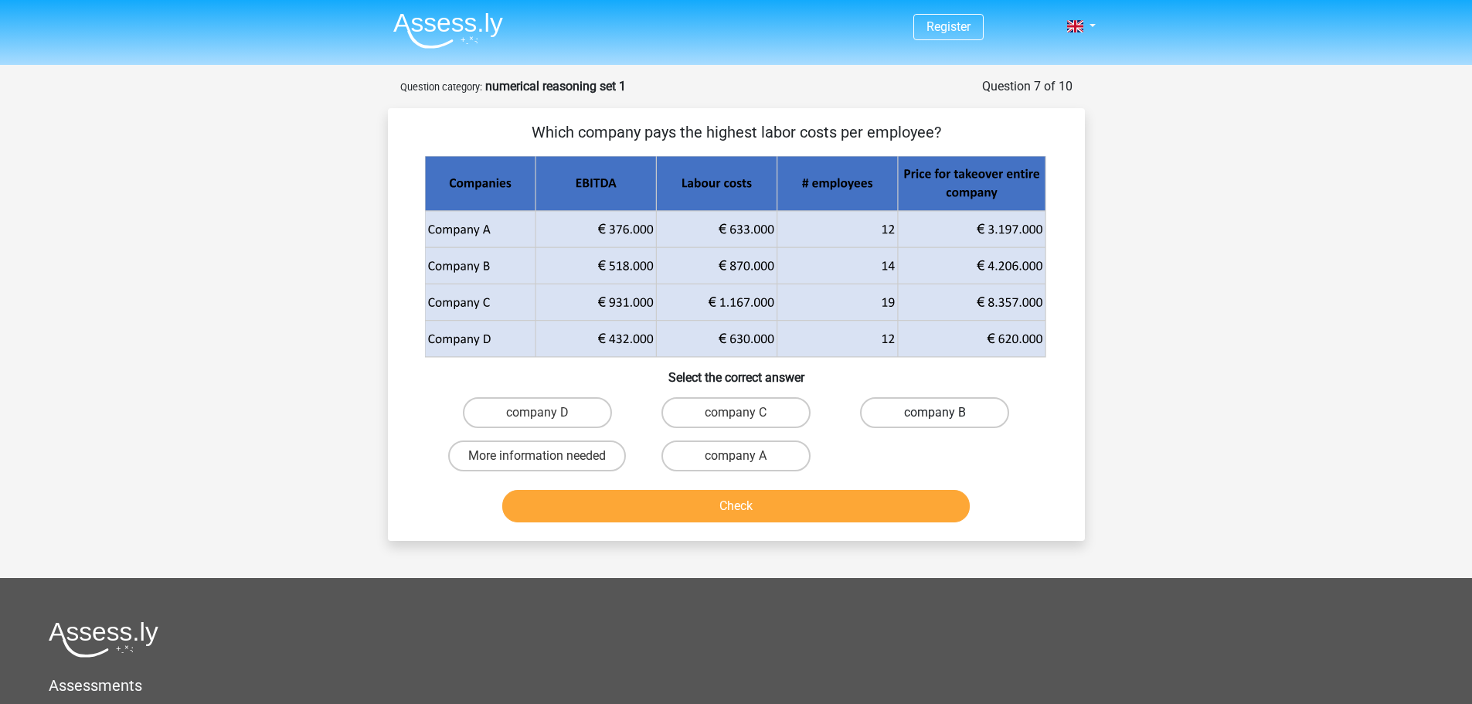
click at [974, 423] on label "company B" at bounding box center [934, 412] width 149 height 31
click at [945, 423] on input "company B" at bounding box center [940, 418] width 10 height 10
radio input "true"
click at [891, 502] on button "Check" at bounding box center [736, 506] width 468 height 32
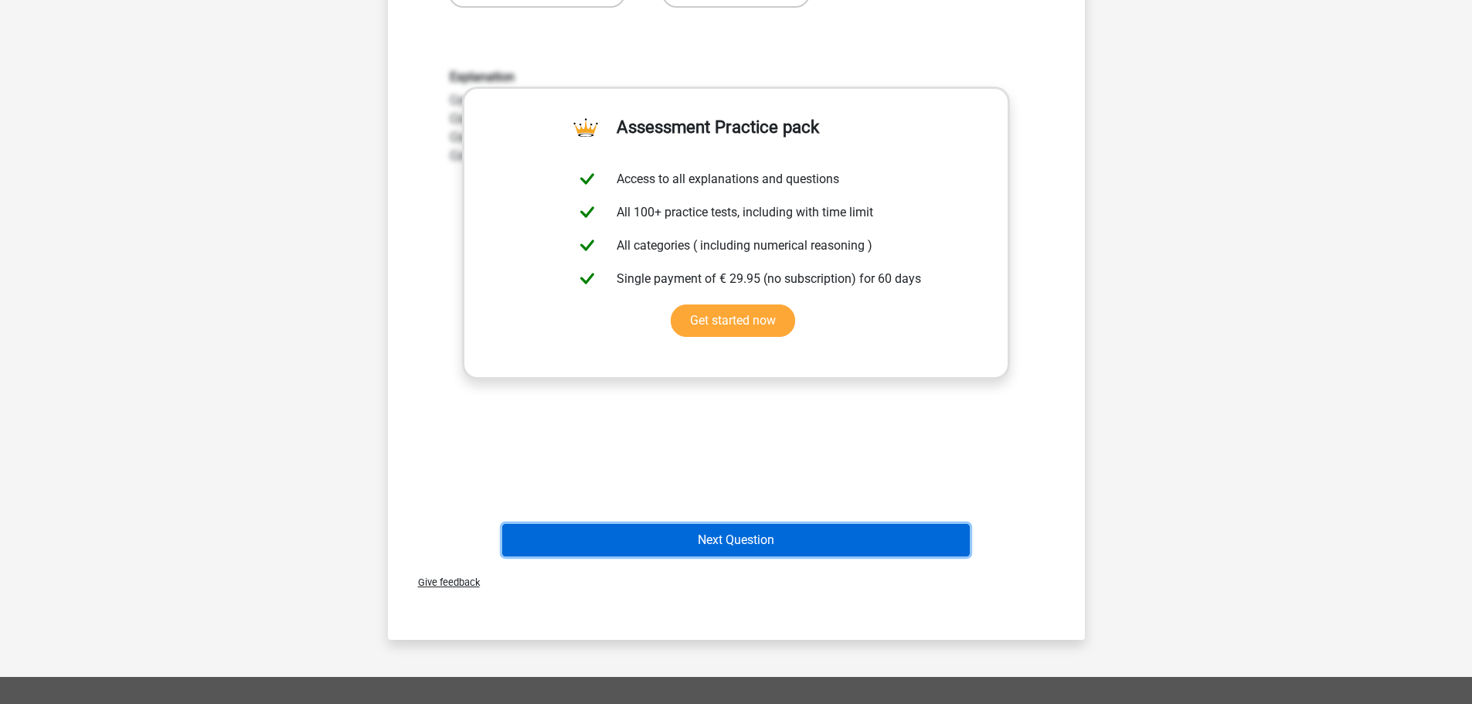
click at [855, 529] on button "Next Question" at bounding box center [736, 540] width 468 height 32
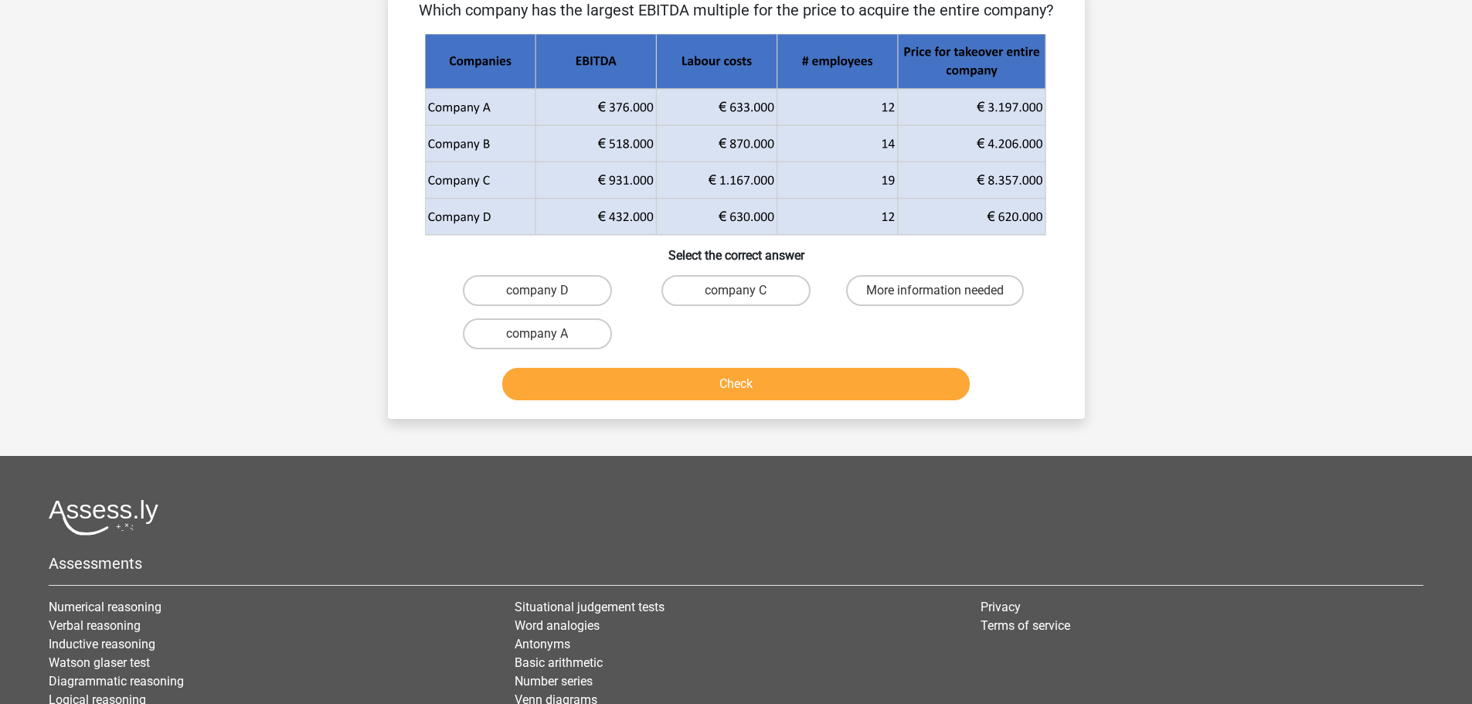
scroll to position [77, 0]
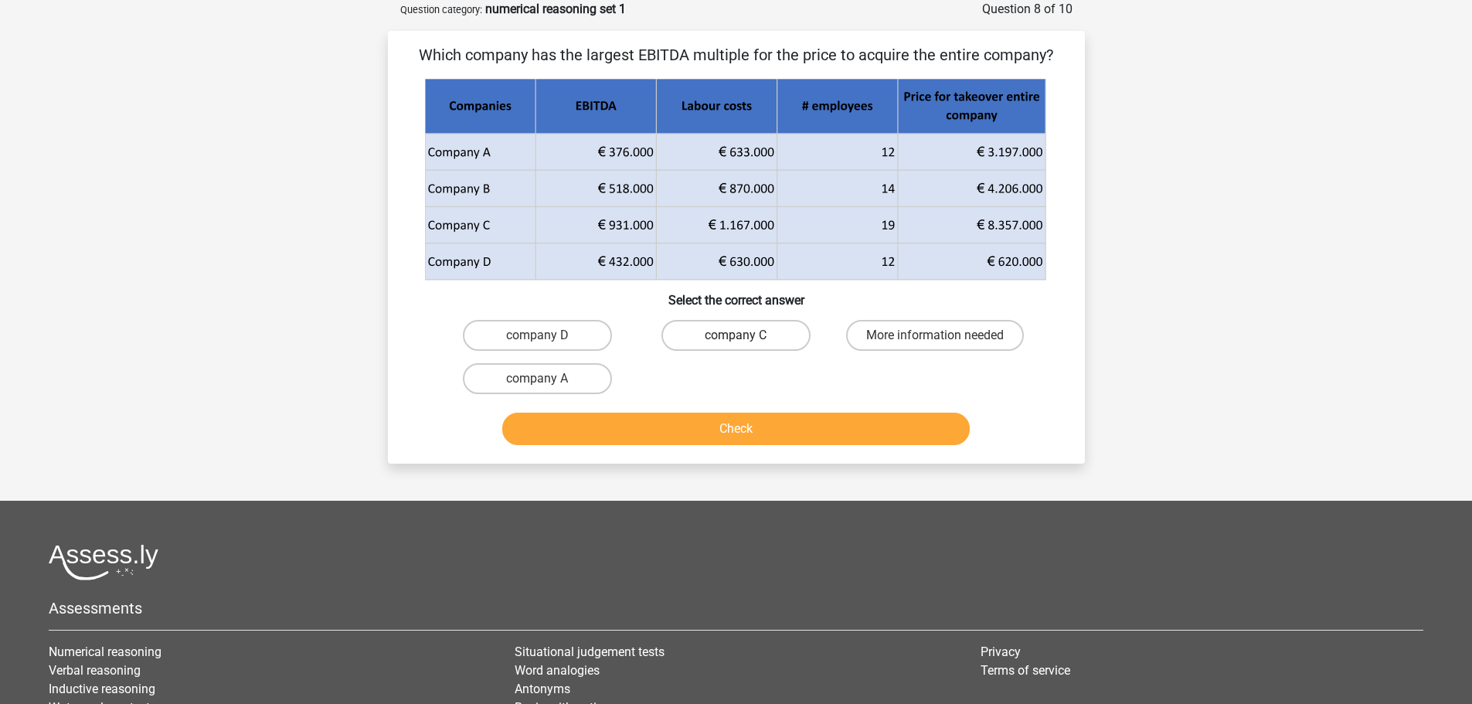
click at [709, 332] on label "company C" at bounding box center [735, 335] width 149 height 31
click at [736, 335] on input "company C" at bounding box center [741, 340] width 10 height 10
radio input "true"
click at [780, 420] on button "Check" at bounding box center [736, 429] width 468 height 32
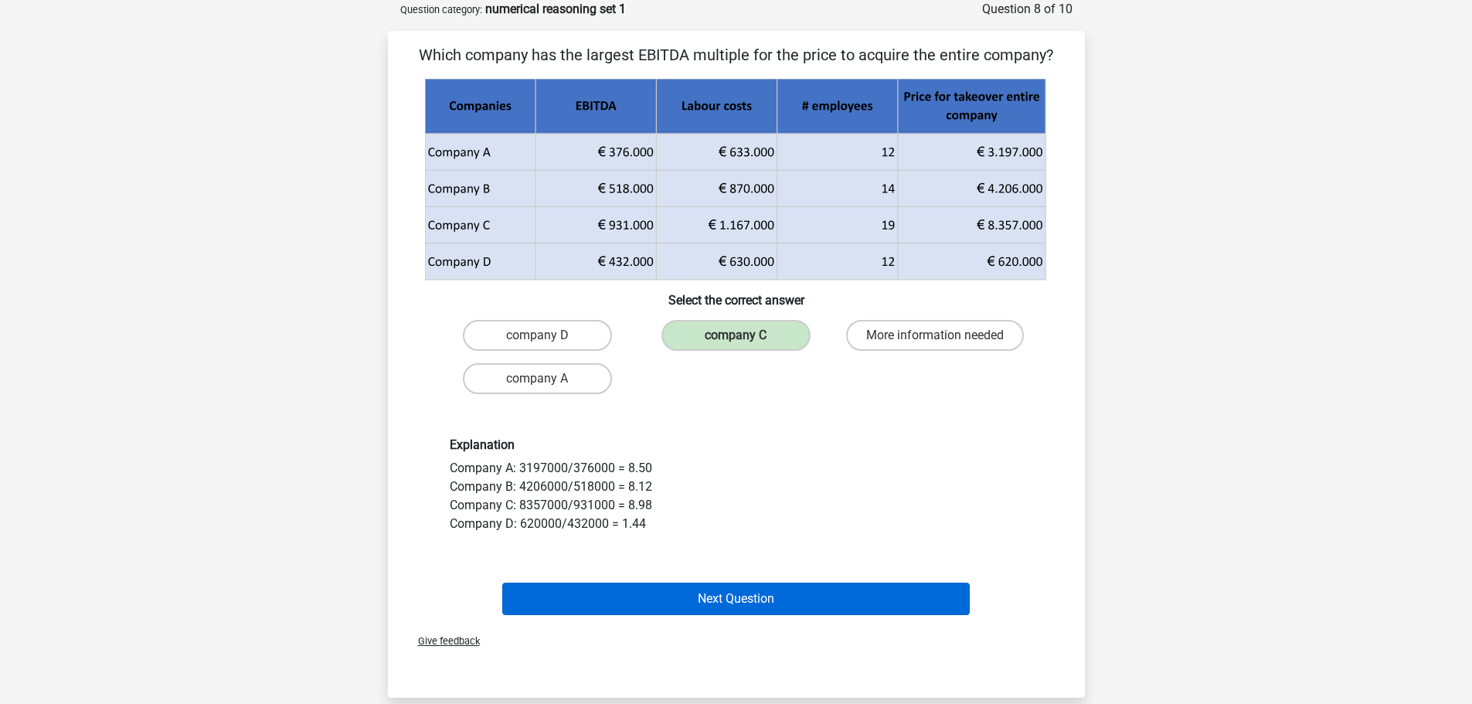
click at [770, 615] on div "Next Question" at bounding box center [736, 602] width 597 height 39
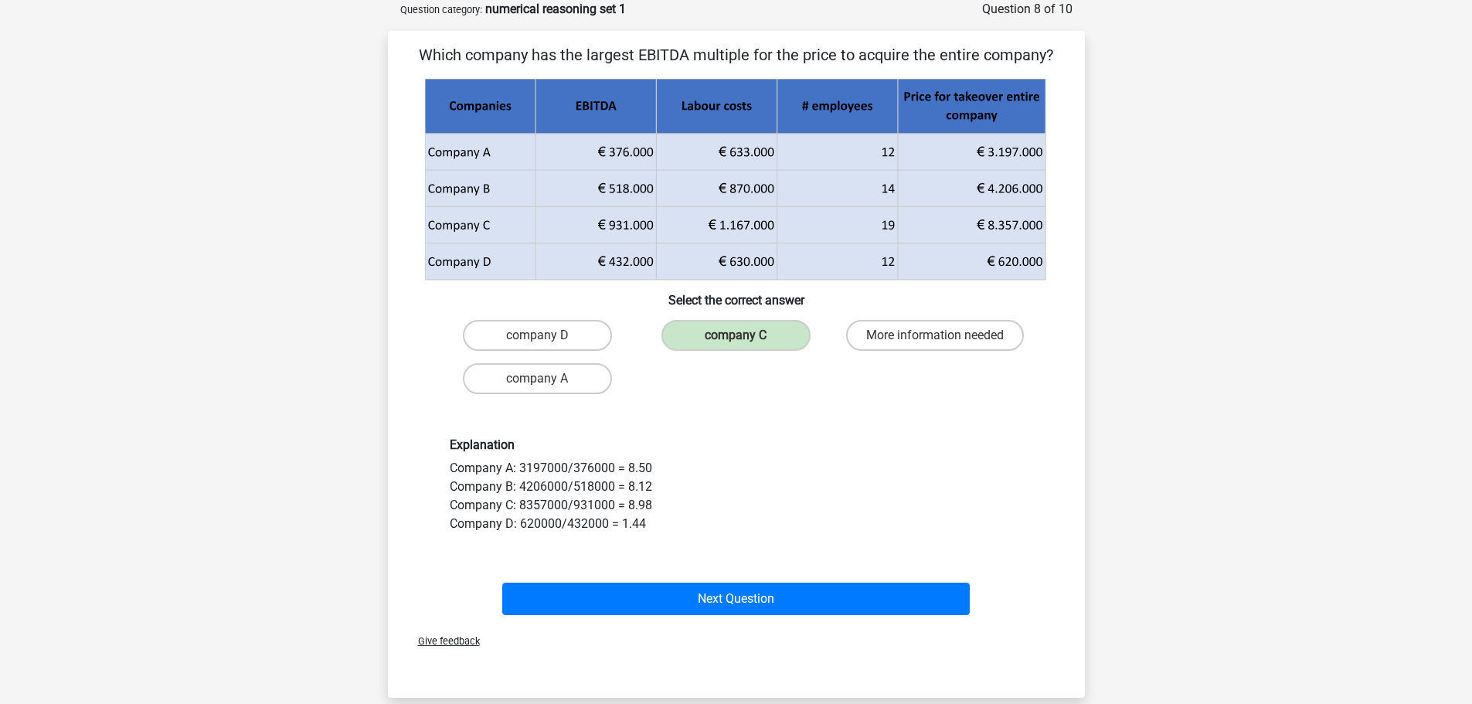
click at [789, 580] on div "Next Question" at bounding box center [737, 595] width 648 height 51
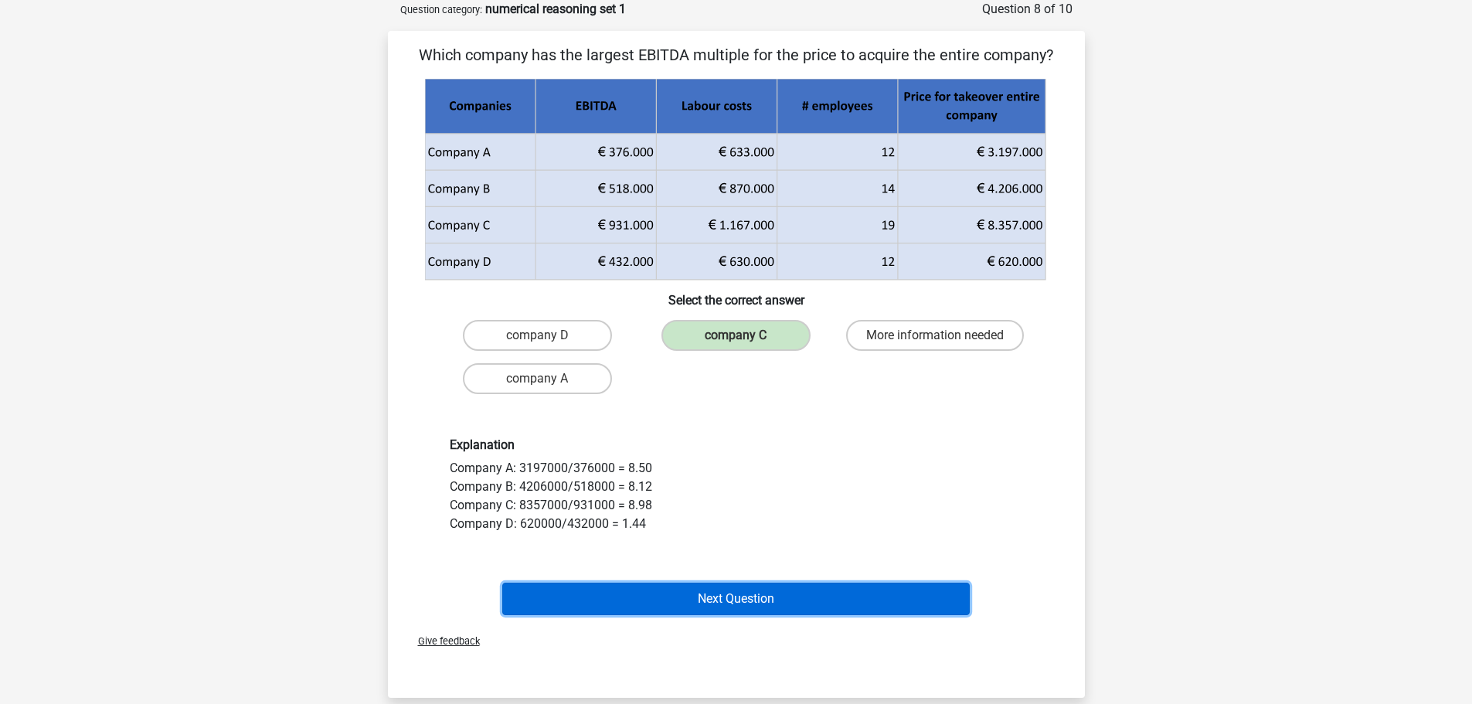
click at [785, 589] on button "Next Question" at bounding box center [736, 599] width 468 height 32
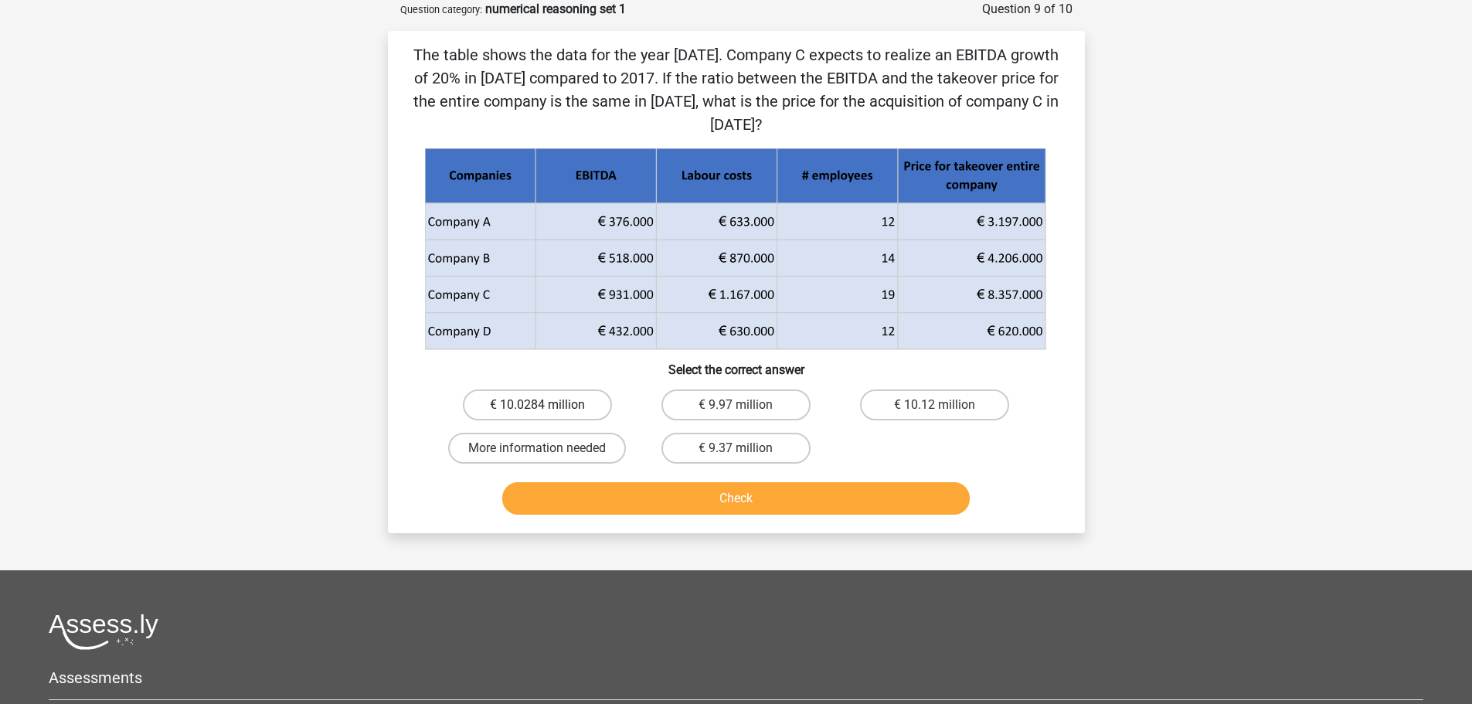
click at [531, 407] on label "€ 10.0284 million" at bounding box center [537, 404] width 149 height 31
click at [537, 407] on input "€ 10.0284 million" at bounding box center [542, 410] width 10 height 10
radio input "true"
click at [653, 500] on button "Check" at bounding box center [736, 498] width 468 height 32
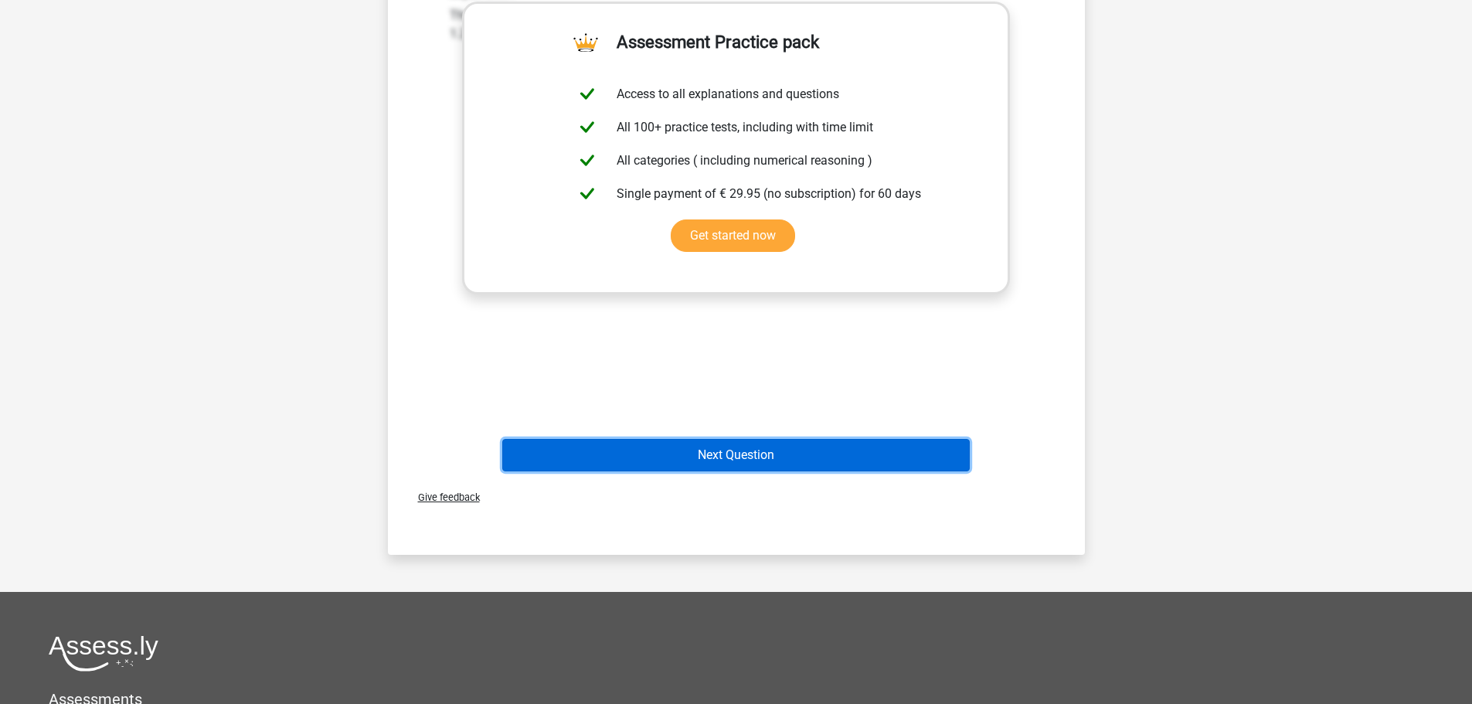
click at [757, 454] on button "Next Question" at bounding box center [736, 455] width 468 height 32
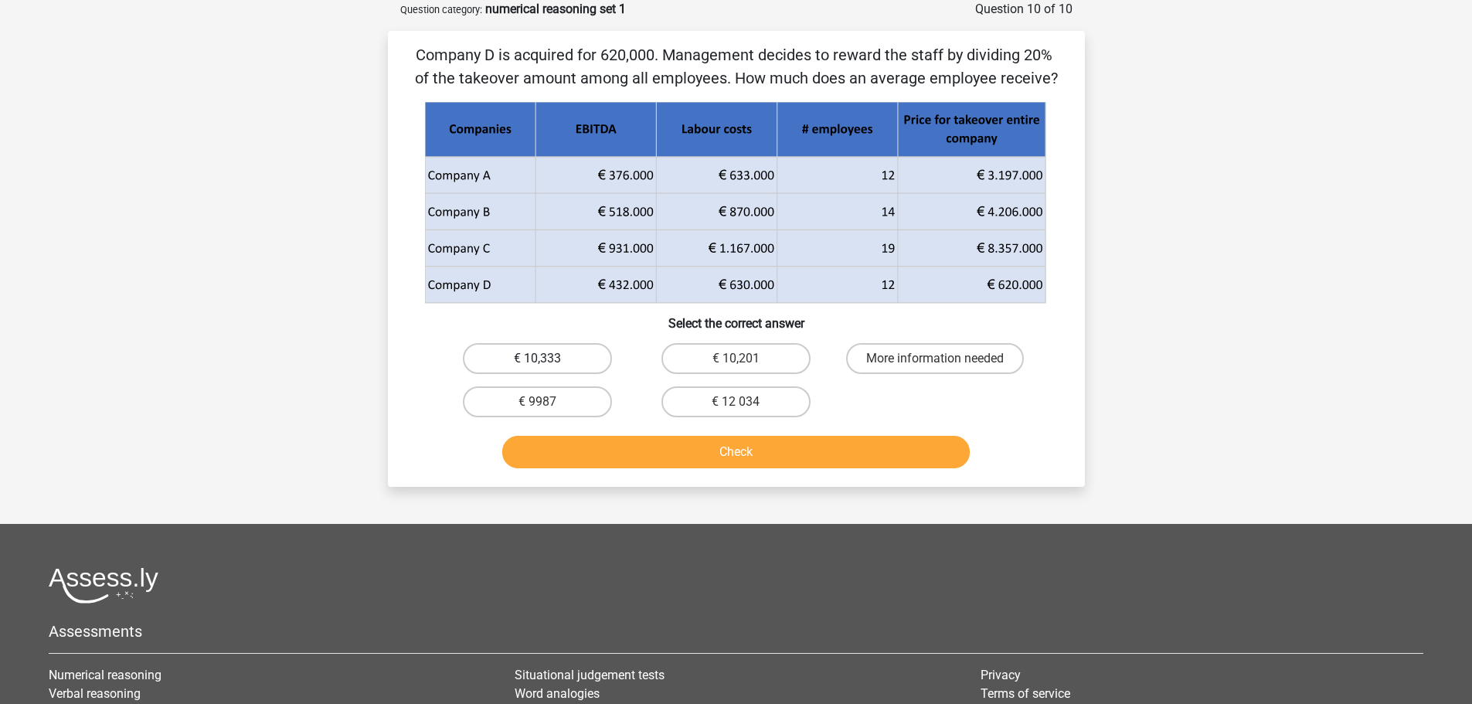
click at [539, 348] on label "€ 10,333" at bounding box center [537, 358] width 149 height 31
click at [539, 359] on input "€ 10,333" at bounding box center [542, 364] width 10 height 10
radio input "true"
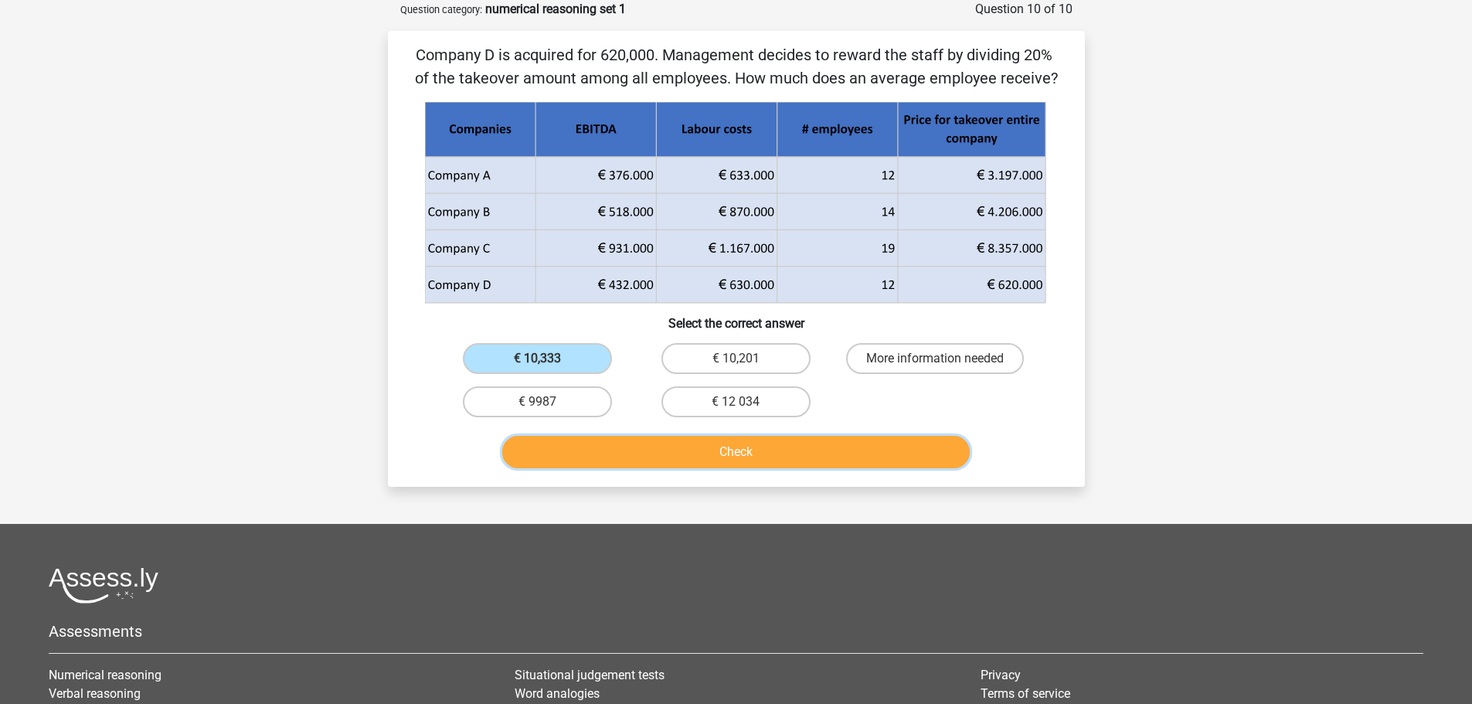
click at [760, 450] on button "Check" at bounding box center [736, 452] width 468 height 32
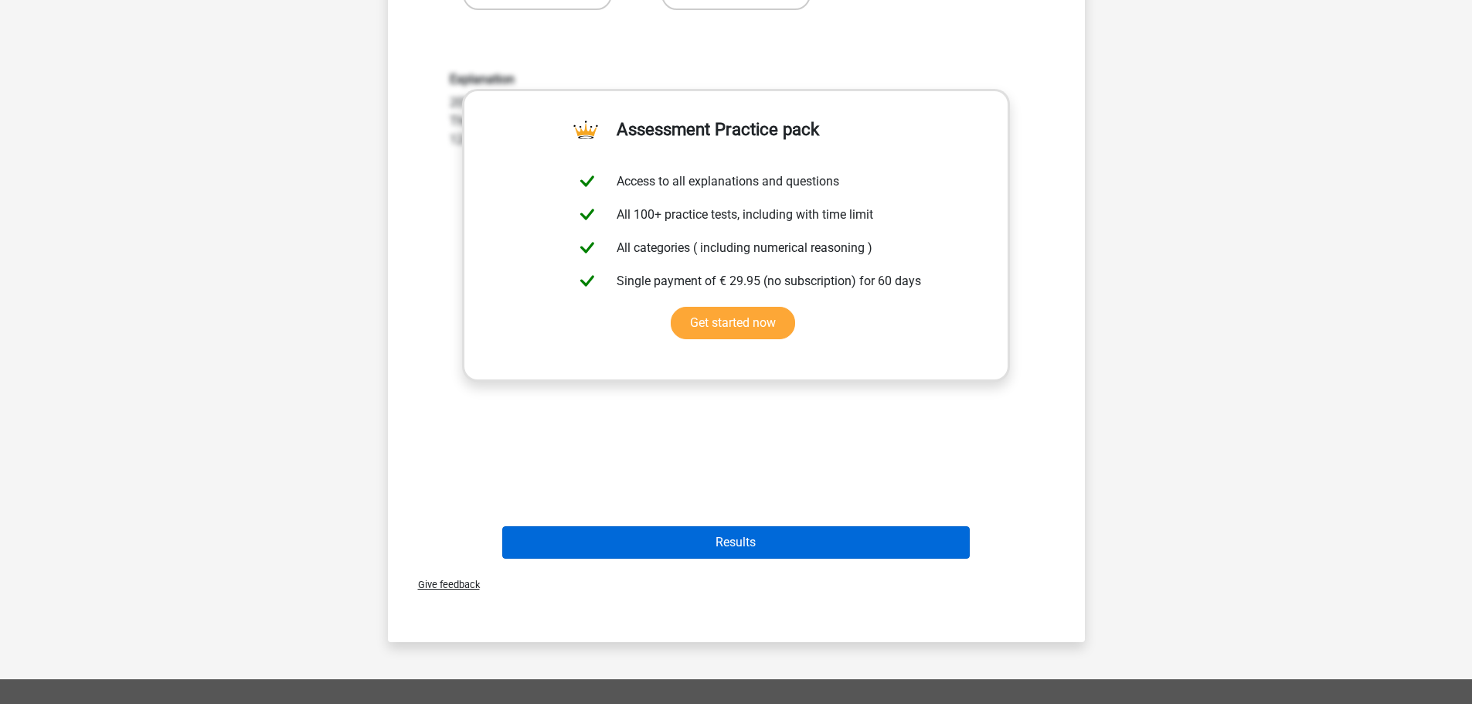
scroll to position [541, 0]
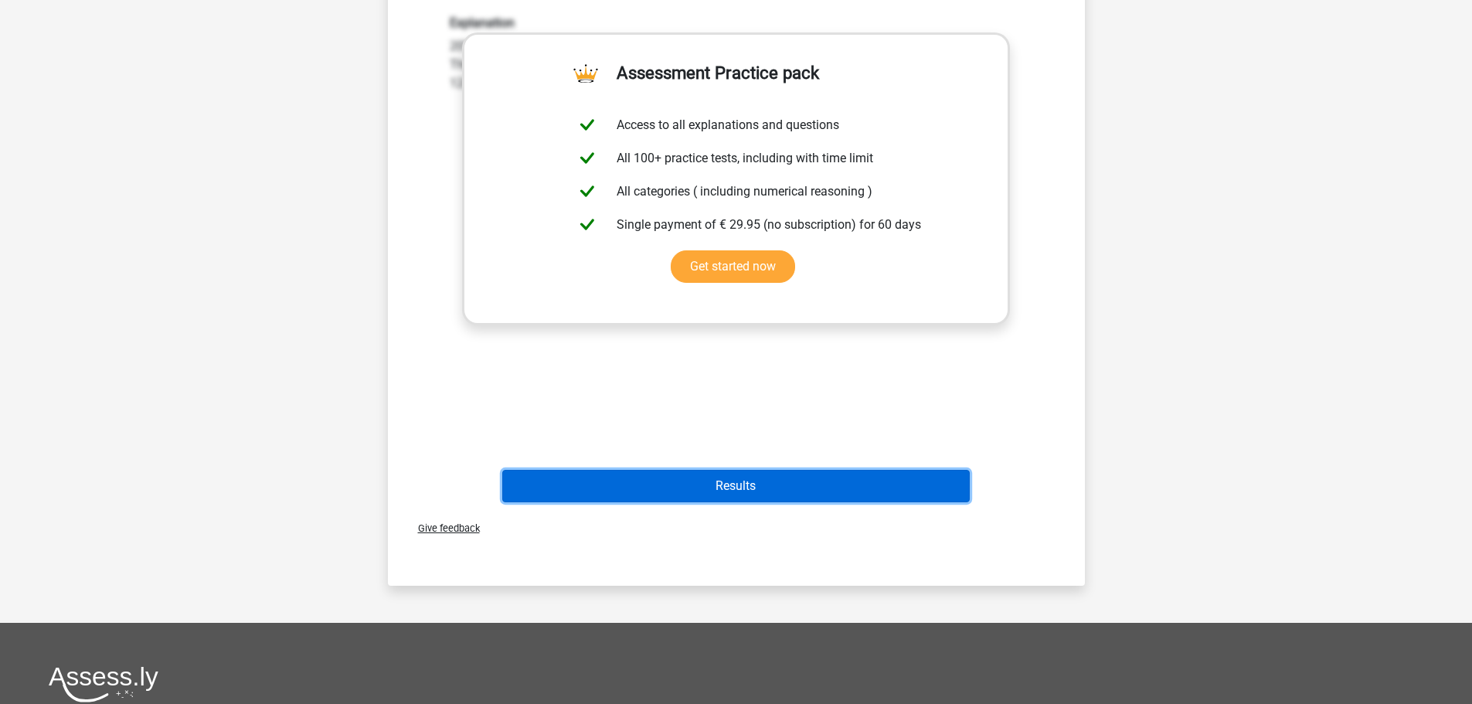
click at [794, 476] on button "Results" at bounding box center [736, 486] width 468 height 32
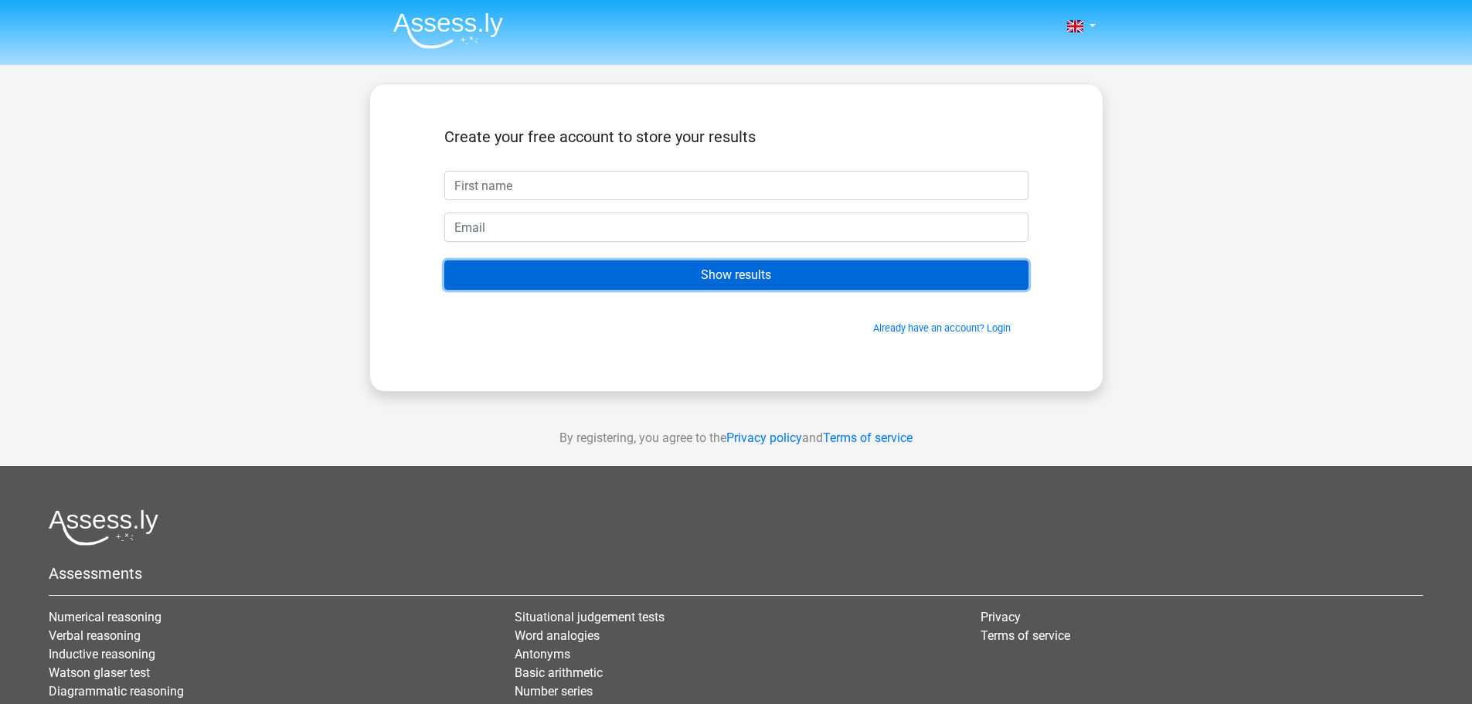
click at [710, 267] on input "Show results" at bounding box center [736, 274] width 584 height 29
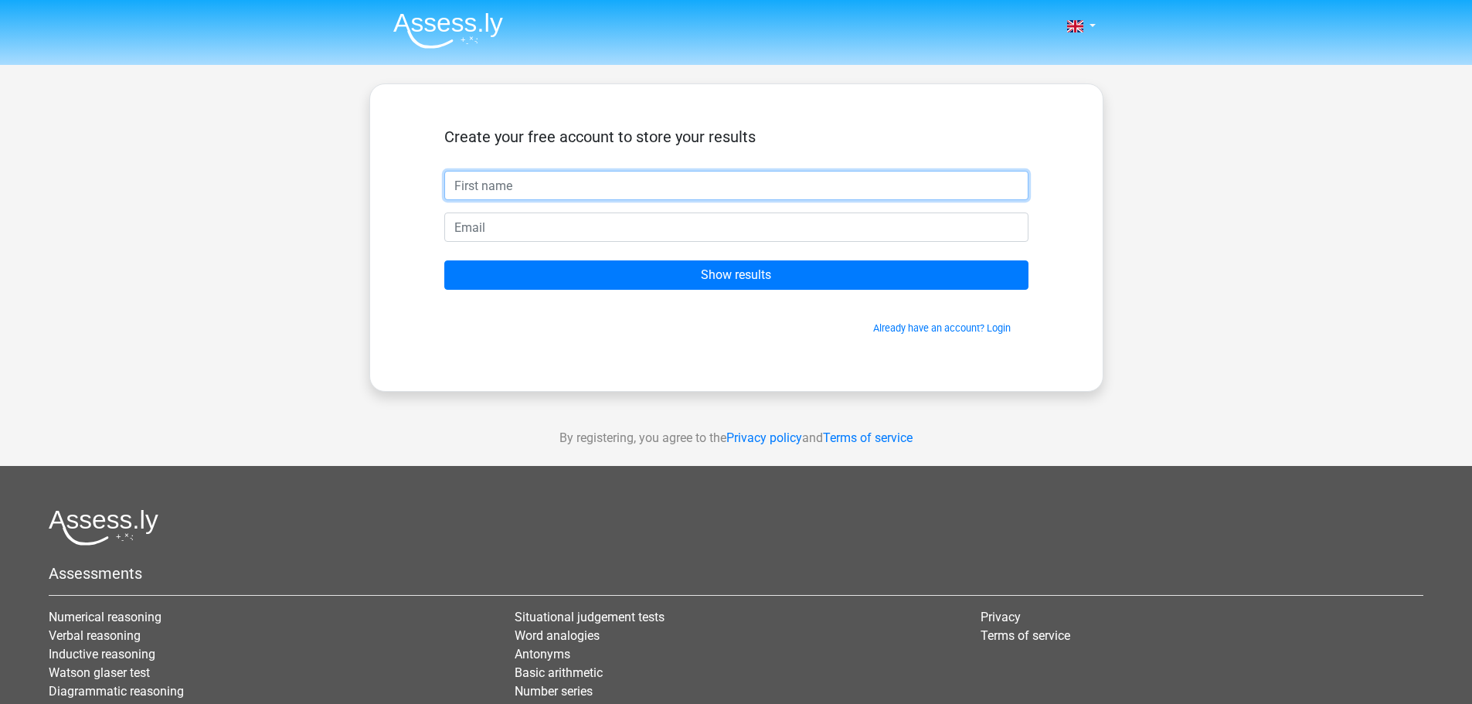
click at [520, 192] on input "text" at bounding box center [736, 185] width 584 height 29
type input "fin"
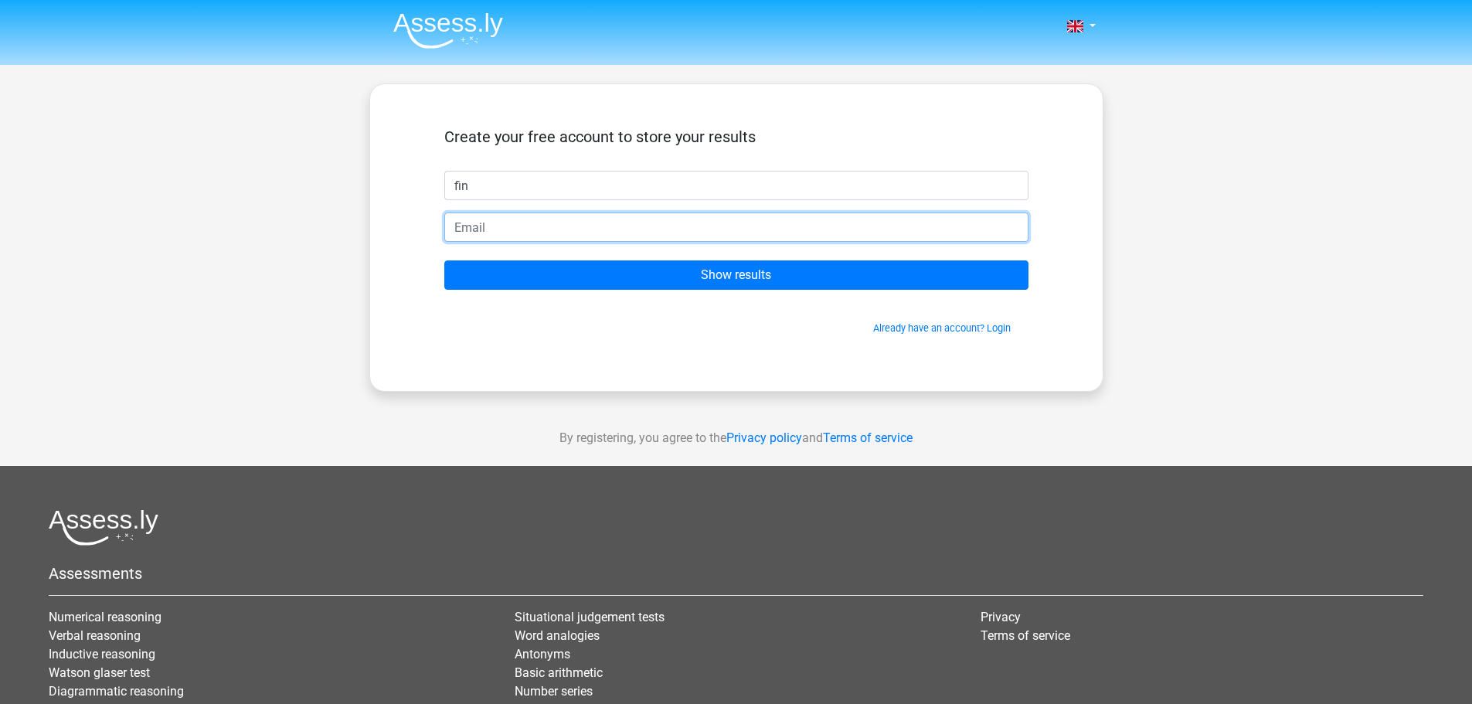
click at [513, 215] on input "email" at bounding box center [736, 227] width 584 height 29
type input "f"
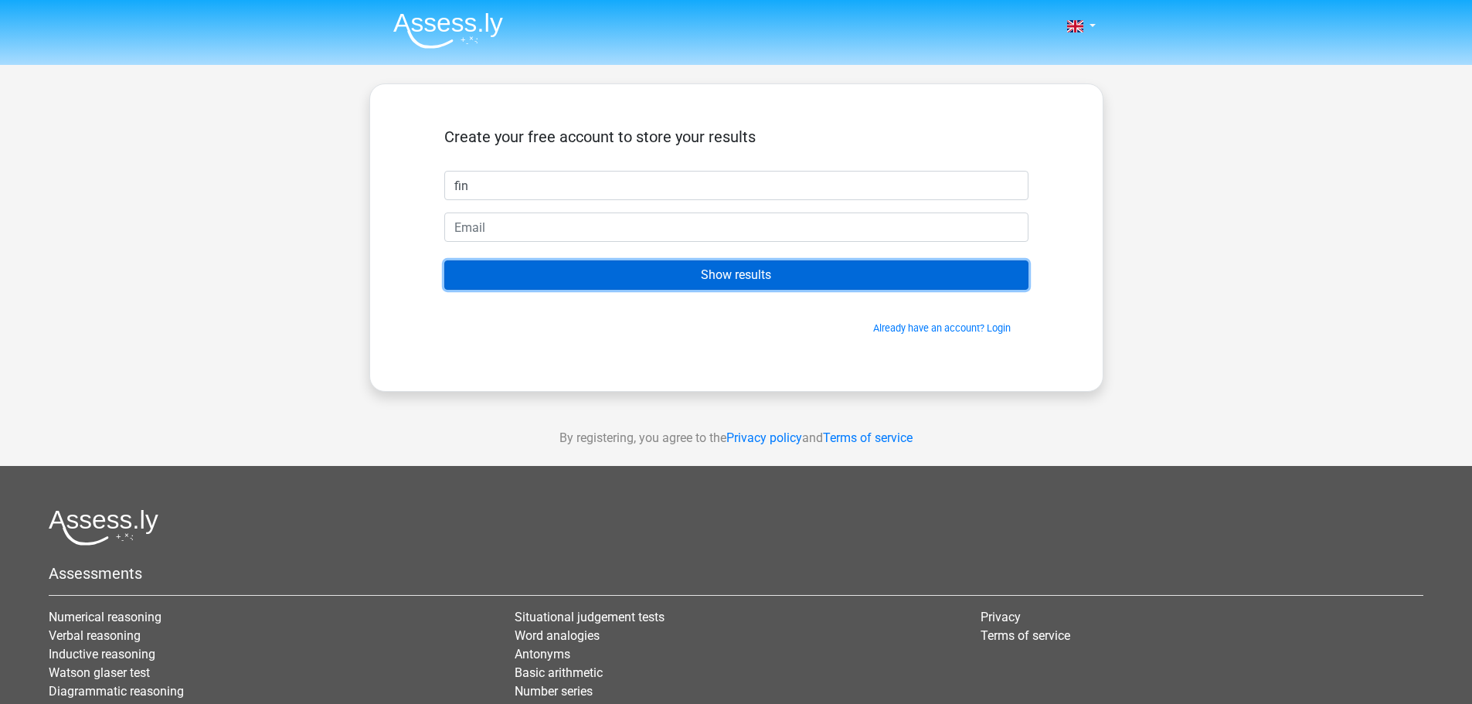
click at [678, 274] on input "Show results" at bounding box center [736, 274] width 584 height 29
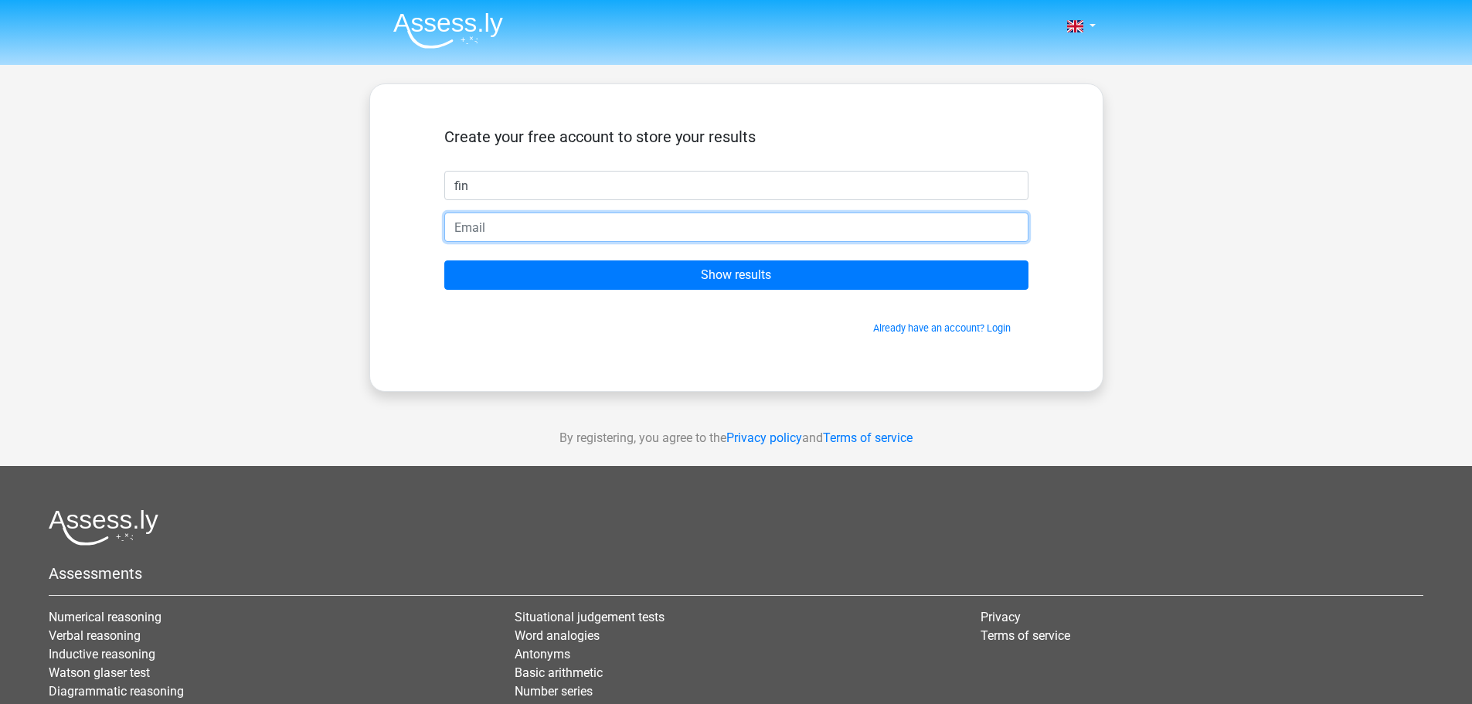
scroll to position [77, 0]
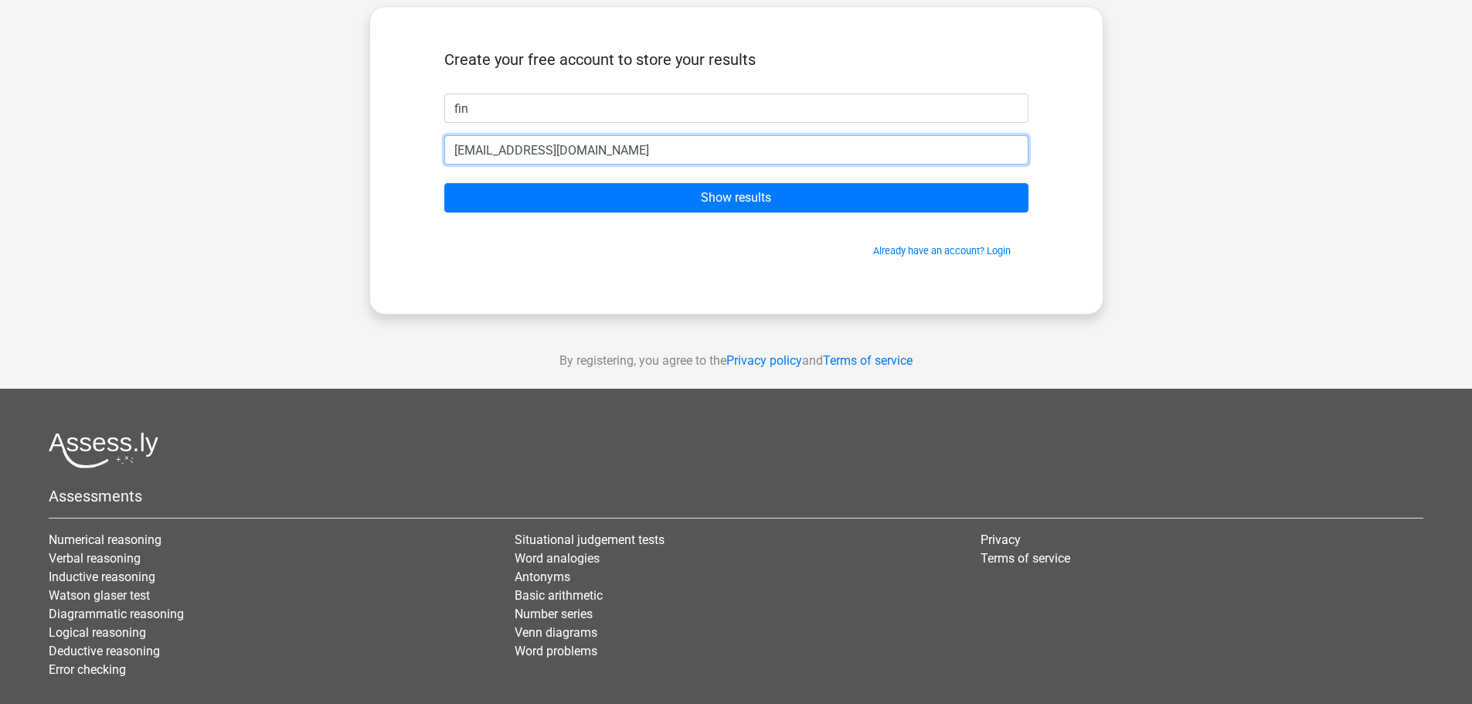
type input "[EMAIL_ADDRESS][DOMAIN_NAME]"
click at [444, 183] on input "Show results" at bounding box center [736, 197] width 584 height 29
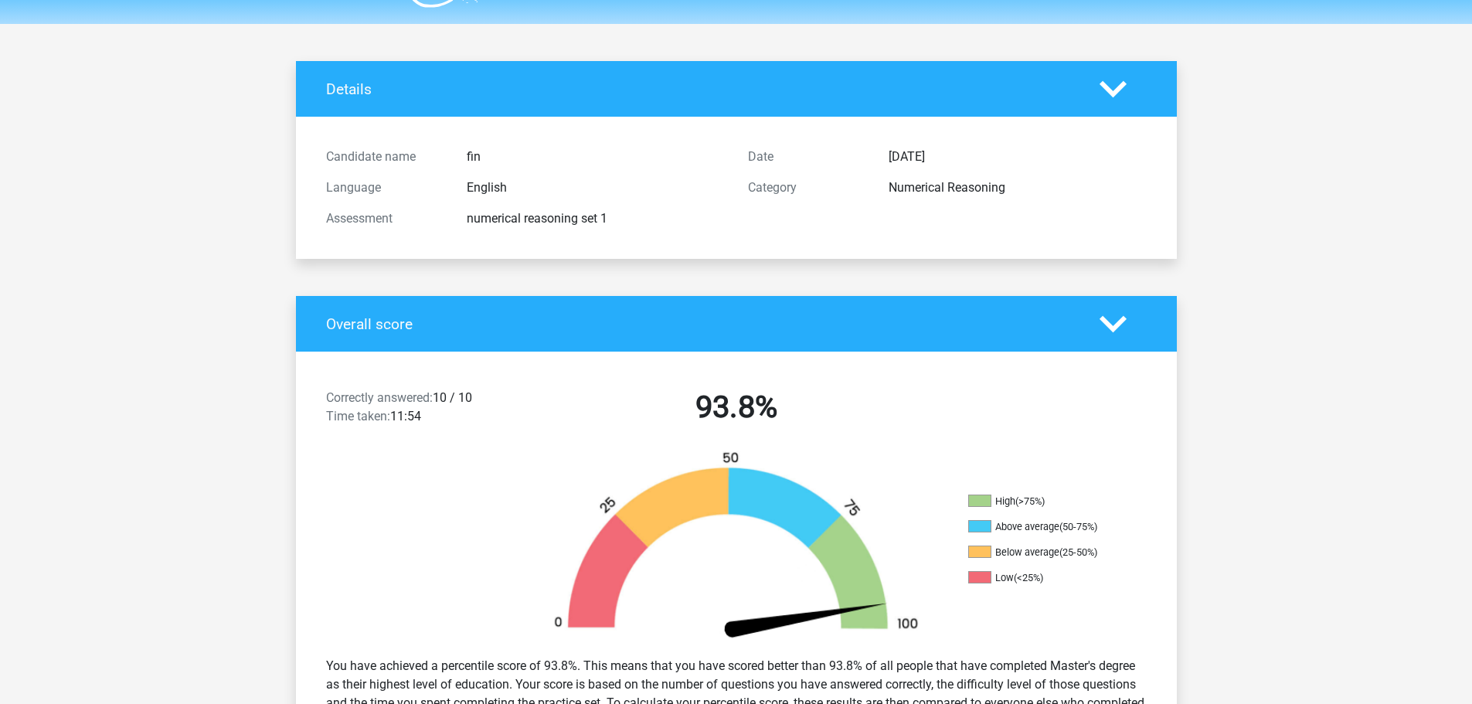
scroll to position [77, 0]
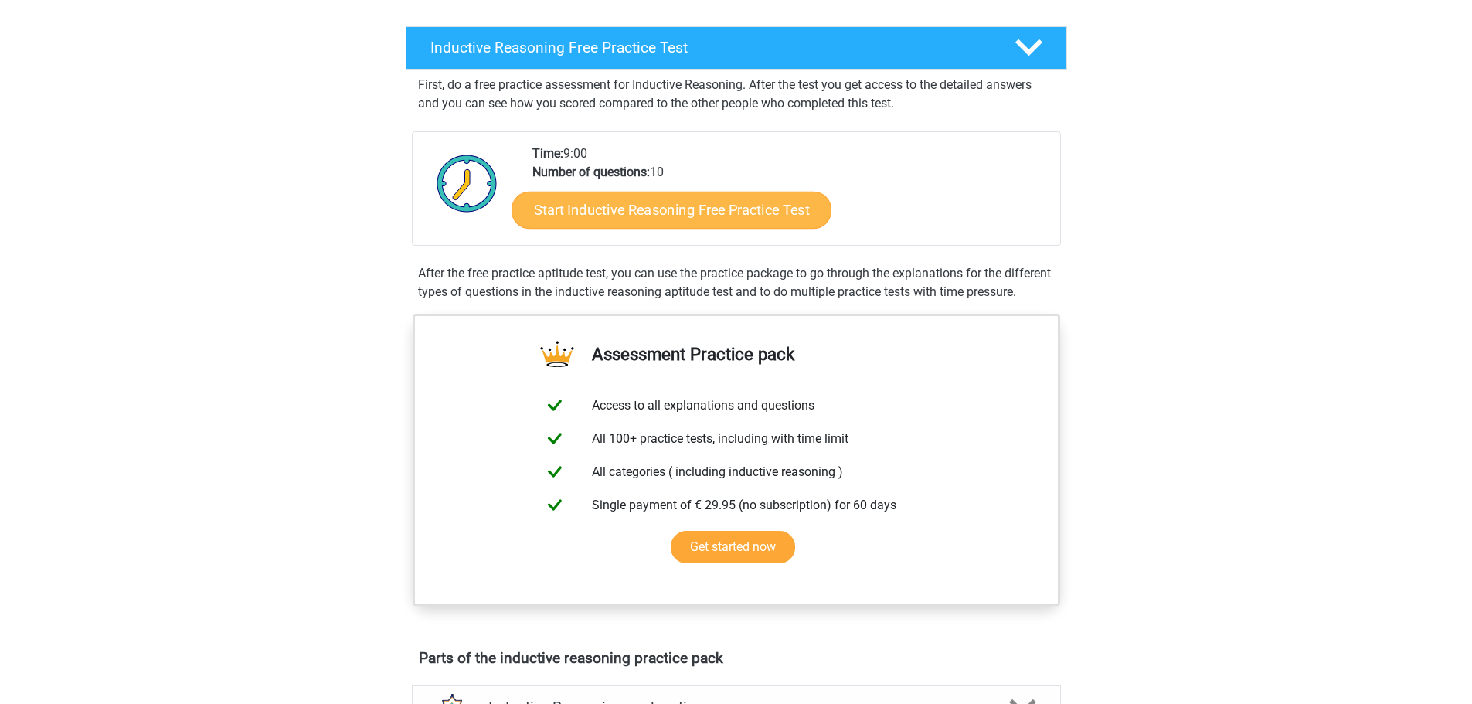
scroll to position [232, 0]
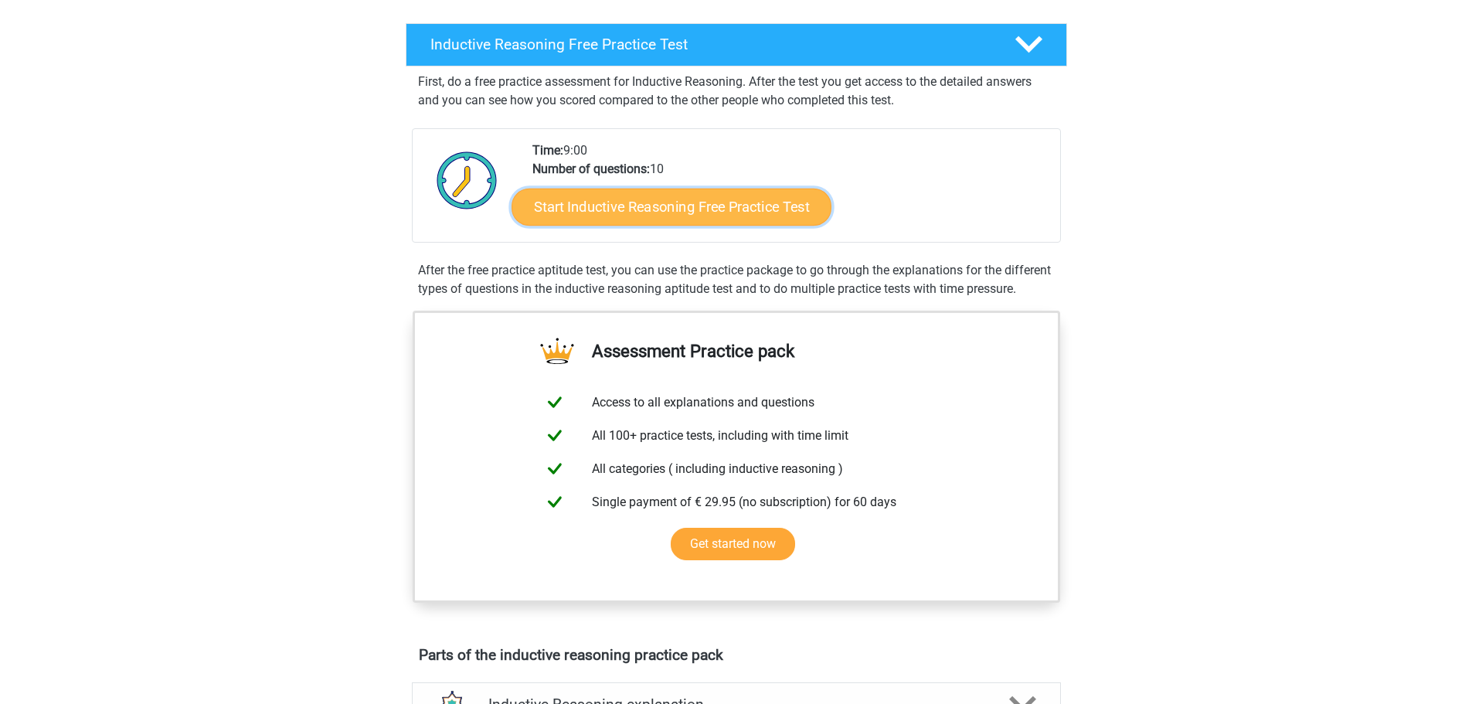
click at [680, 207] on link "Start Inductive Reasoning Free Practice Test" at bounding box center [672, 206] width 320 height 37
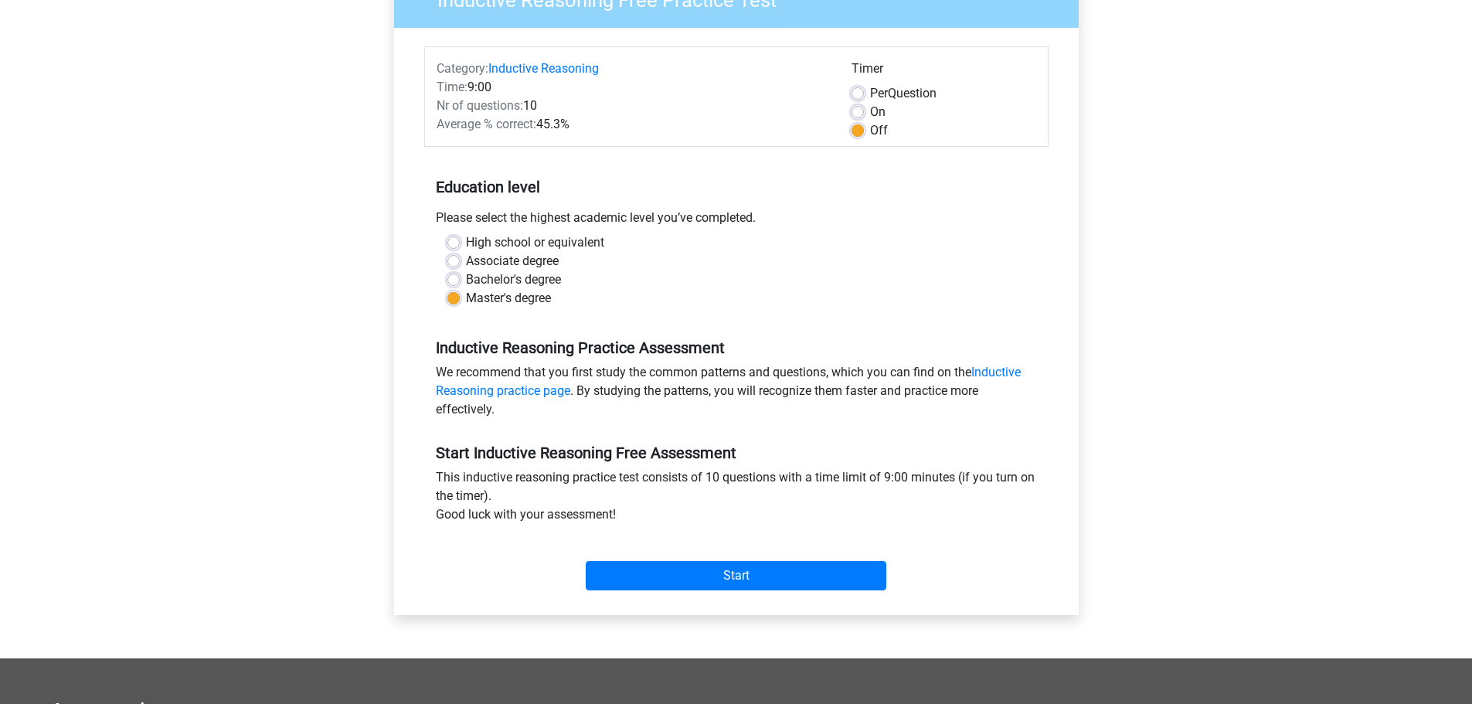
scroll to position [464, 0]
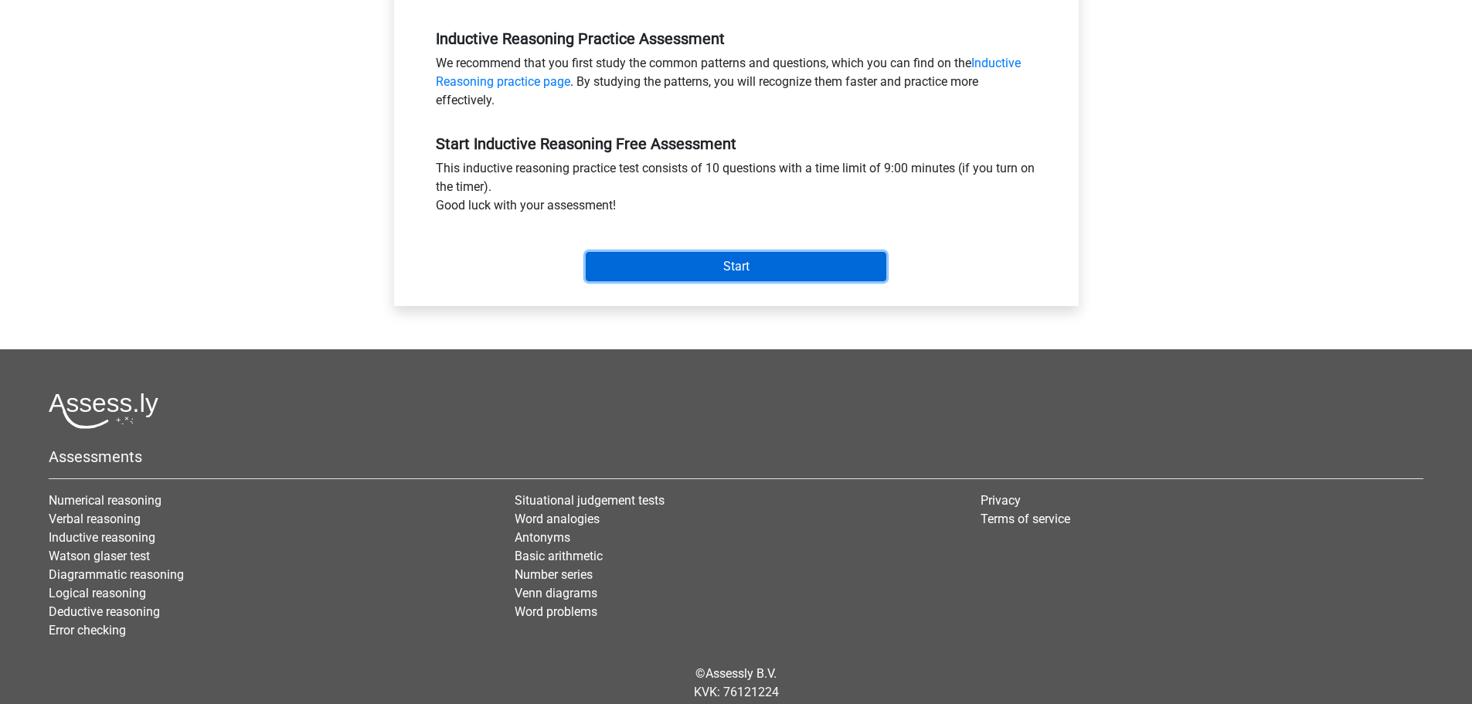
click at [790, 253] on input "Start" at bounding box center [736, 266] width 301 height 29
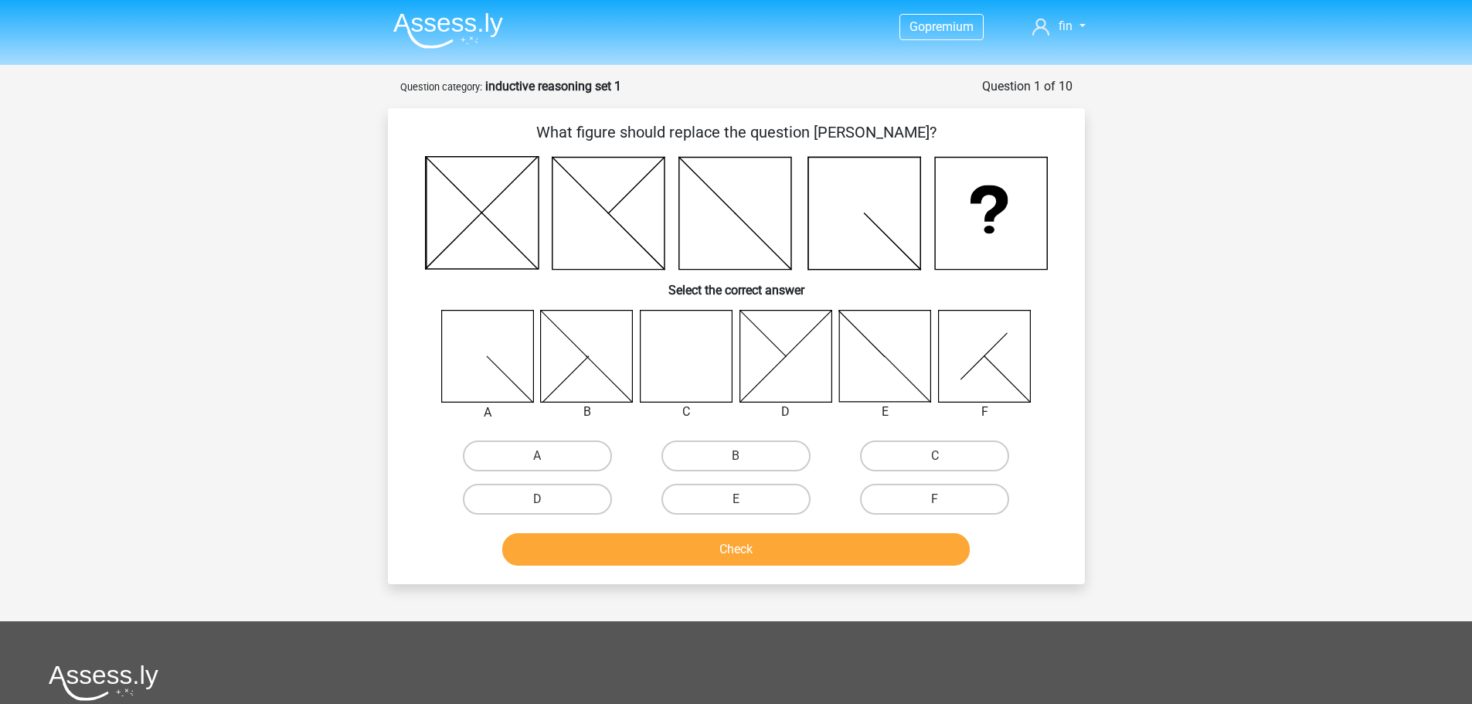
drag, startPoint x: 686, startPoint y: 381, endPoint x: 687, endPoint y: 394, distance: 13.2
click at [686, 380] on icon at bounding box center [686, 356] width 92 height 92
click at [960, 452] on label "C" at bounding box center [934, 455] width 149 height 31
click at [945, 456] on input "C" at bounding box center [940, 461] width 10 height 10
radio input "true"
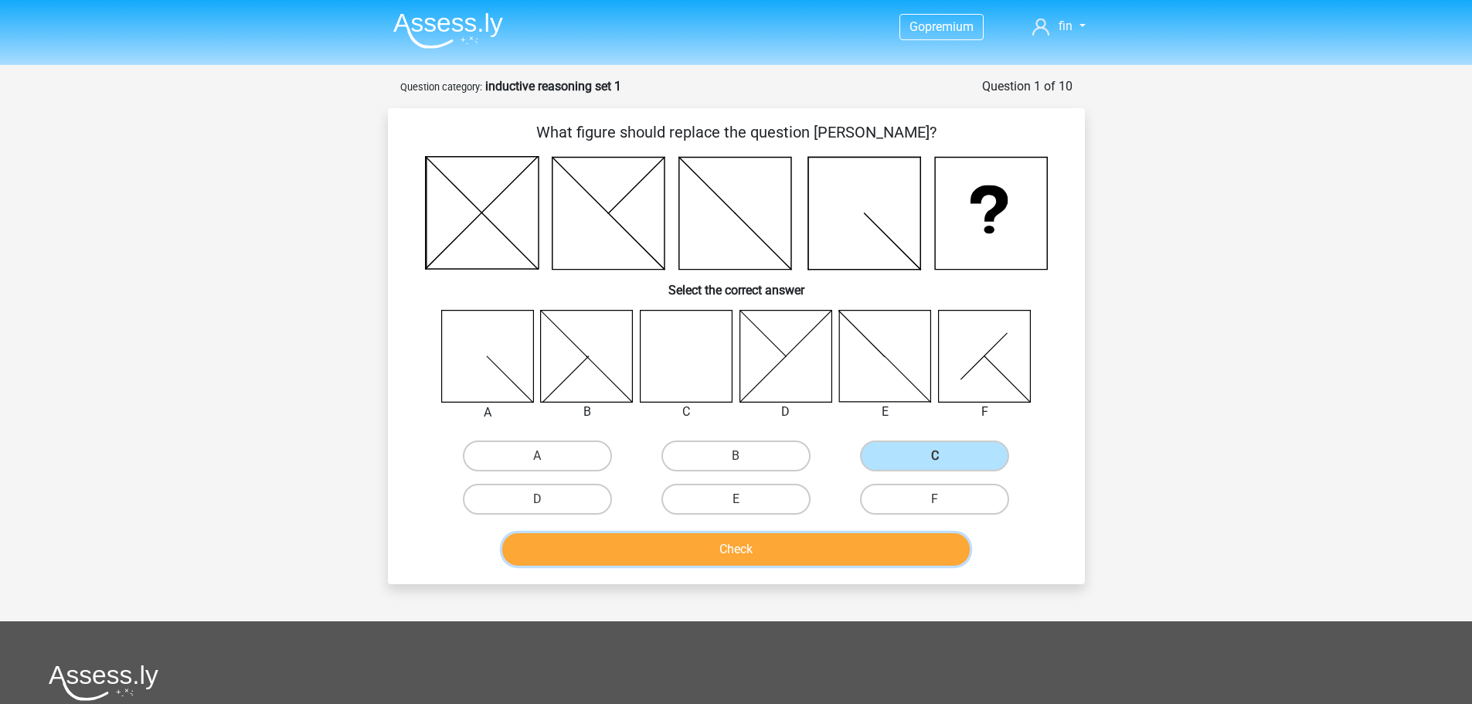
click at [747, 542] on button "Check" at bounding box center [736, 549] width 468 height 32
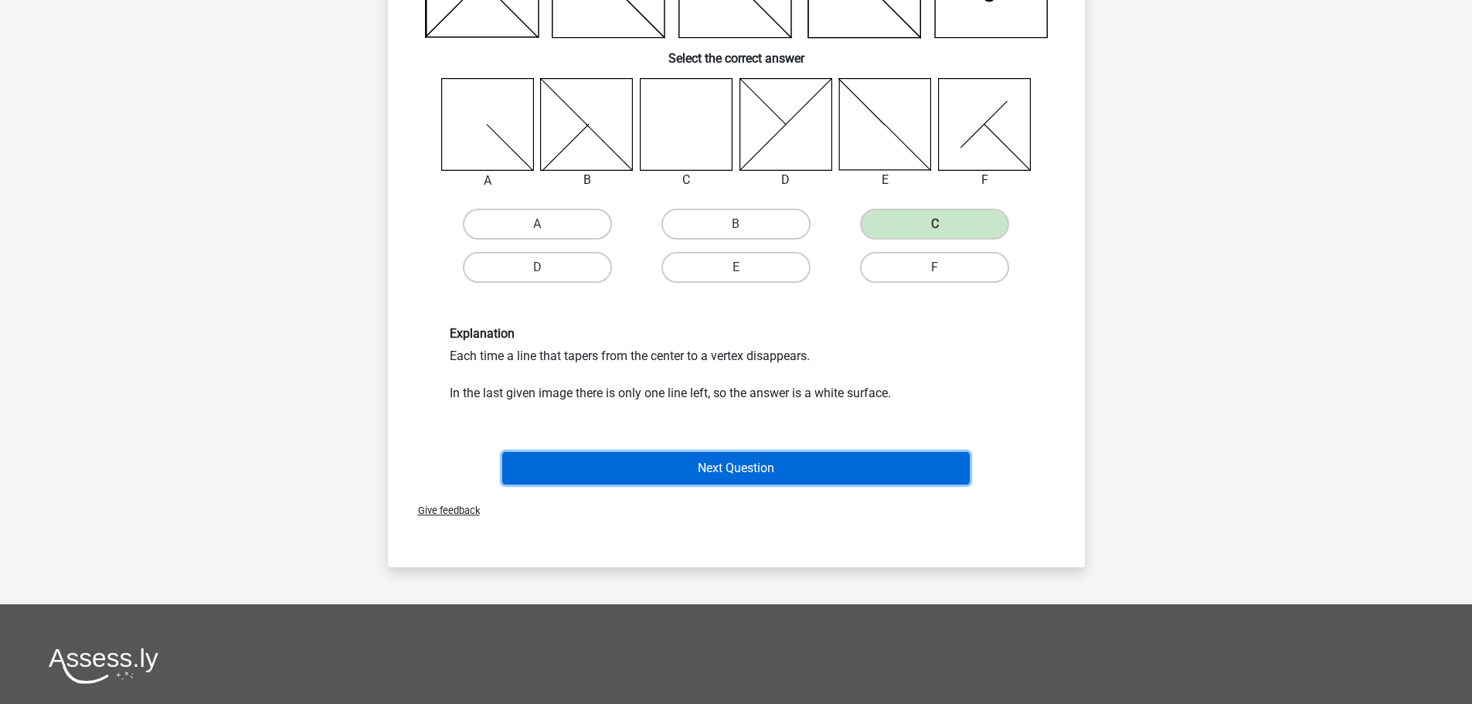
click at [779, 454] on button "Next Question" at bounding box center [736, 468] width 468 height 32
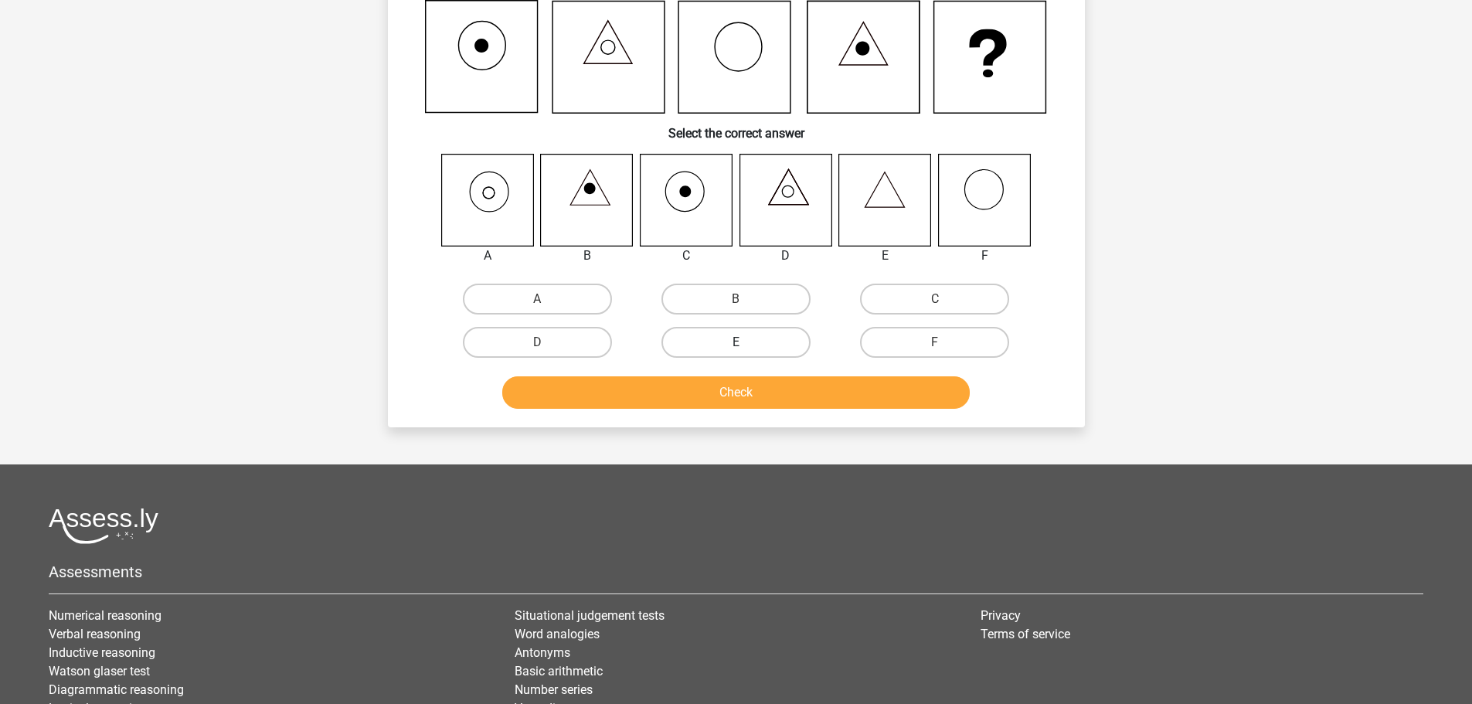
scroll to position [77, 0]
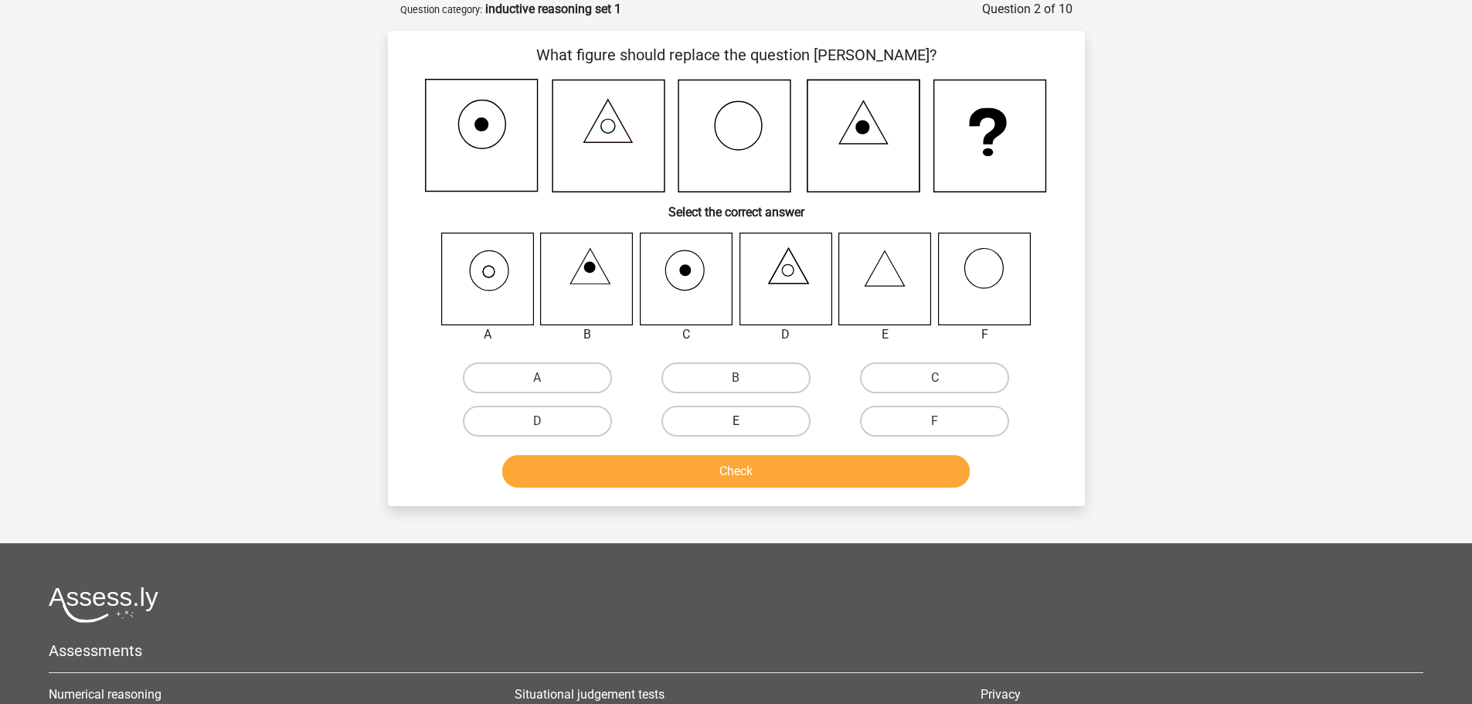
click at [748, 407] on label "E" at bounding box center [735, 421] width 149 height 31
click at [746, 421] on input "E" at bounding box center [741, 426] width 10 height 10
radio input "true"
click at [768, 465] on button "Check" at bounding box center [736, 471] width 468 height 32
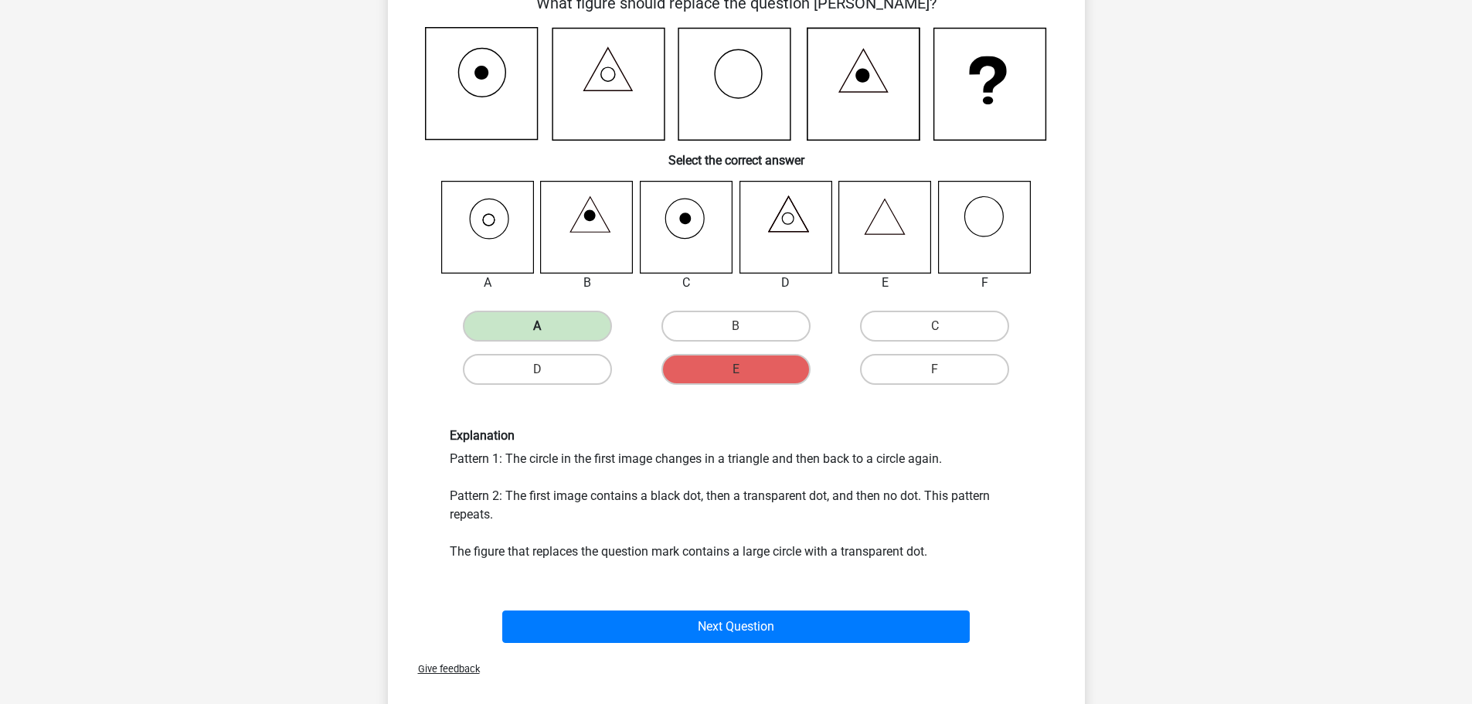
scroll to position [155, 0]
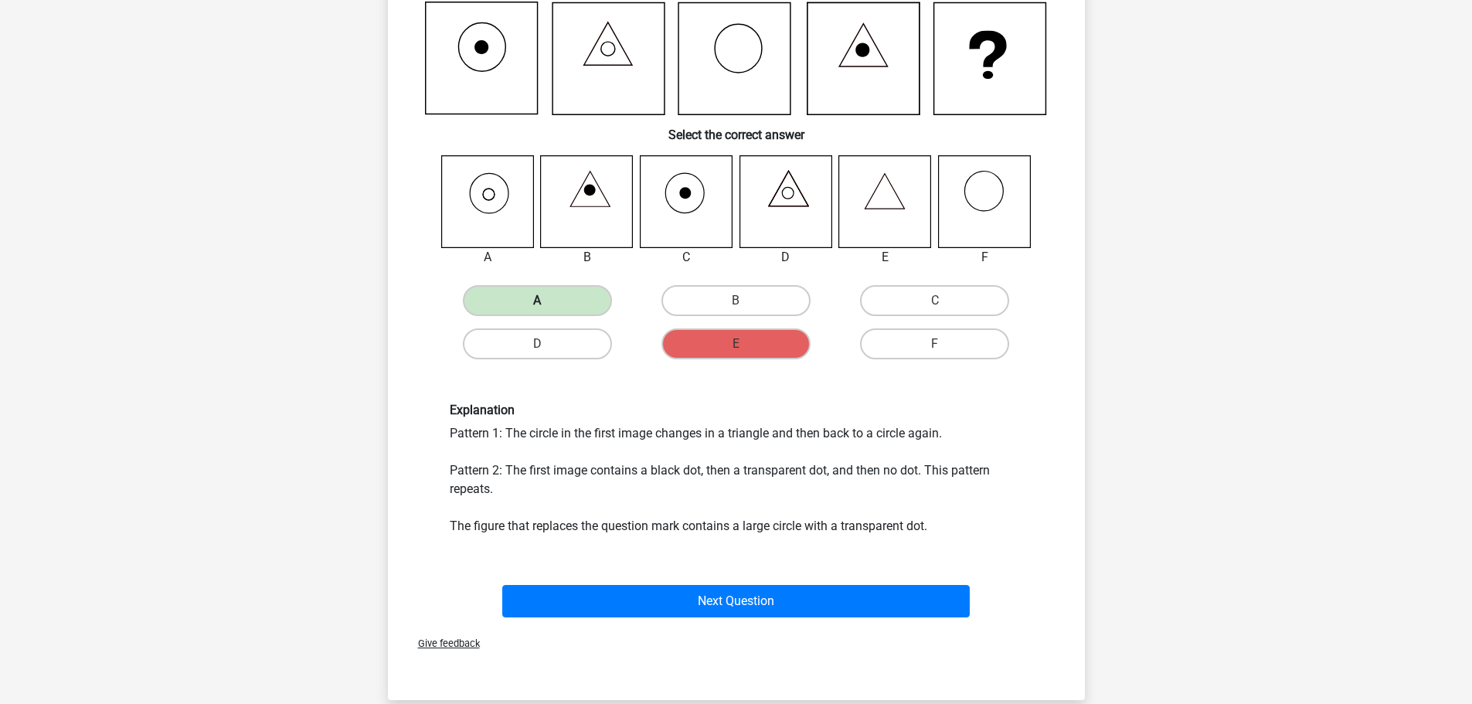
click at [574, 294] on label "A" at bounding box center [537, 300] width 149 height 31
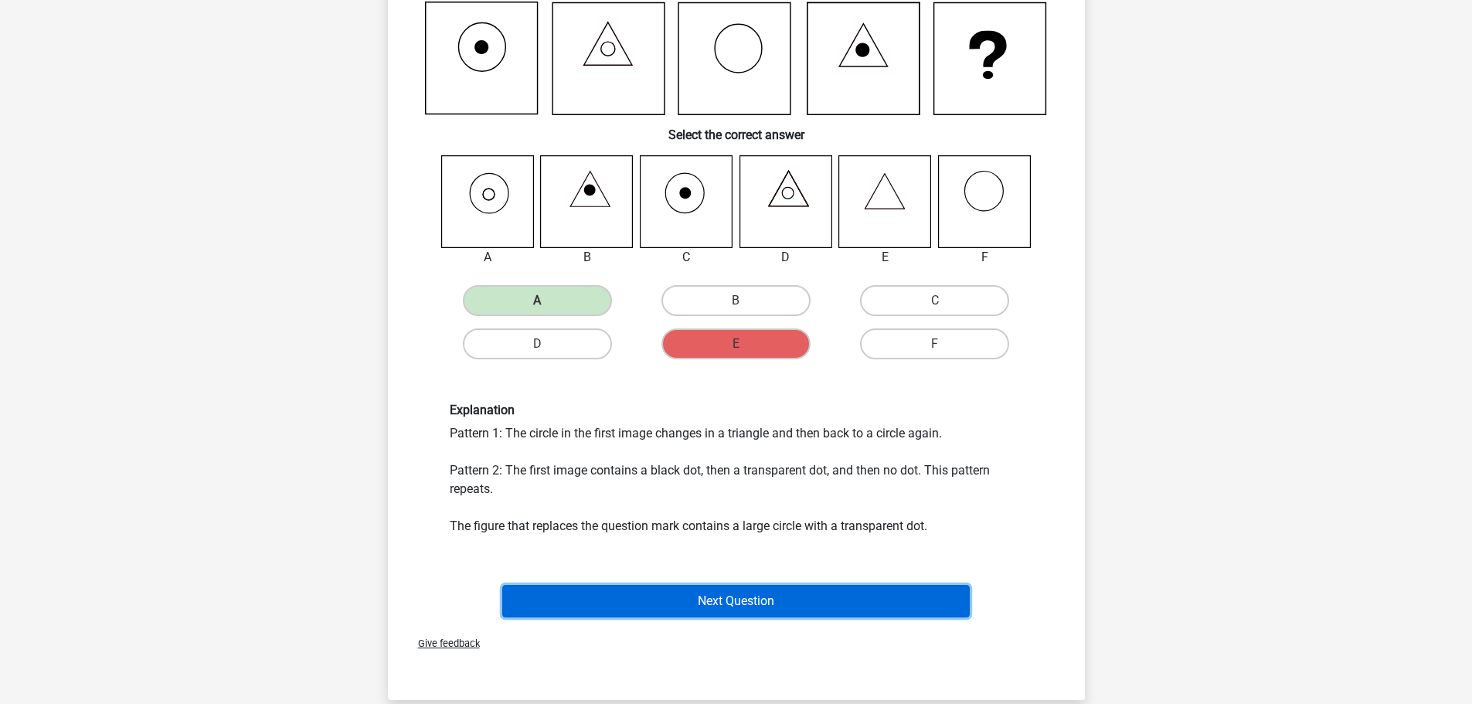
click at [821, 590] on button "Next Question" at bounding box center [736, 601] width 468 height 32
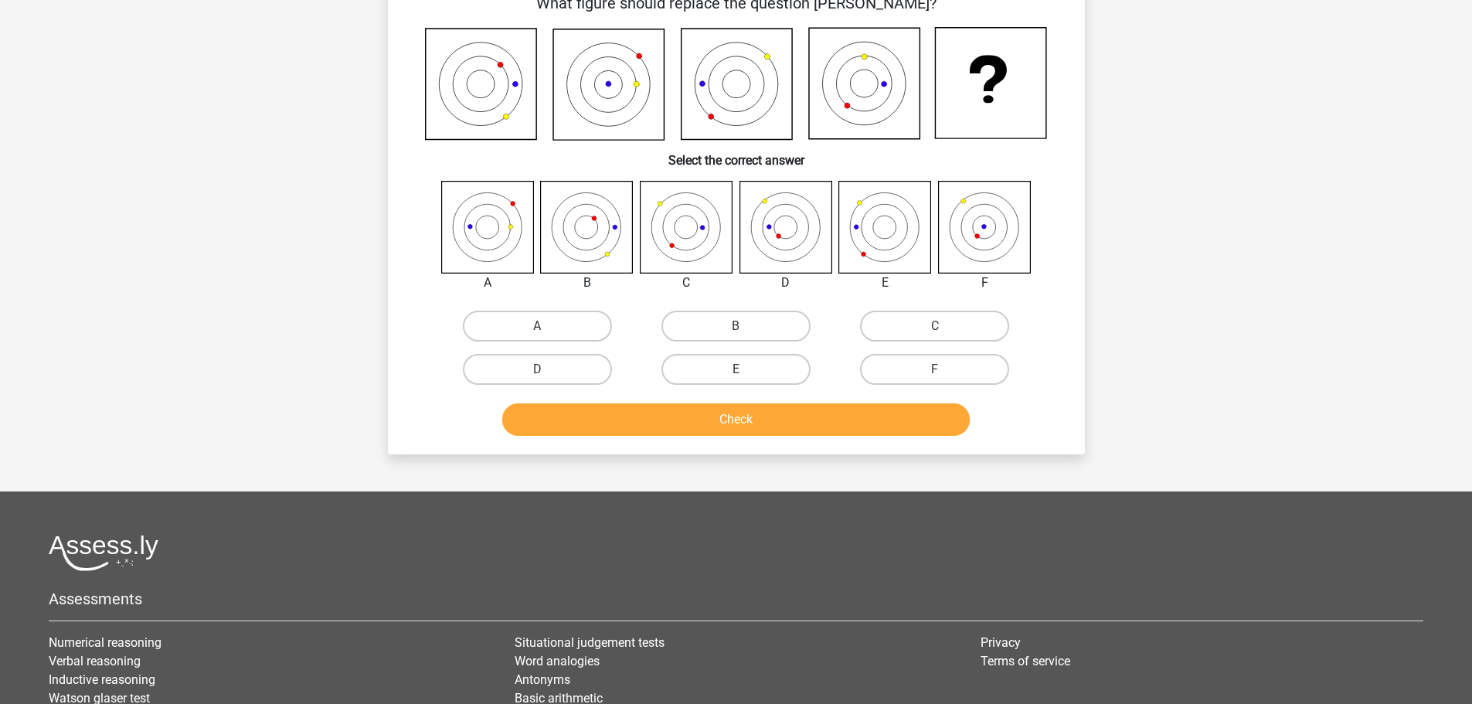
scroll to position [77, 0]
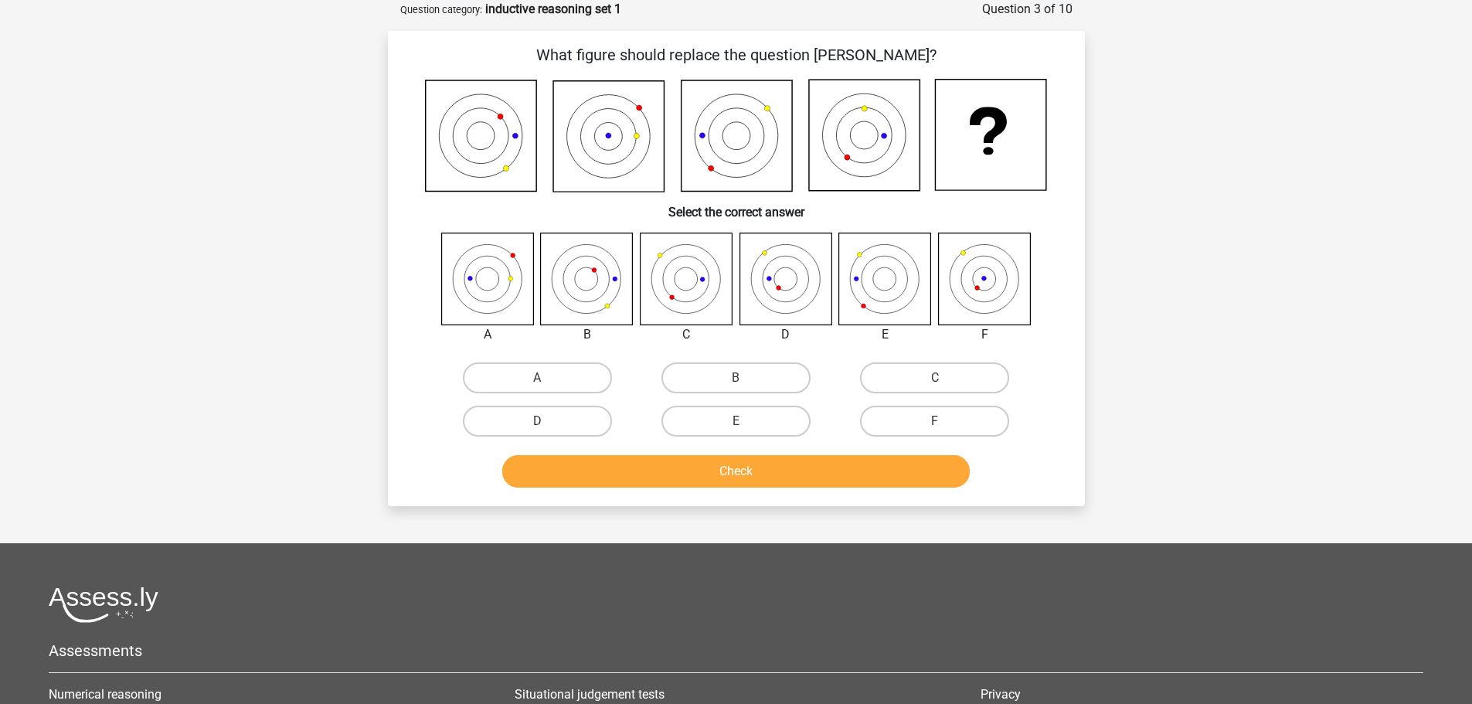
click at [790, 280] on icon at bounding box center [786, 279] width 92 height 92
click at [589, 413] on label "D" at bounding box center [537, 421] width 149 height 31
click at [547, 421] on input "D" at bounding box center [542, 426] width 10 height 10
radio input "true"
drag, startPoint x: 731, startPoint y: 475, endPoint x: 723, endPoint y: 467, distance: 11.5
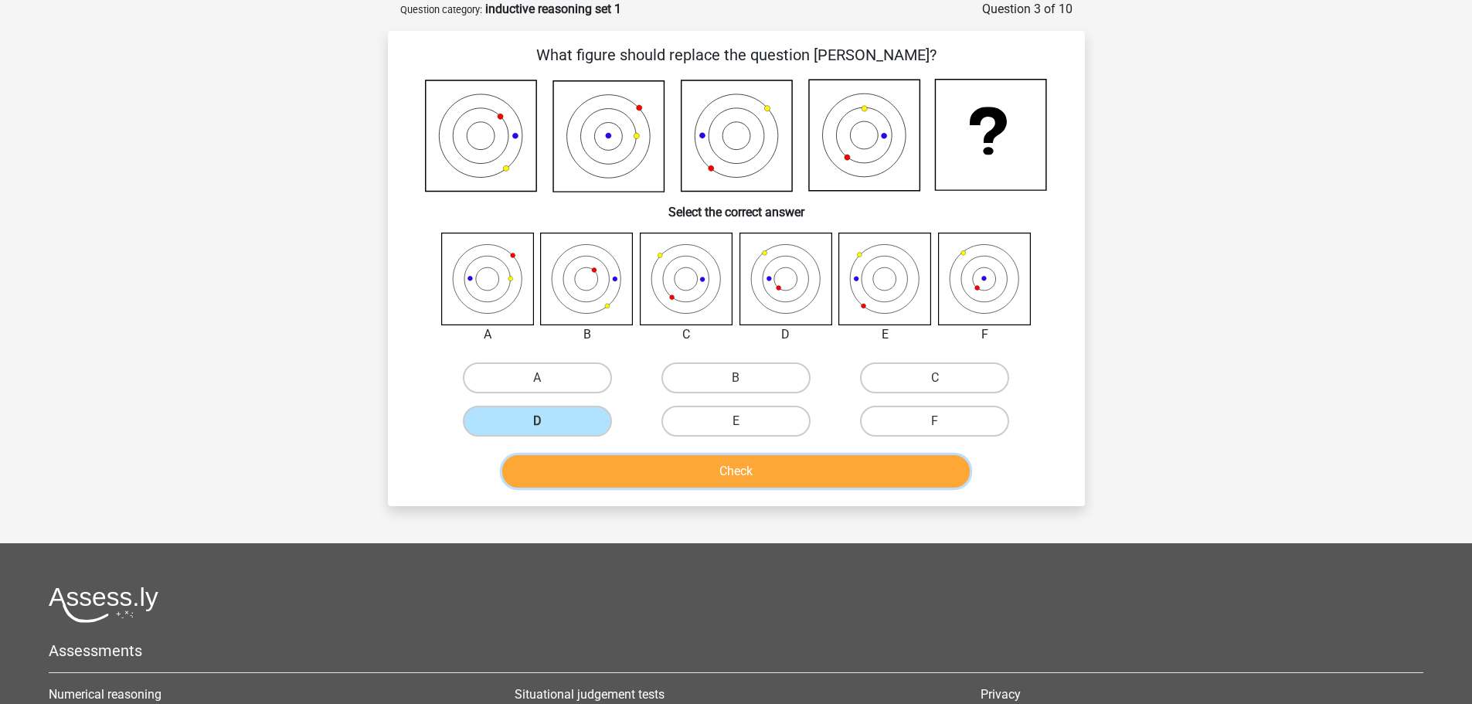
click at [725, 467] on button "Check" at bounding box center [736, 471] width 468 height 32
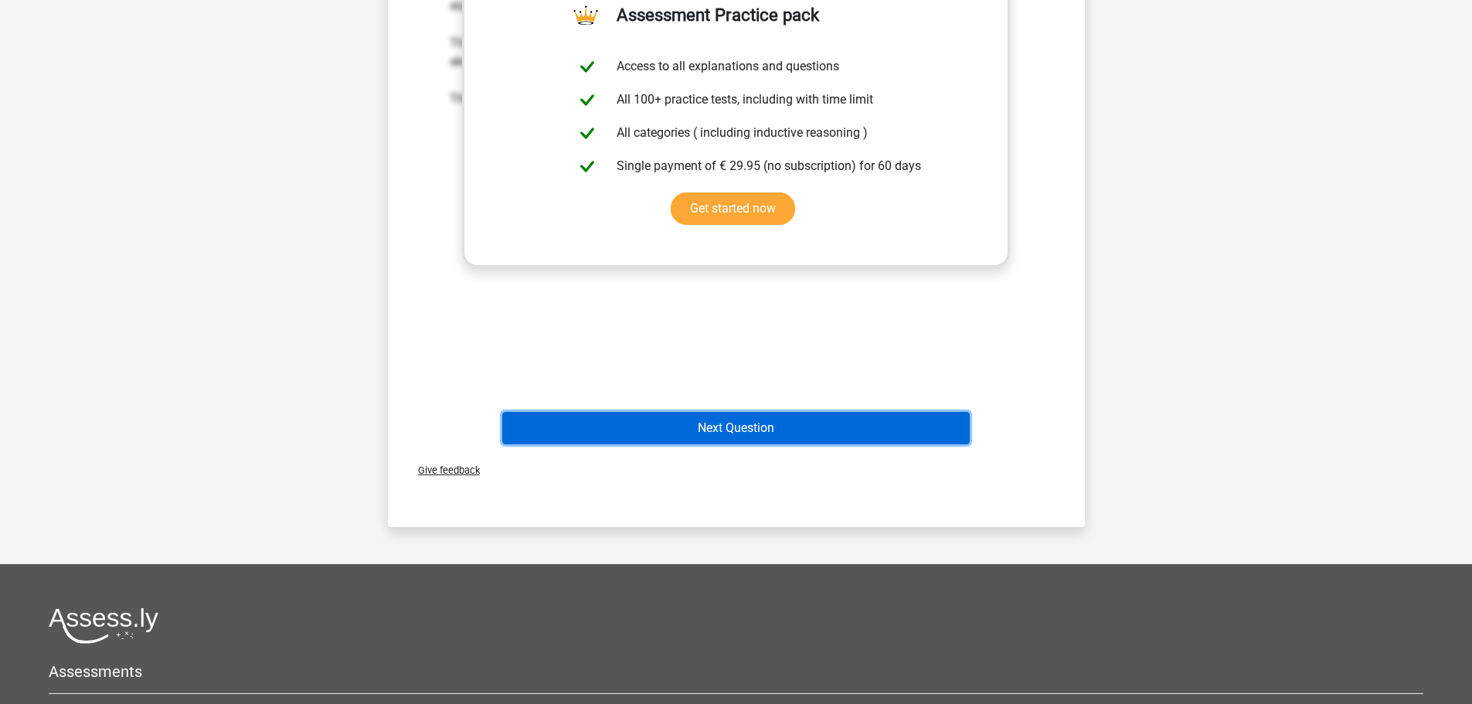
drag, startPoint x: 791, startPoint y: 425, endPoint x: 780, endPoint y: 419, distance: 13.1
click at [791, 423] on button "Next Question" at bounding box center [736, 428] width 468 height 32
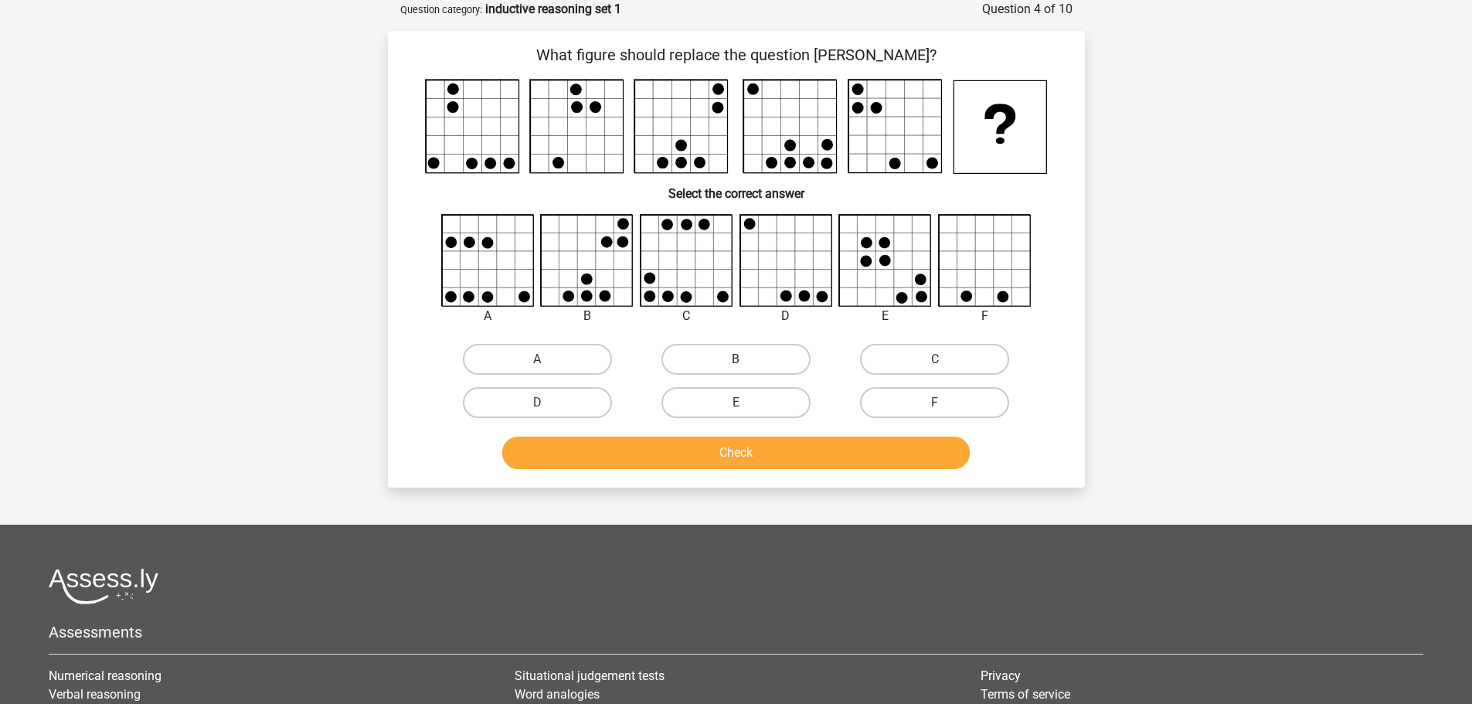
click at [738, 345] on label "B" at bounding box center [735, 359] width 149 height 31
click at [738, 359] on input "B" at bounding box center [741, 364] width 10 height 10
radio input "true"
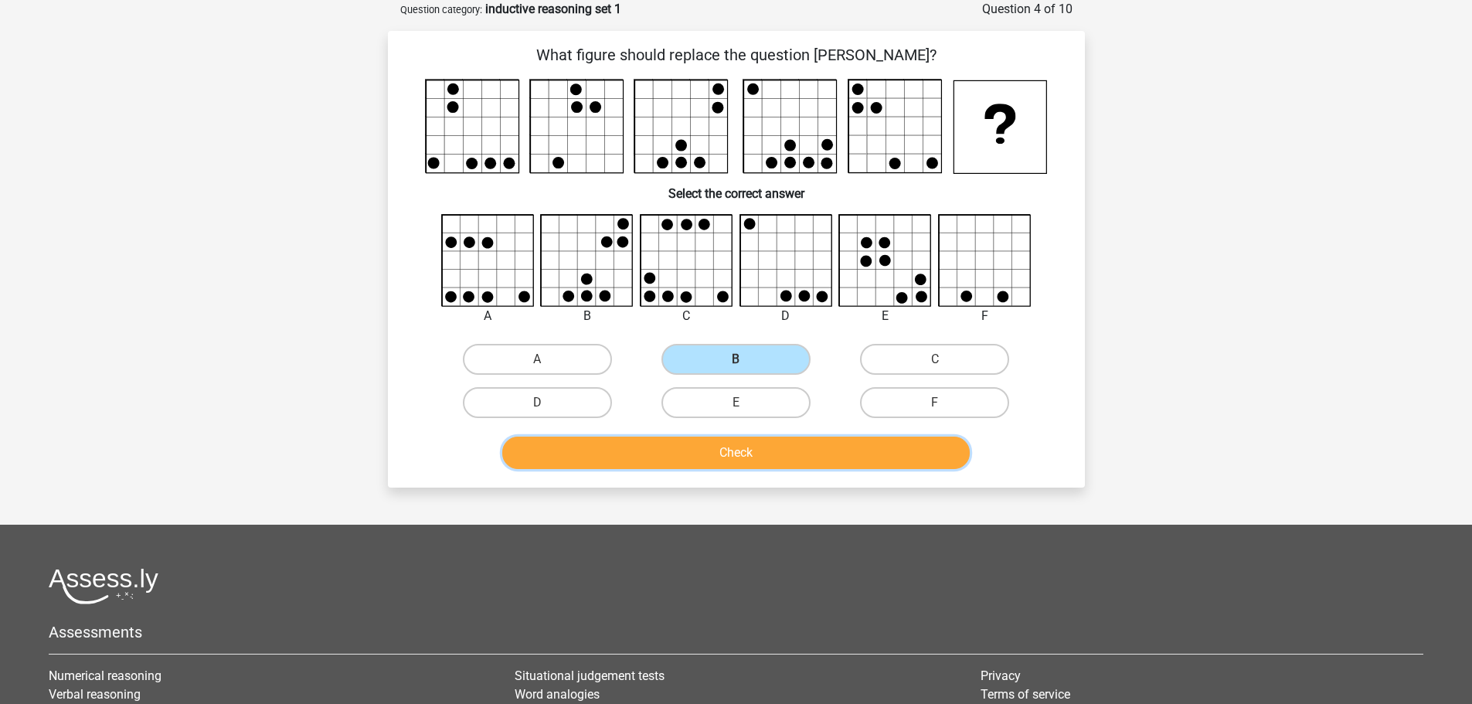
click at [923, 466] on button "Check" at bounding box center [736, 453] width 468 height 32
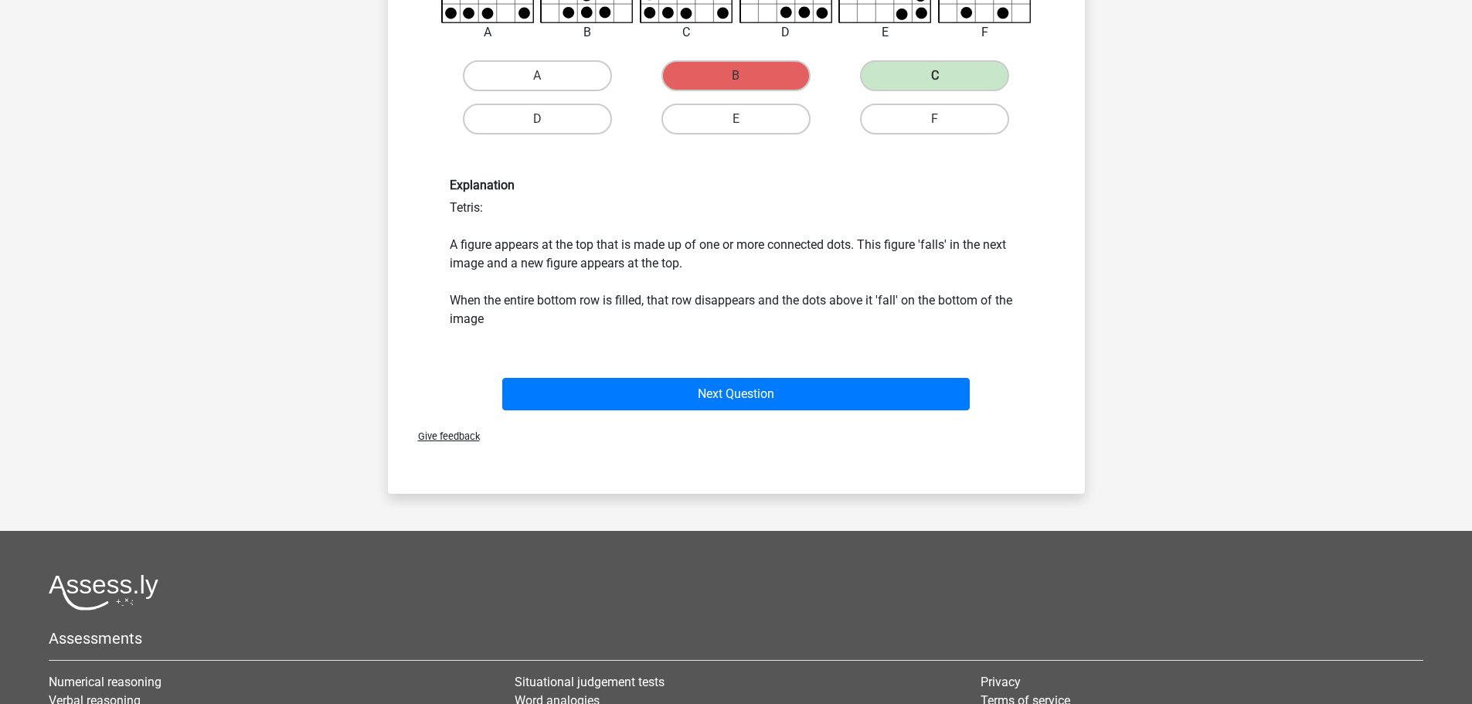
scroll to position [386, 0]
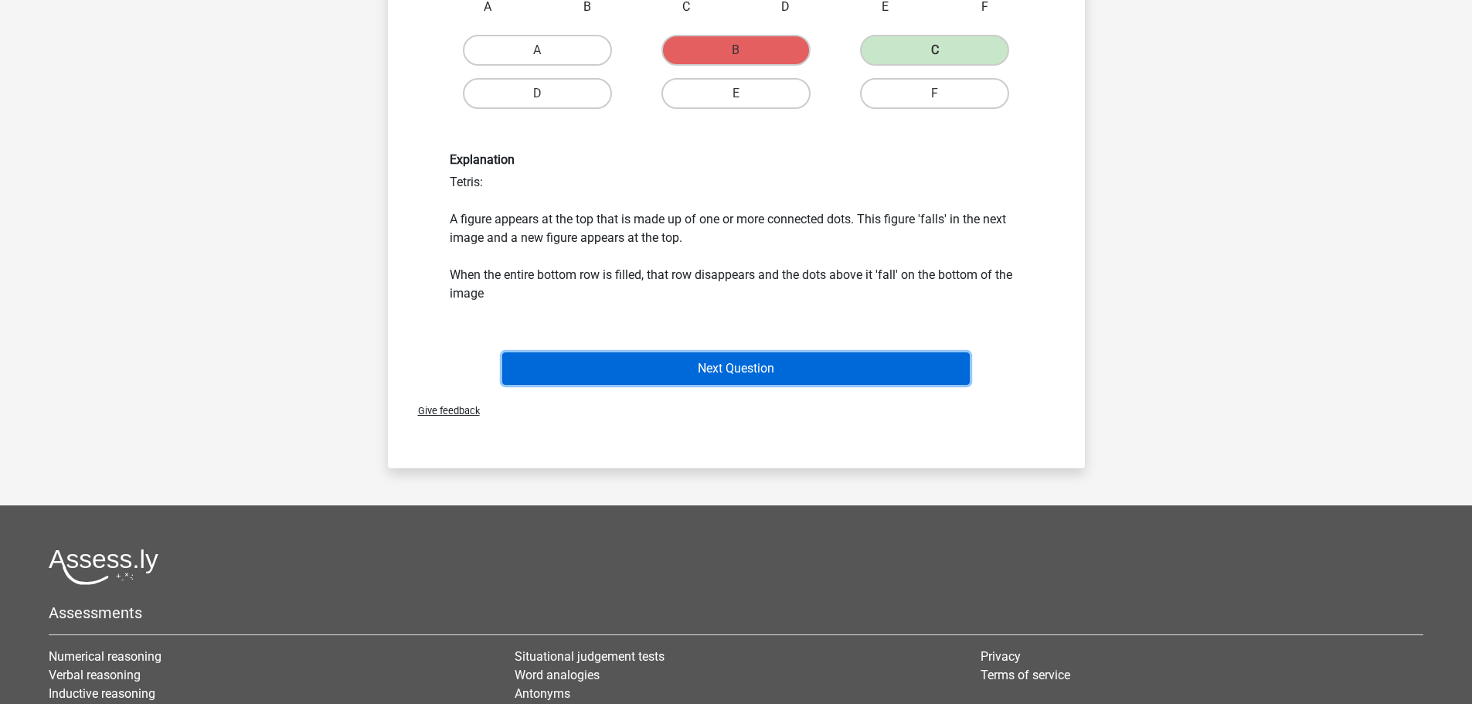
drag, startPoint x: 757, startPoint y: 380, endPoint x: 747, endPoint y: 374, distance: 11.8
click at [756, 378] on button "Next Question" at bounding box center [736, 368] width 468 height 32
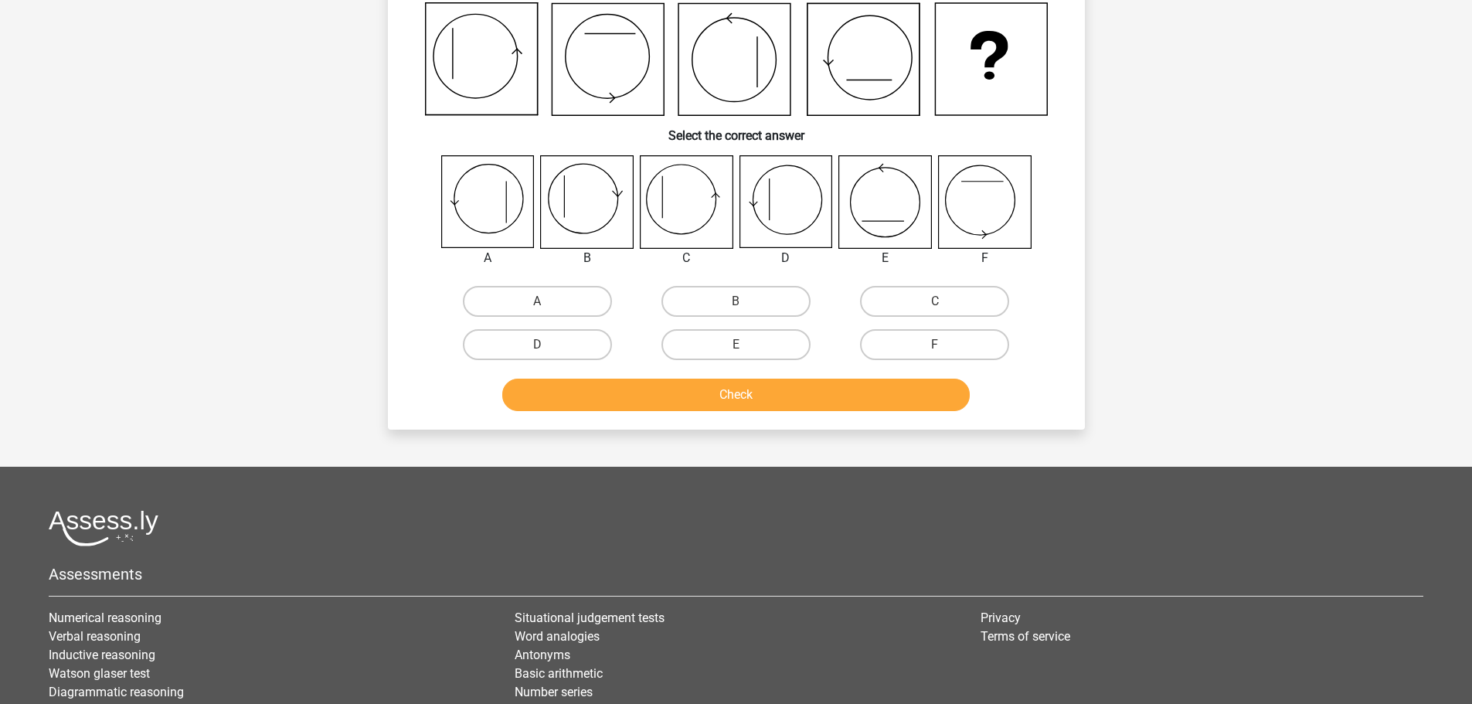
scroll to position [77, 0]
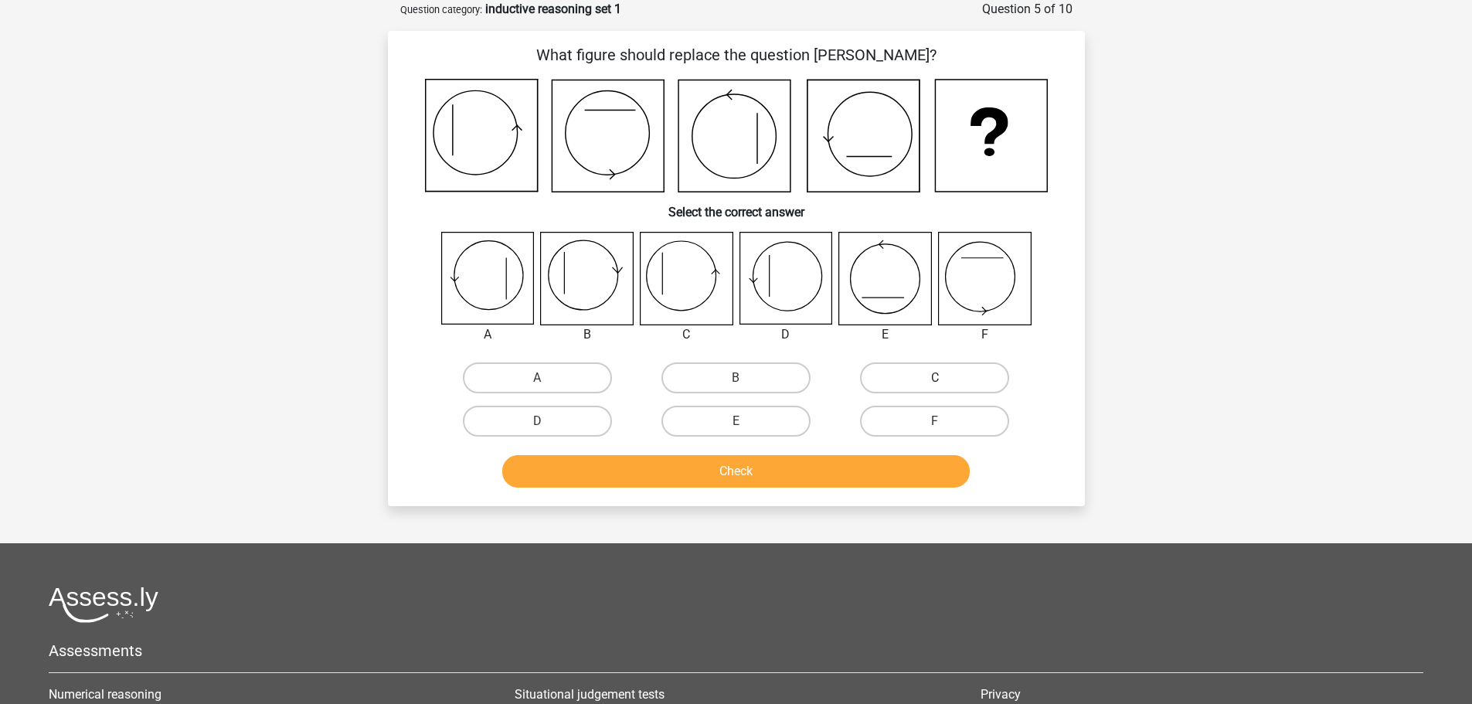
click at [922, 377] on label "C" at bounding box center [934, 377] width 149 height 31
click at [935, 378] on input "C" at bounding box center [940, 383] width 10 height 10
radio input "true"
click at [860, 469] on button "Check" at bounding box center [736, 471] width 468 height 32
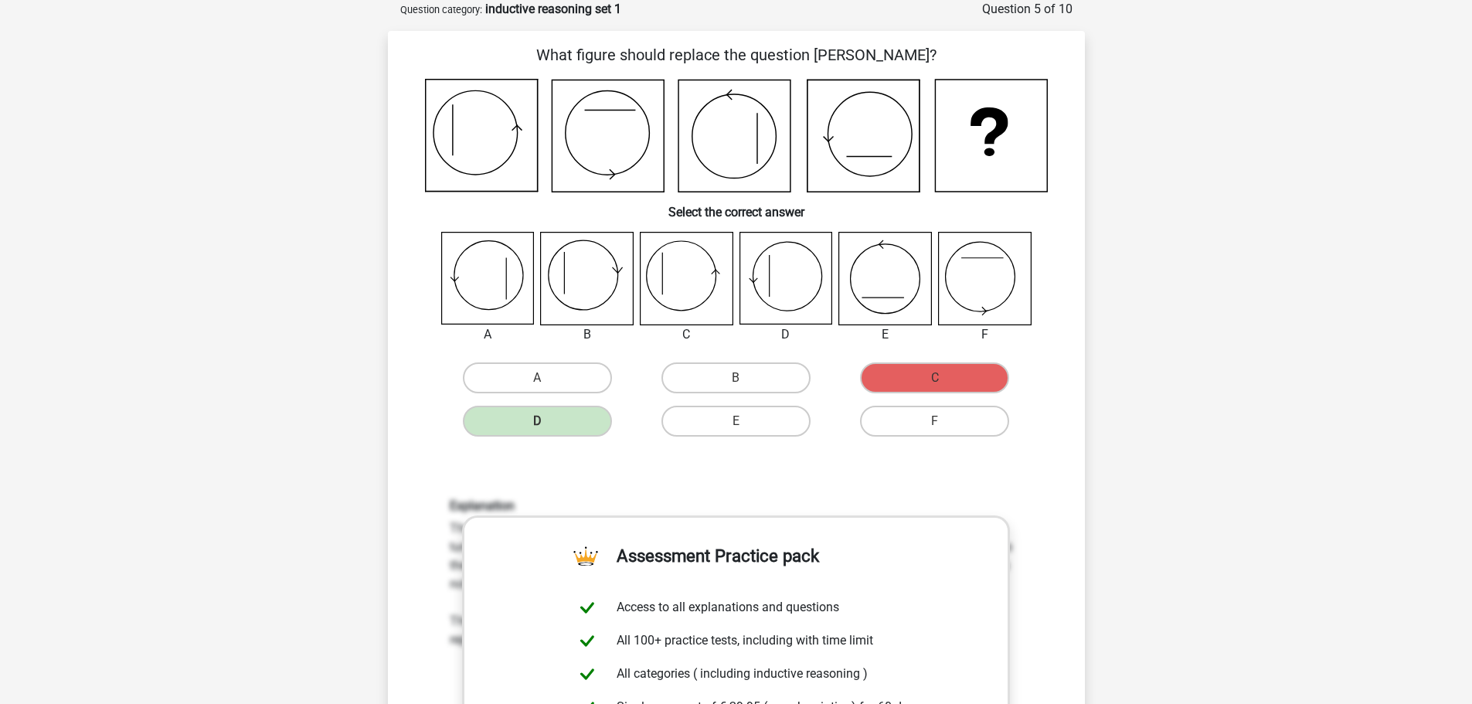
scroll to position [155, 0]
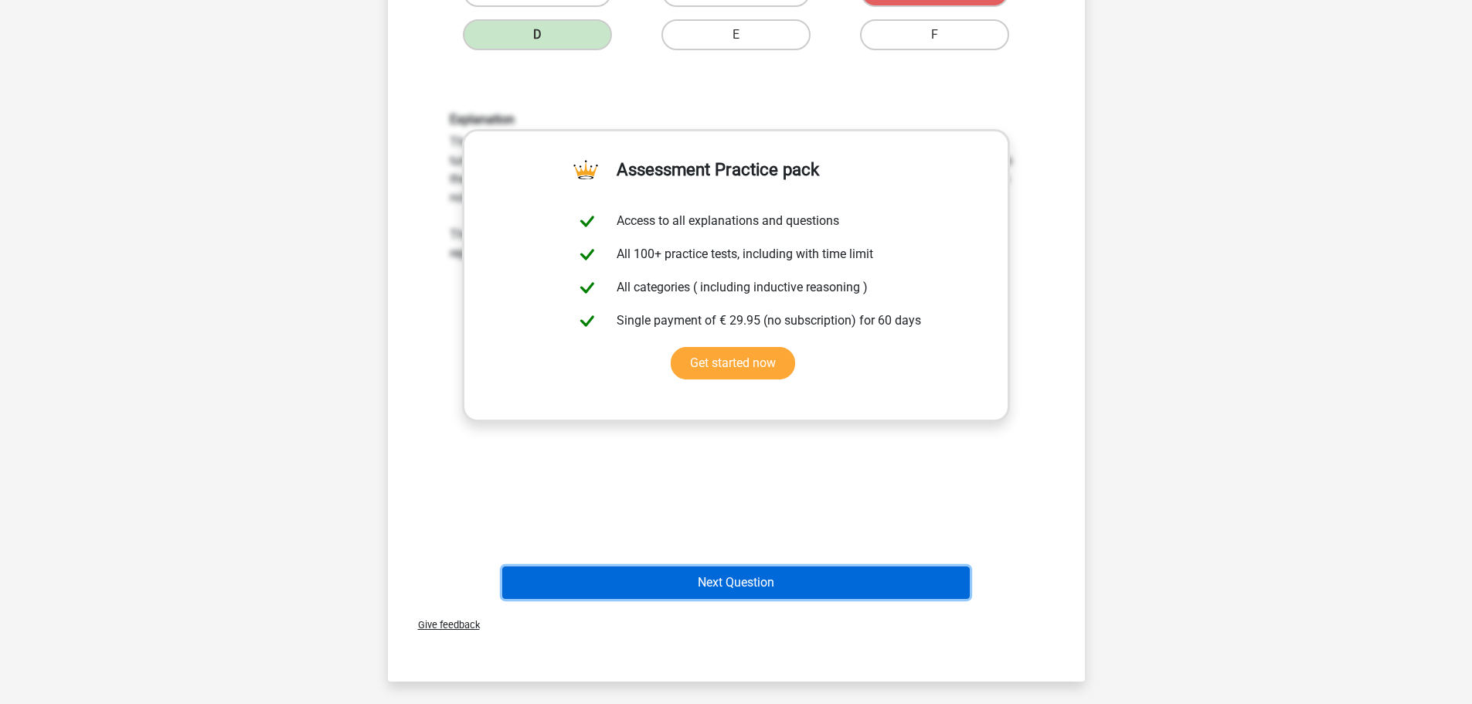
click at [793, 577] on button "Next Question" at bounding box center [736, 582] width 468 height 32
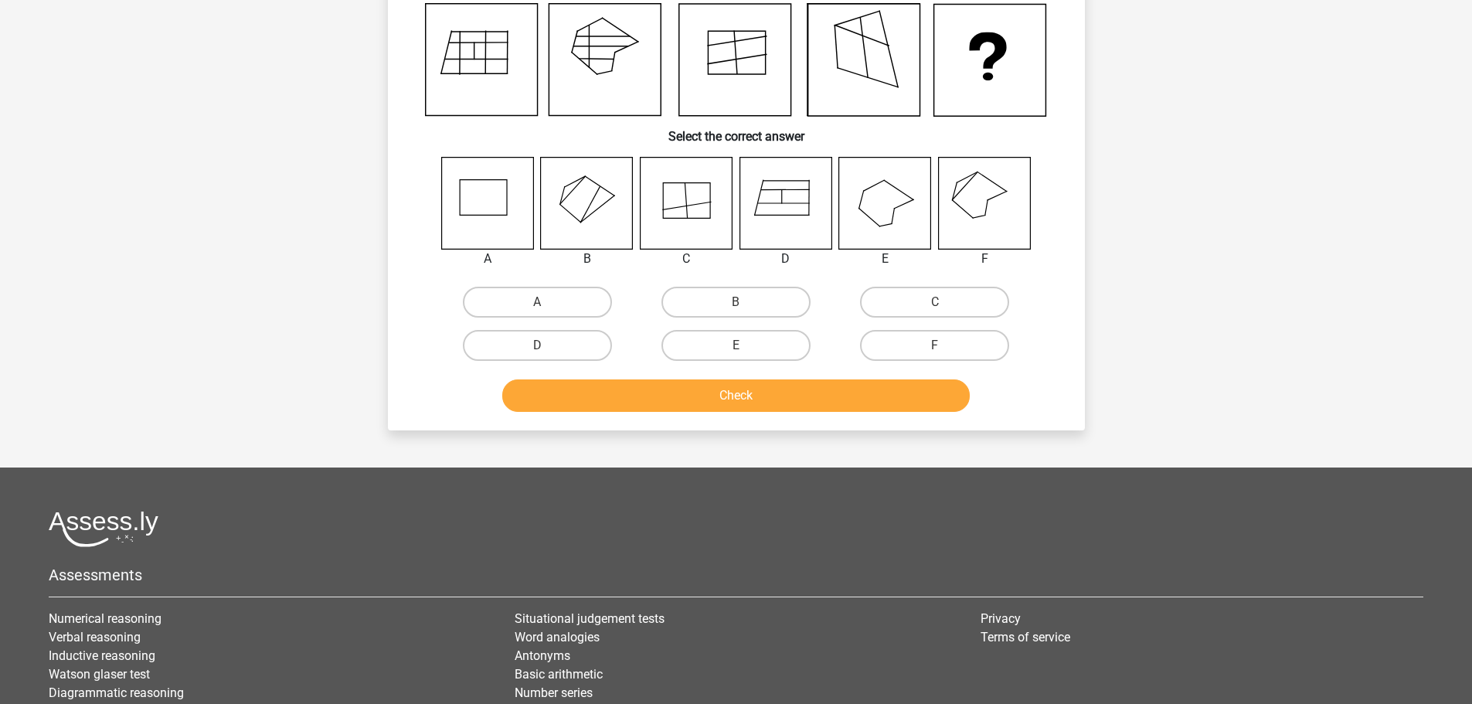
scroll to position [77, 0]
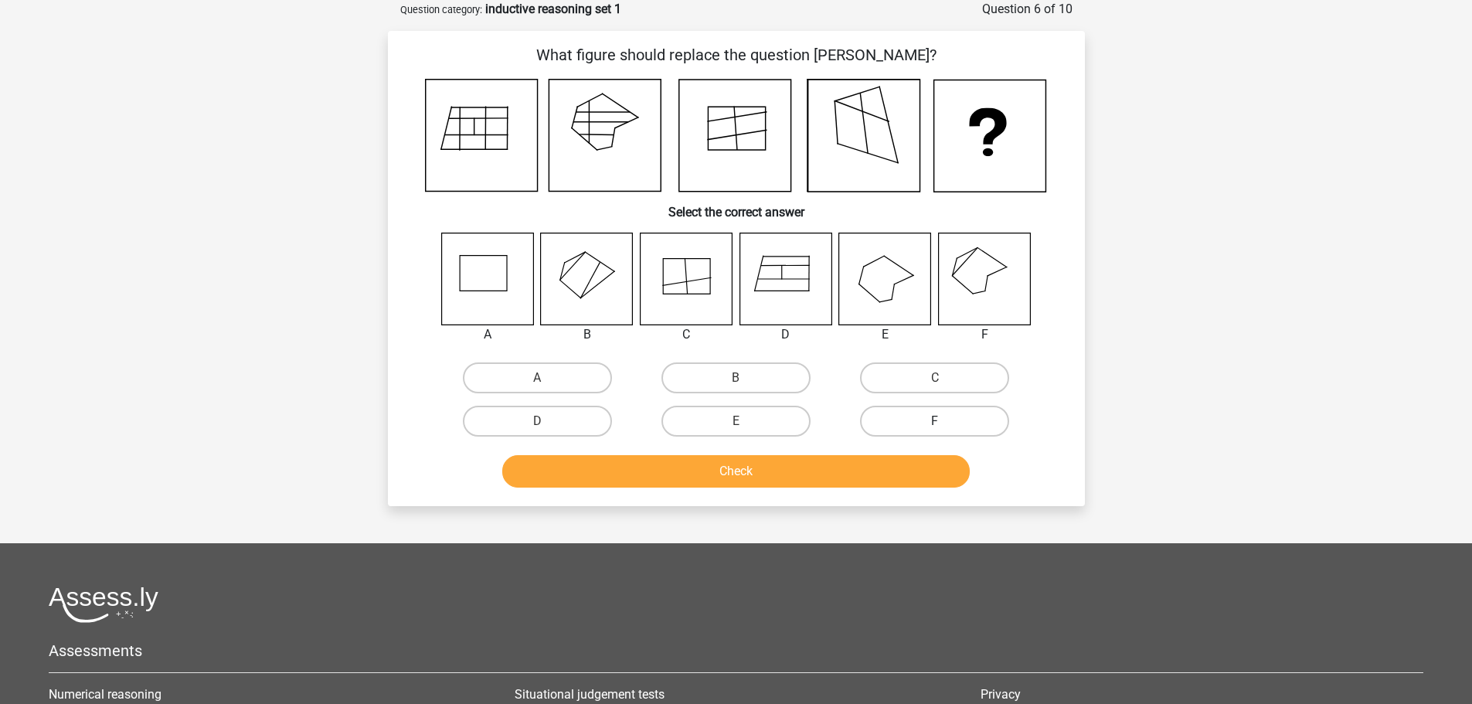
click at [933, 418] on label "F" at bounding box center [934, 421] width 149 height 31
click at [935, 421] on input "F" at bounding box center [940, 426] width 10 height 10
radio input "true"
click at [957, 470] on button "Check" at bounding box center [736, 471] width 468 height 32
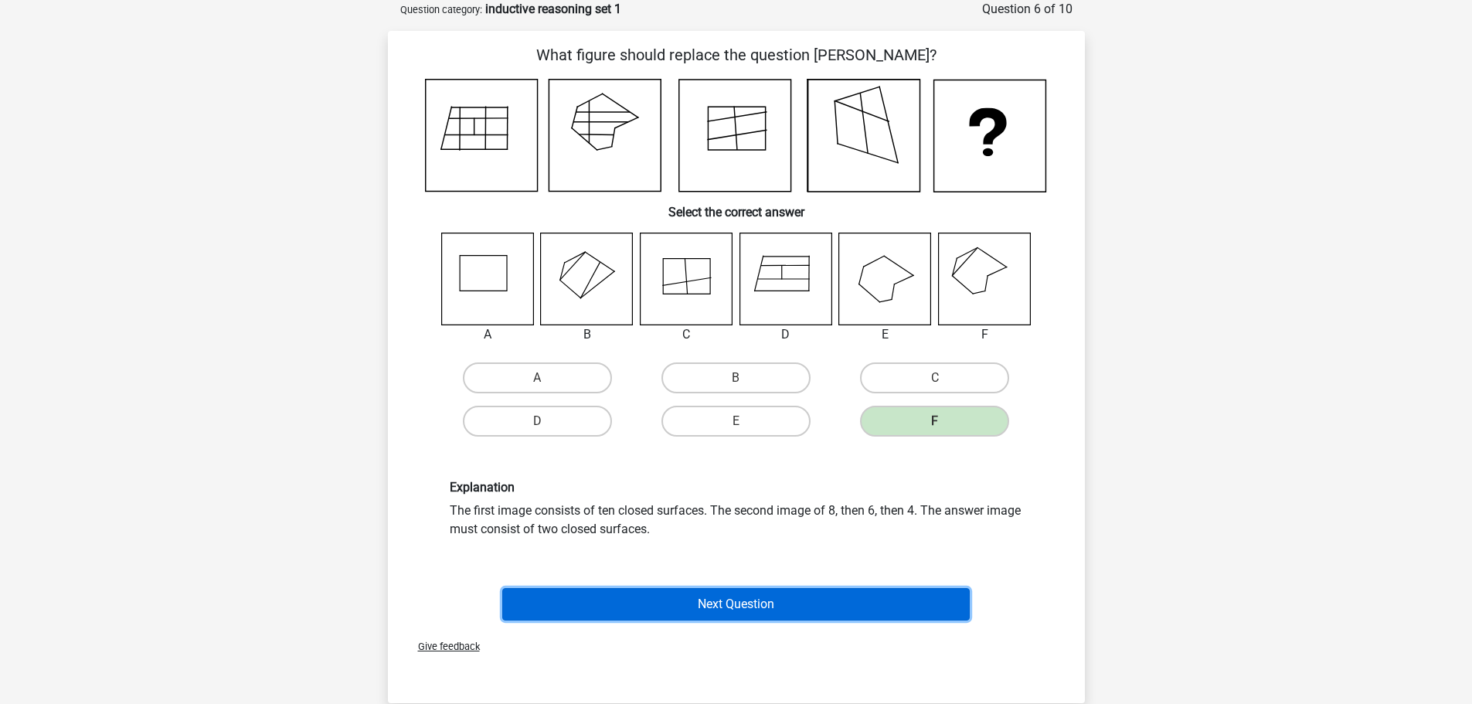
click at [689, 595] on button "Next Question" at bounding box center [736, 604] width 468 height 32
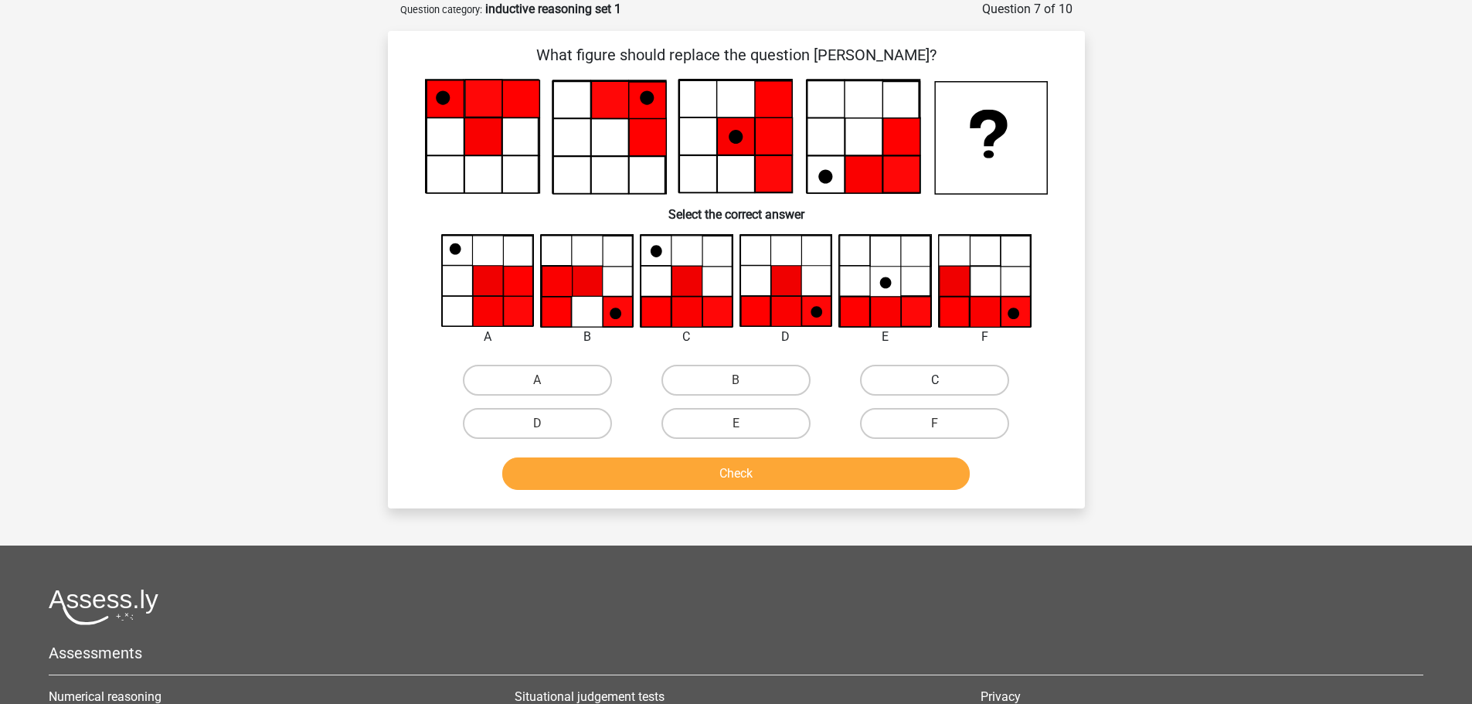
click at [963, 383] on label "C" at bounding box center [934, 380] width 149 height 31
click at [945, 383] on input "C" at bounding box center [940, 385] width 10 height 10
radio input "true"
click at [870, 463] on button "Check" at bounding box center [736, 473] width 468 height 32
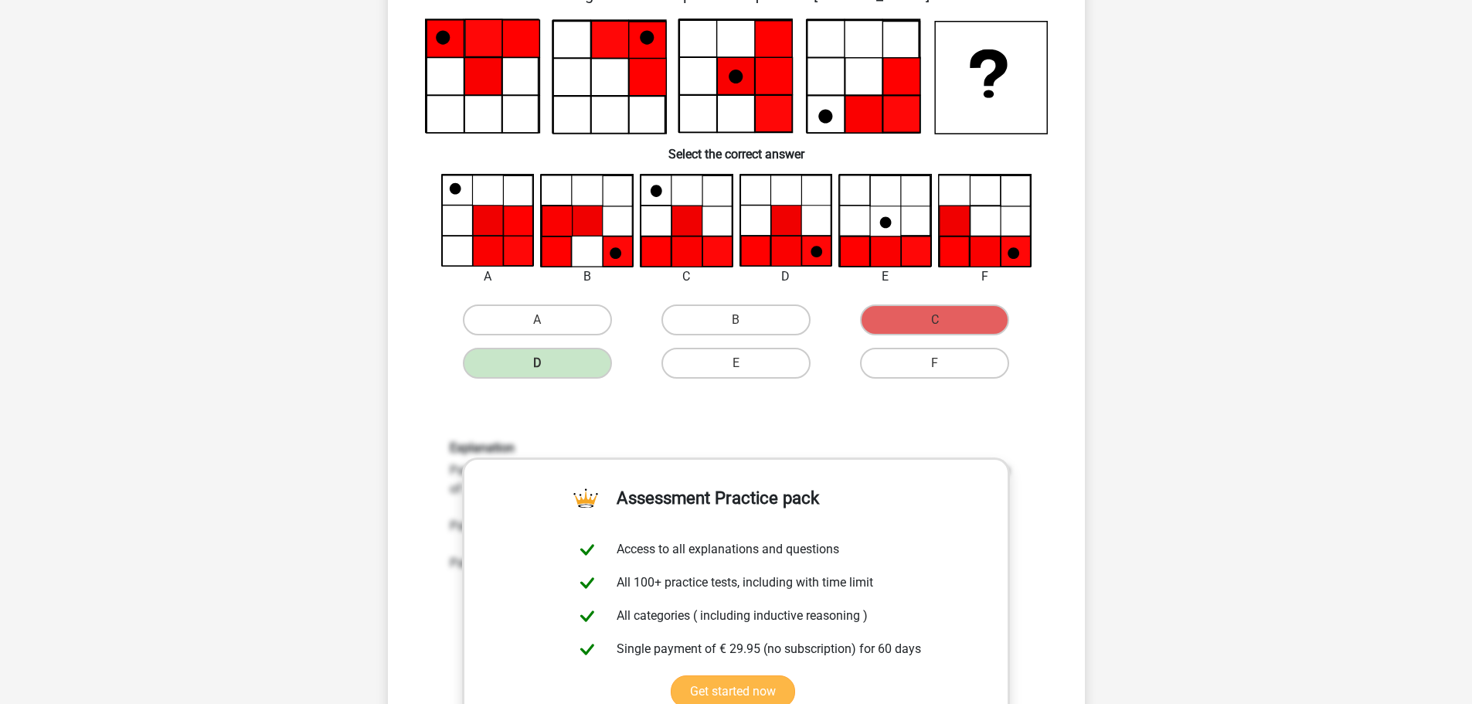
scroll to position [0, 0]
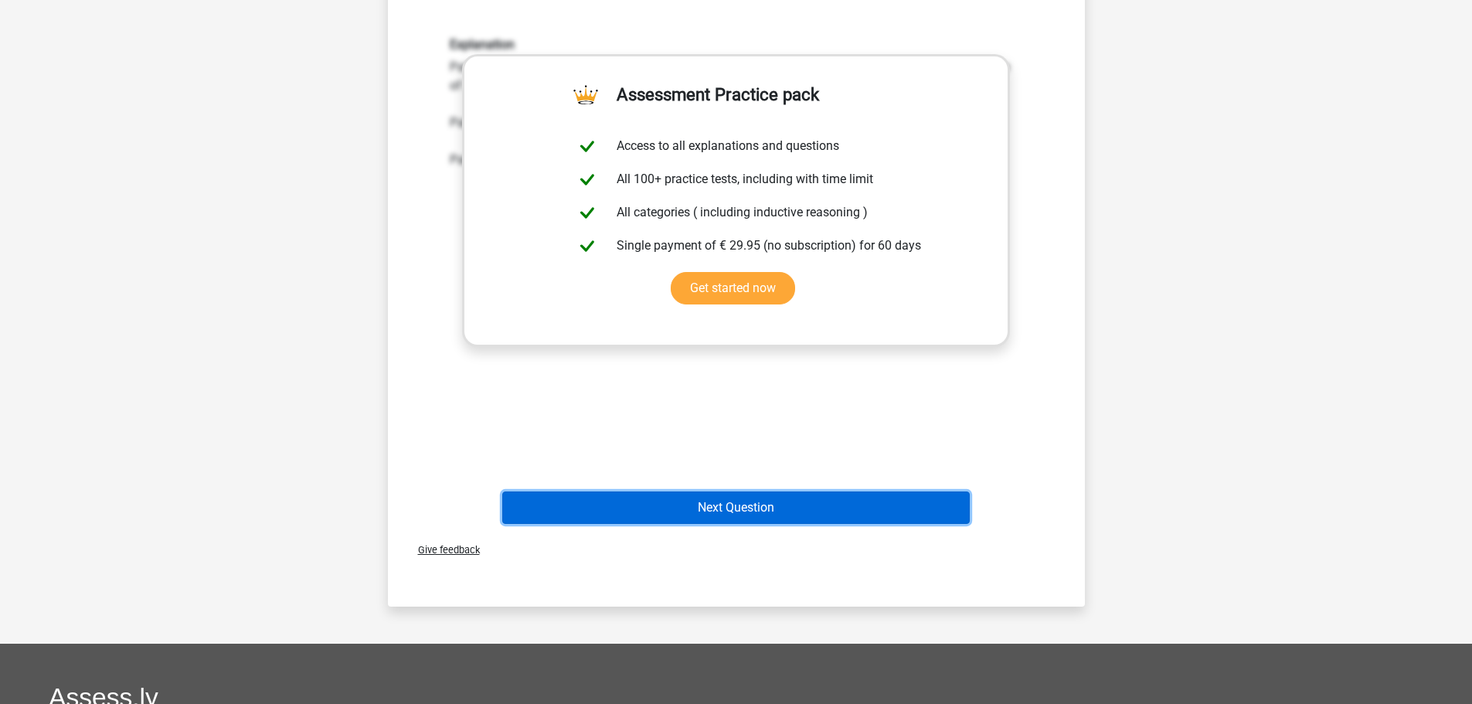
click at [756, 506] on button "Next Question" at bounding box center [736, 507] width 468 height 32
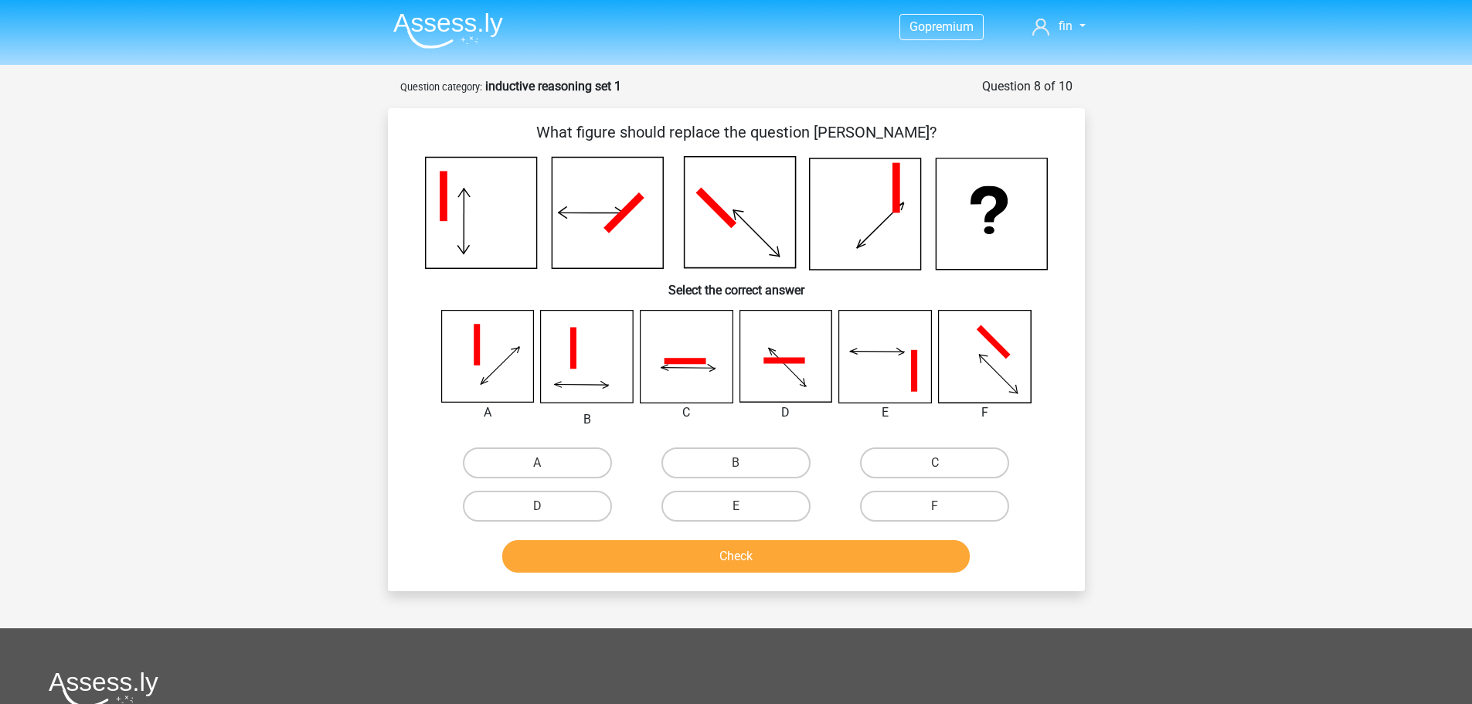
click at [724, 434] on div "A B C D" at bounding box center [737, 419] width 648 height 218
click at [721, 457] on label "B" at bounding box center [735, 462] width 149 height 31
click at [736, 463] on input "B" at bounding box center [741, 468] width 10 height 10
radio input "true"
click at [748, 547] on button "Check" at bounding box center [736, 556] width 468 height 32
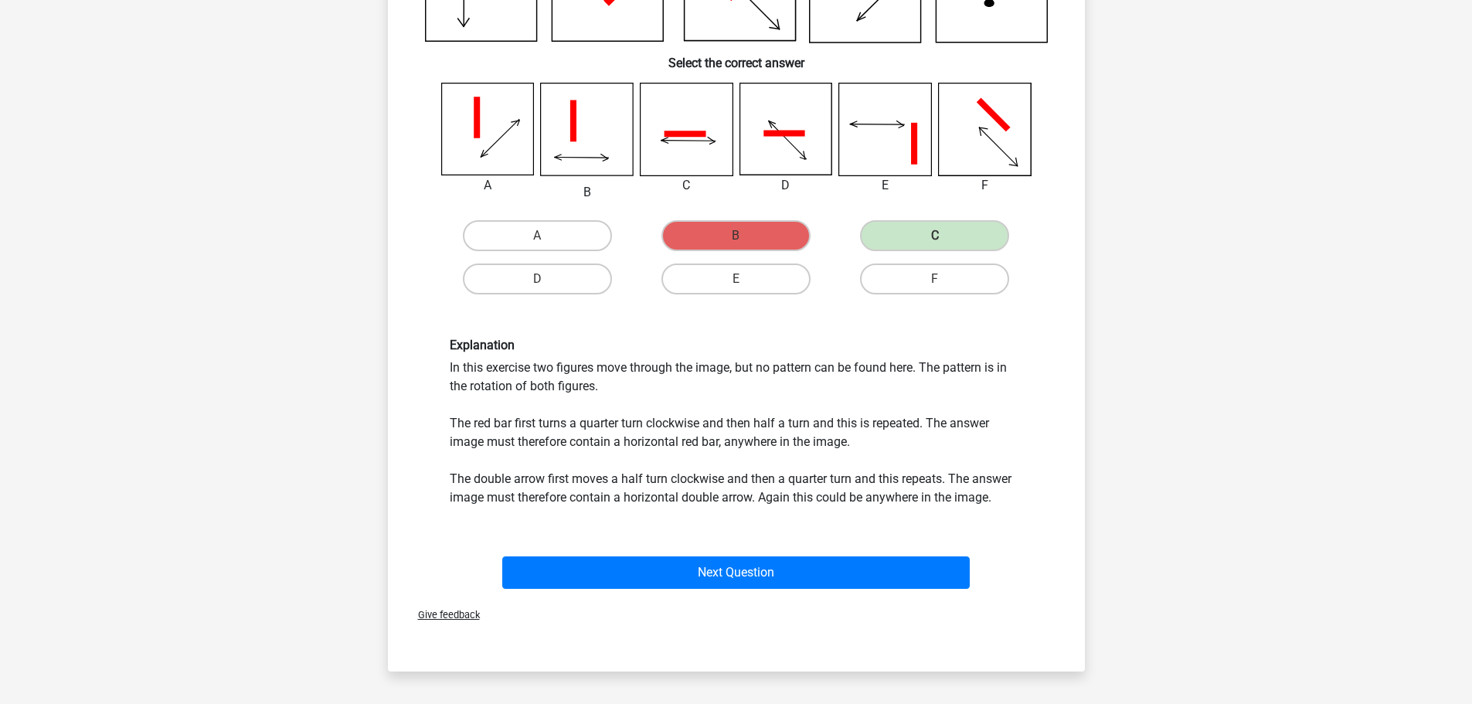
scroll to position [232, 0]
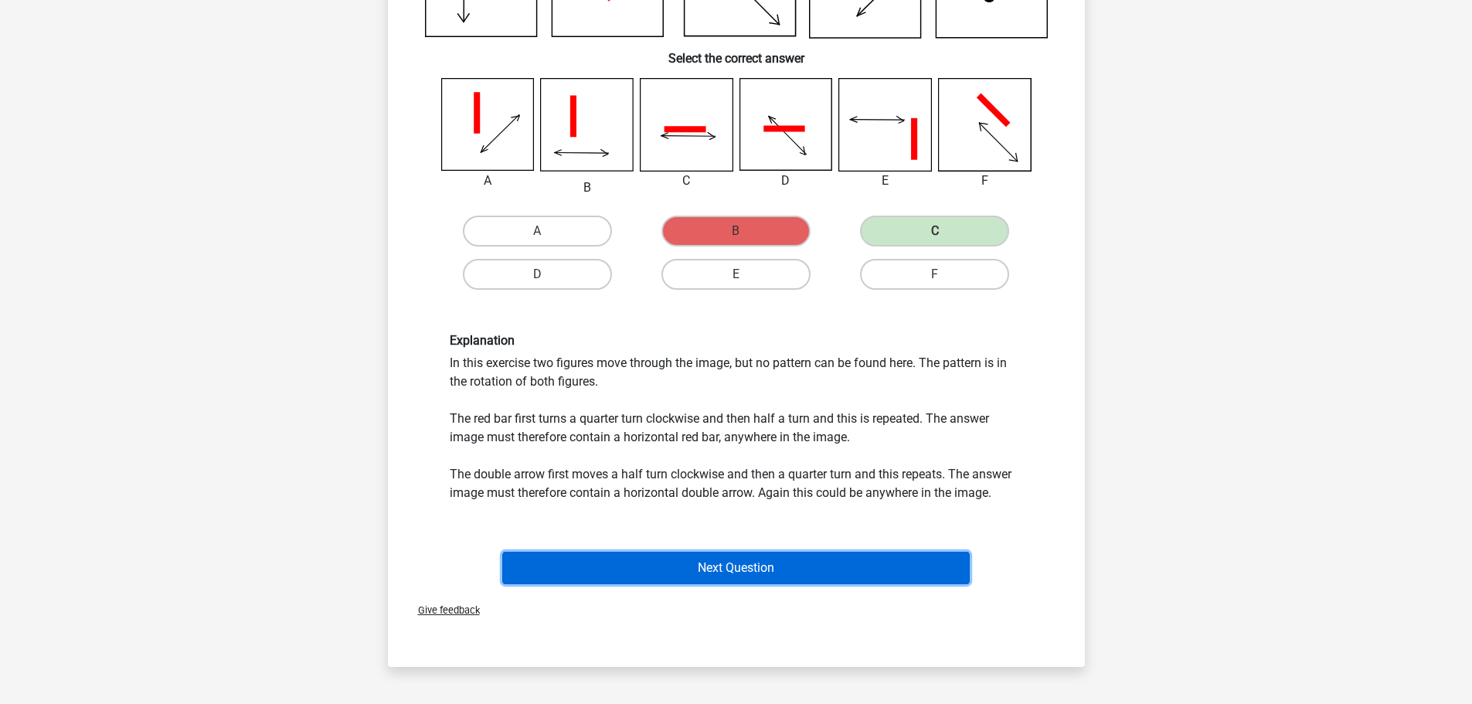
click at [817, 554] on button "Next Question" at bounding box center [736, 568] width 468 height 32
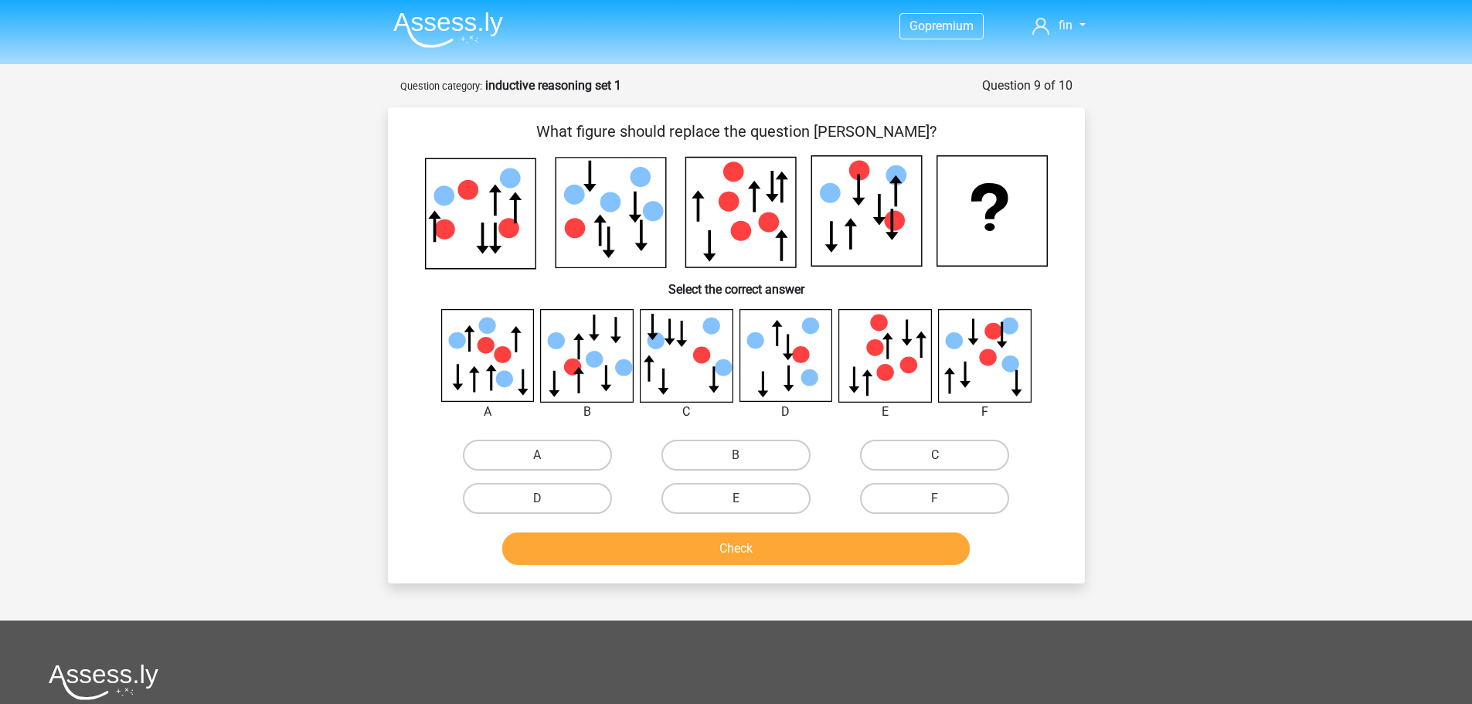
scroll to position [0, 0]
click at [740, 491] on label "E" at bounding box center [735, 499] width 149 height 31
click at [740, 499] on input "E" at bounding box center [741, 504] width 10 height 10
radio input "true"
click at [784, 539] on button "Check" at bounding box center [736, 549] width 468 height 32
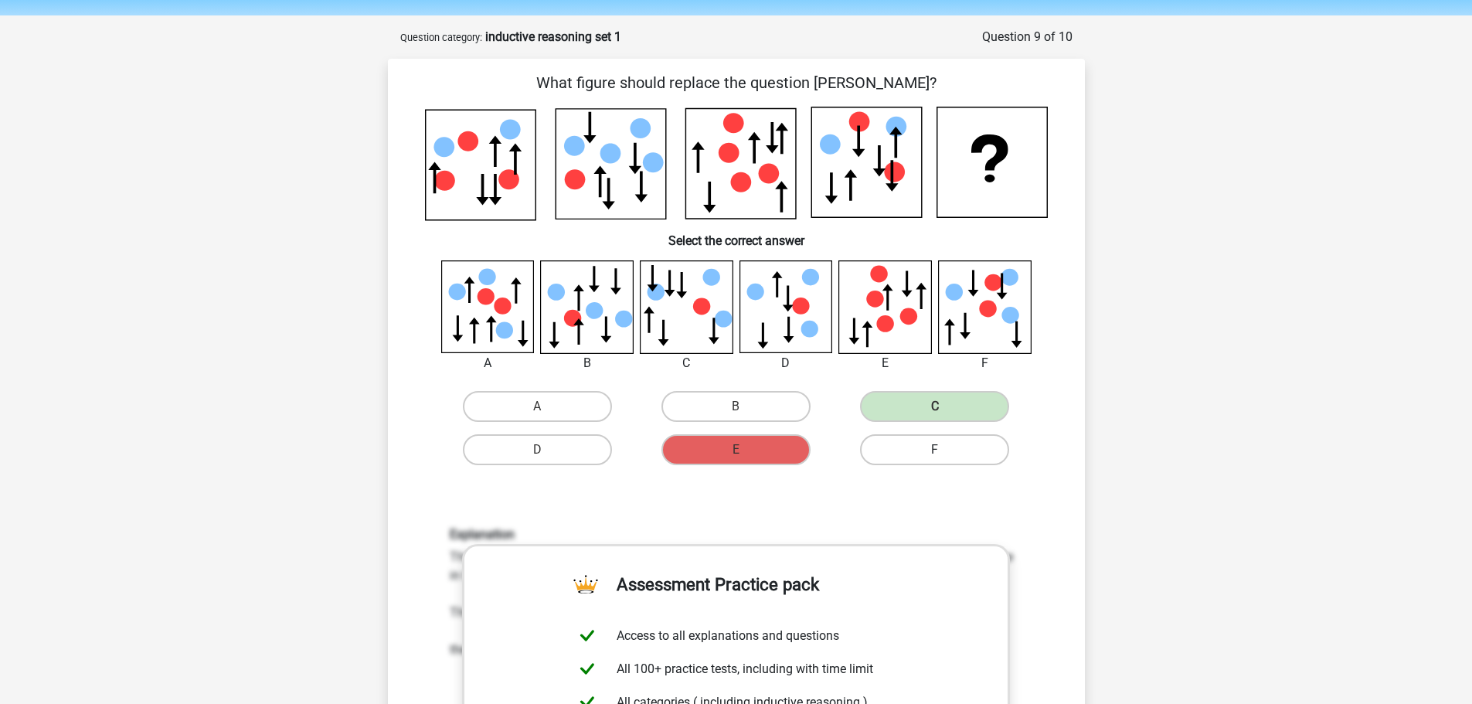
scroll to position [77, 0]
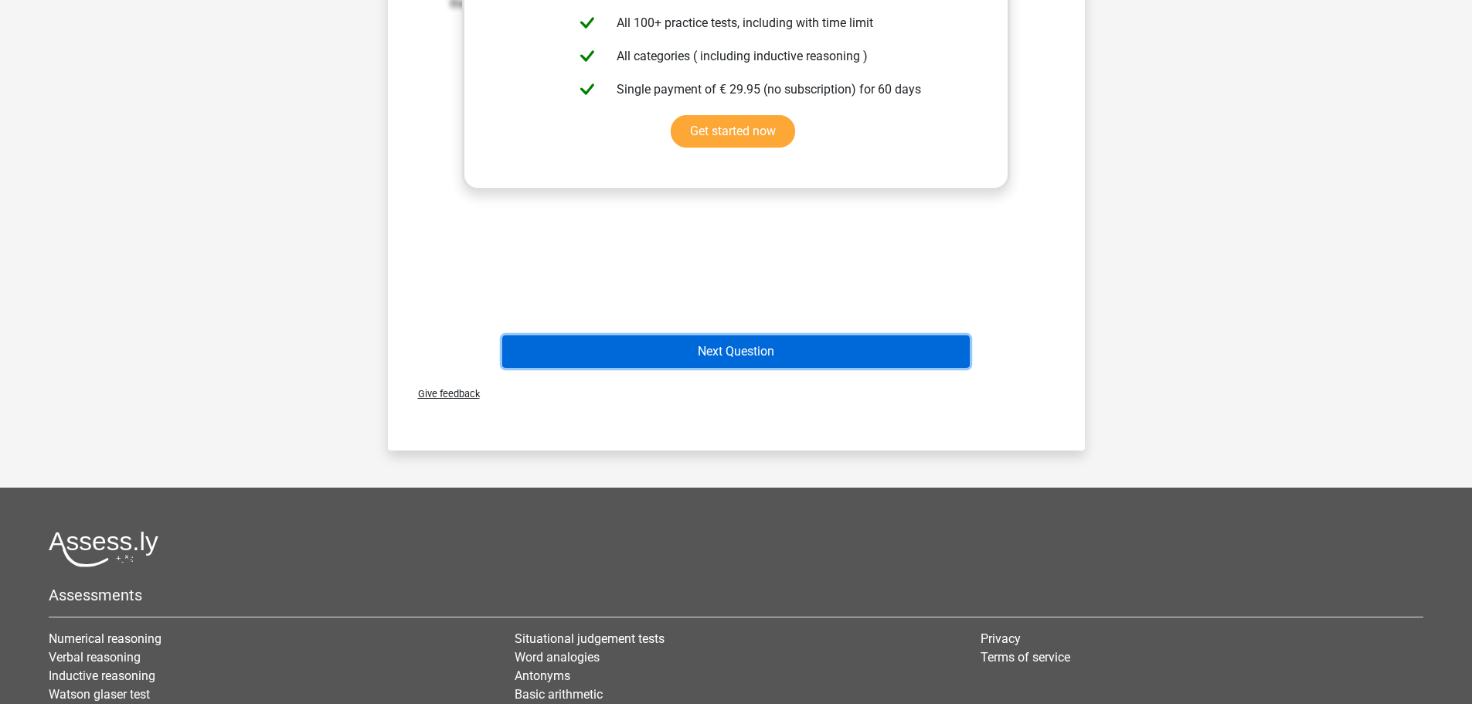
click at [832, 339] on button "Next Question" at bounding box center [736, 351] width 468 height 32
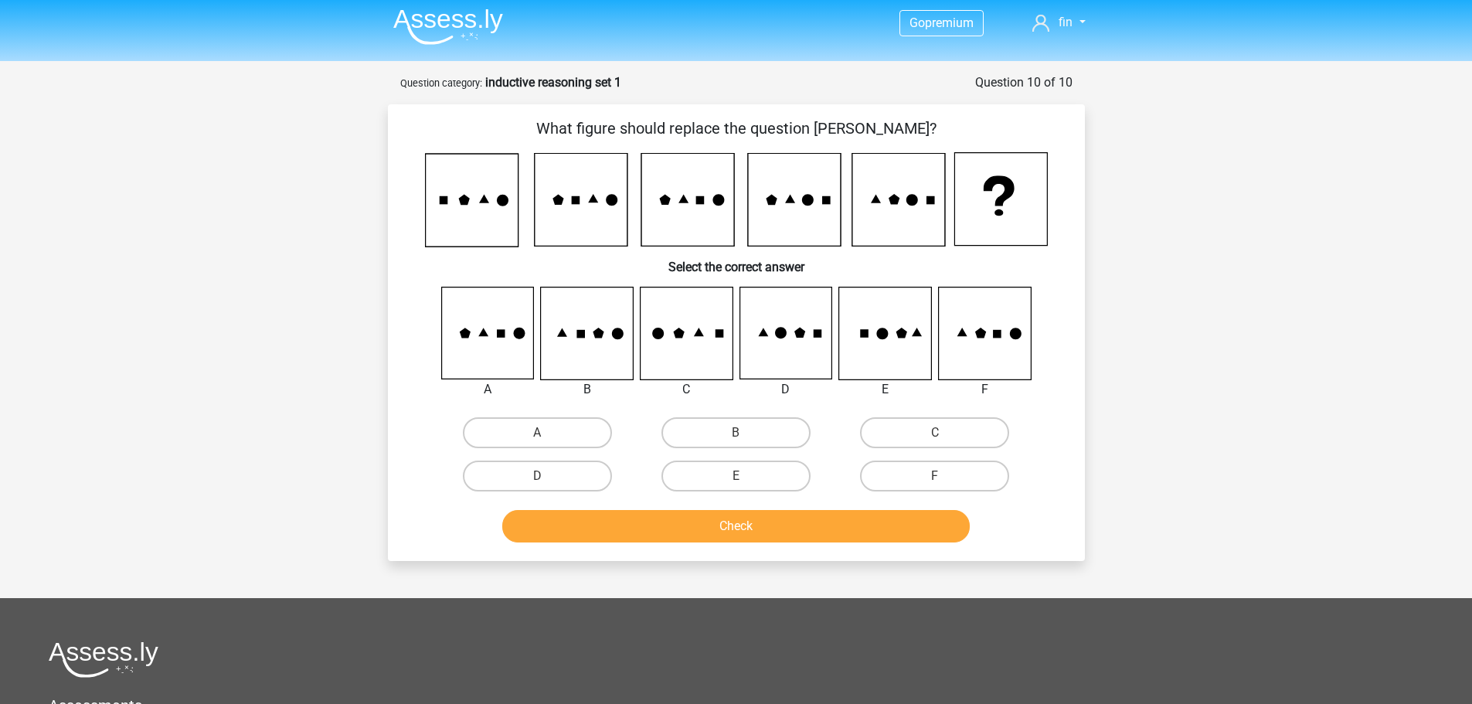
scroll to position [0, 0]
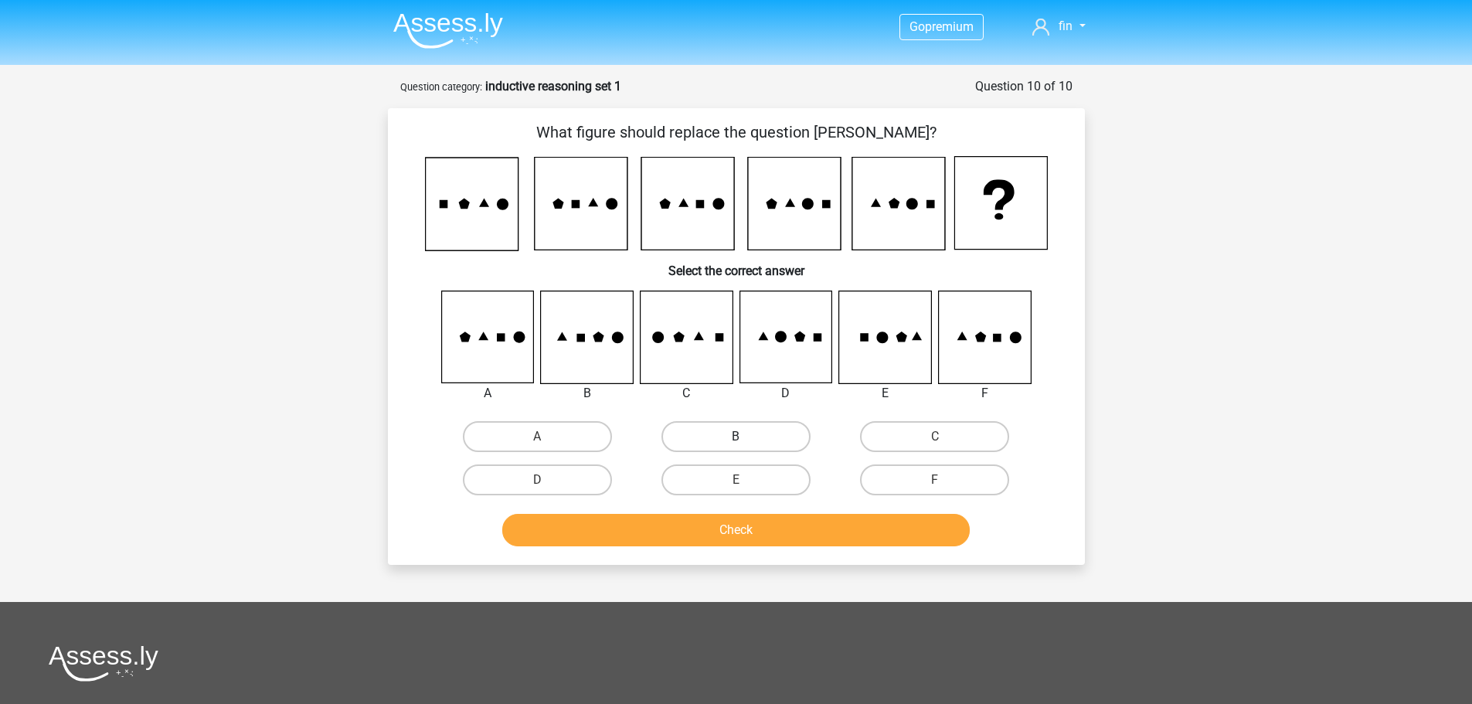
click at [766, 440] on label "B" at bounding box center [735, 436] width 149 height 31
click at [746, 440] on input "B" at bounding box center [741, 442] width 10 height 10
radio input "true"
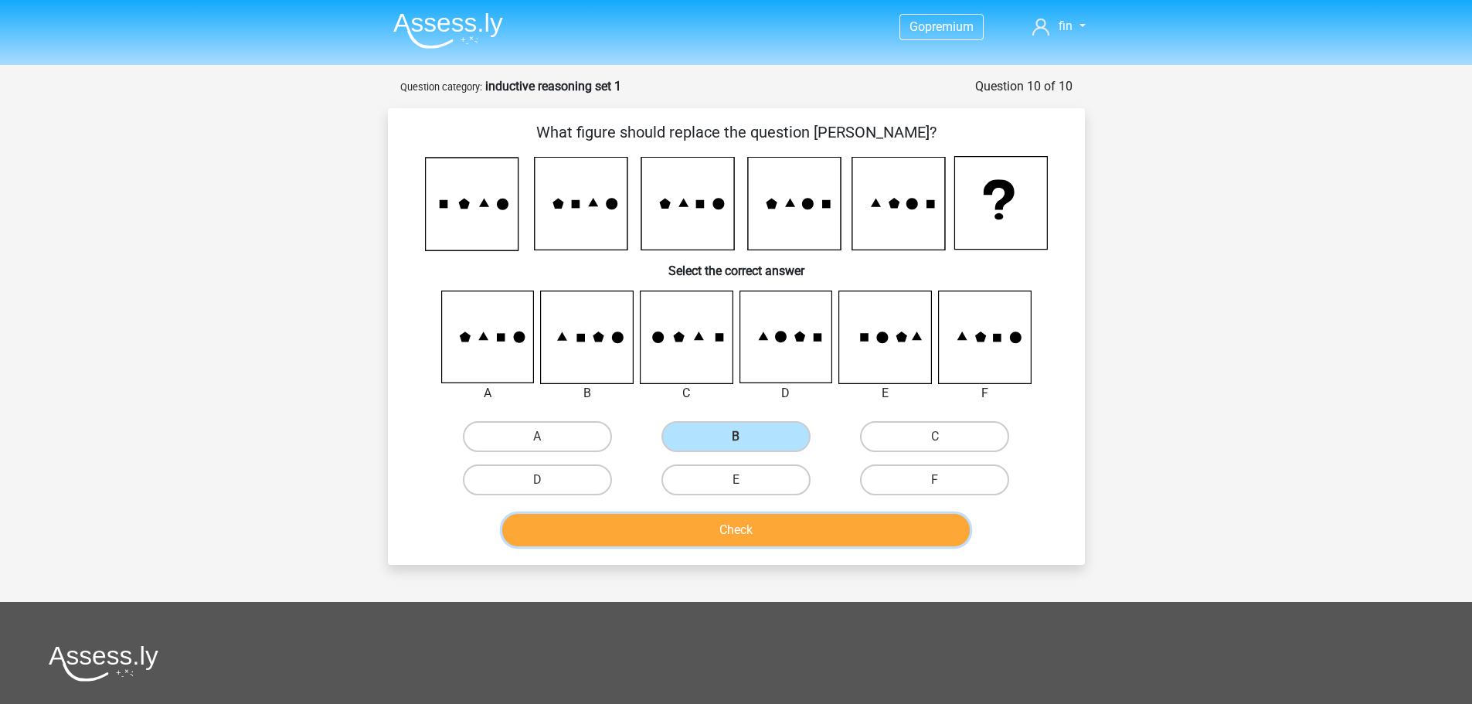
click at [865, 542] on button "Check" at bounding box center [736, 530] width 468 height 32
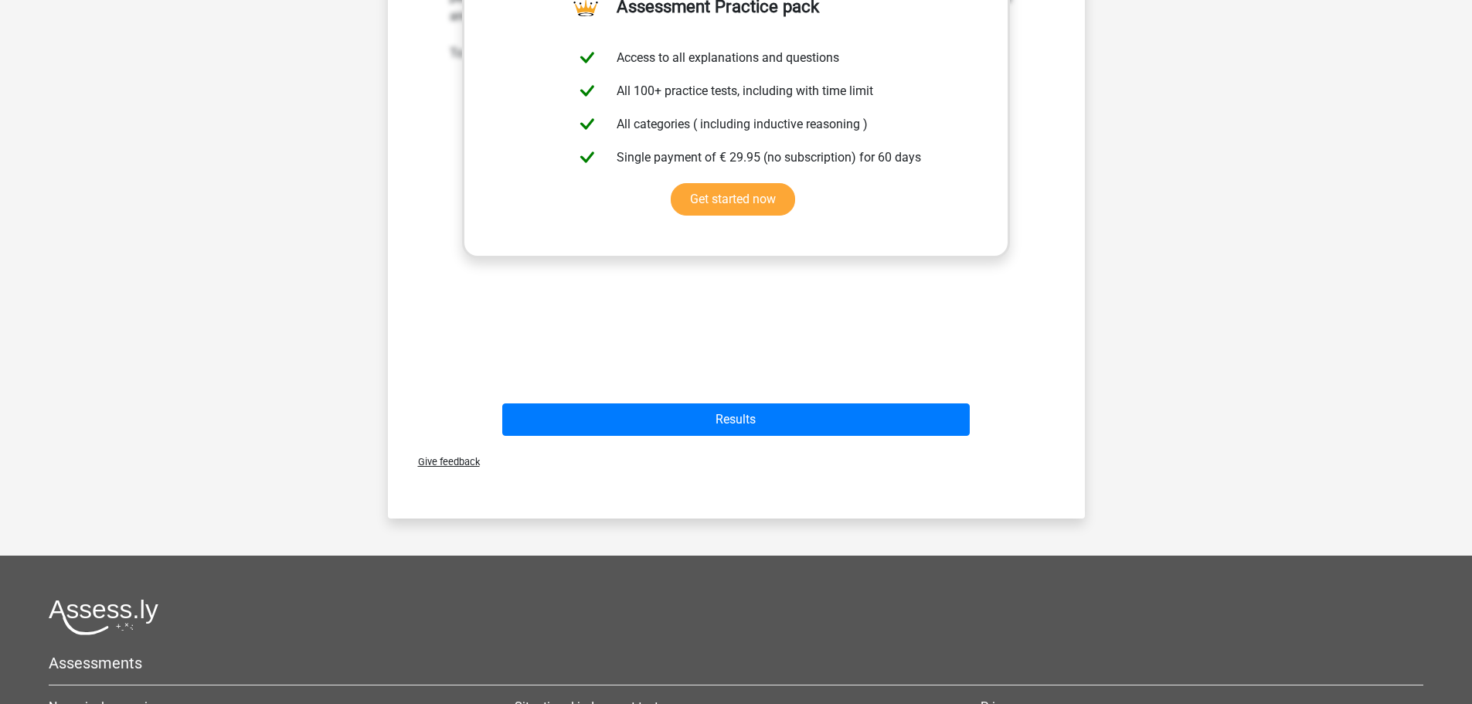
scroll to position [695, 0]
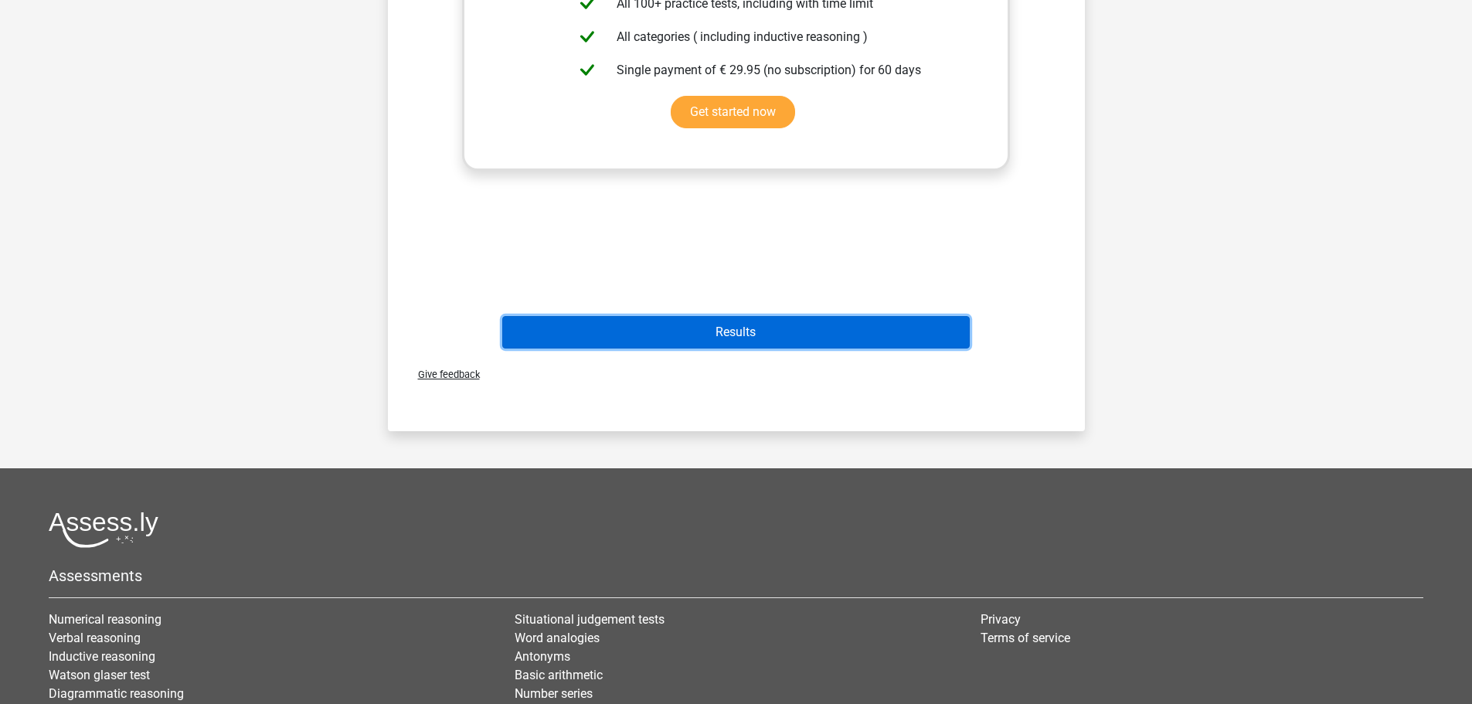
click at [821, 342] on button "Results" at bounding box center [736, 332] width 468 height 32
